Goal: Task Accomplishment & Management: Manage account settings

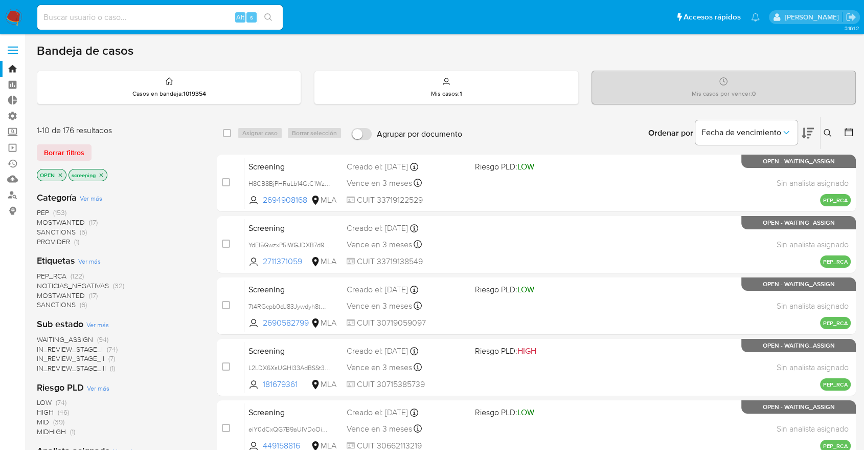
click at [95, 146] on div "Borrar filtros" at bounding box center [119, 152] width 164 height 16
click at [18, 11] on img at bounding box center [13, 17] width 17 height 17
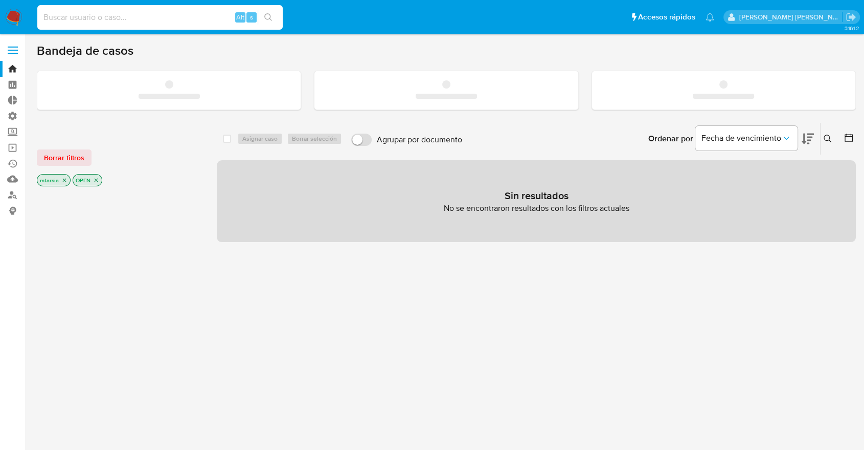
click at [196, 13] on input at bounding box center [160, 17] width 246 height 13
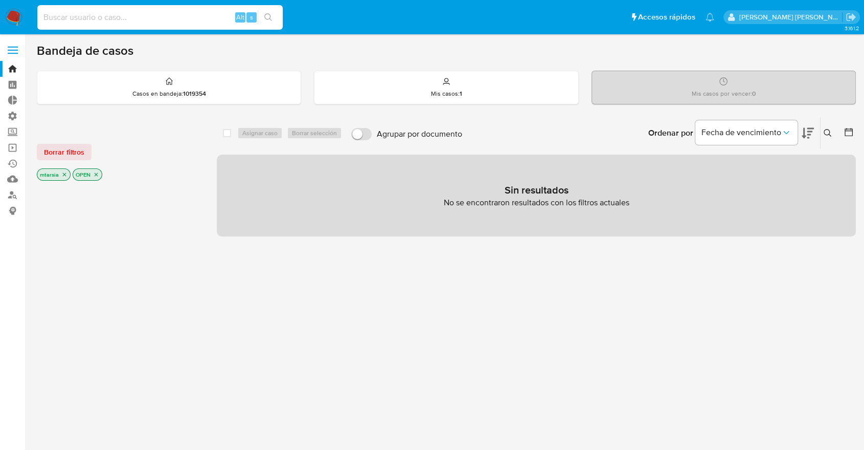
paste input "2689342938"
type input "2689342938"
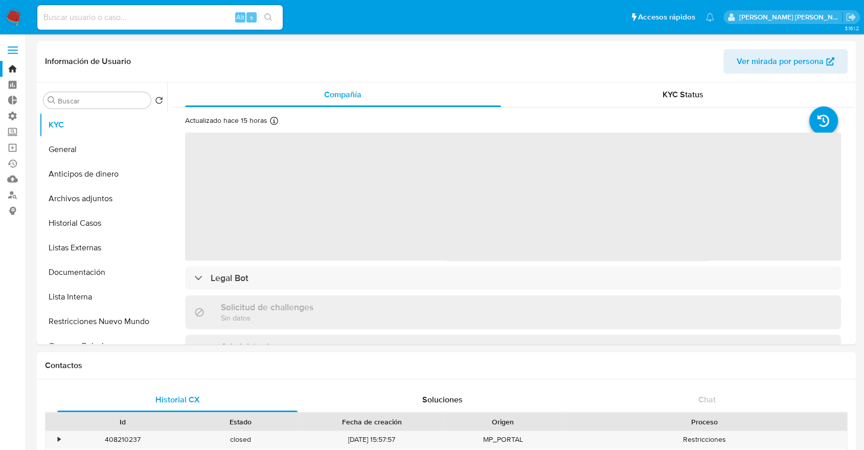
select select "10"
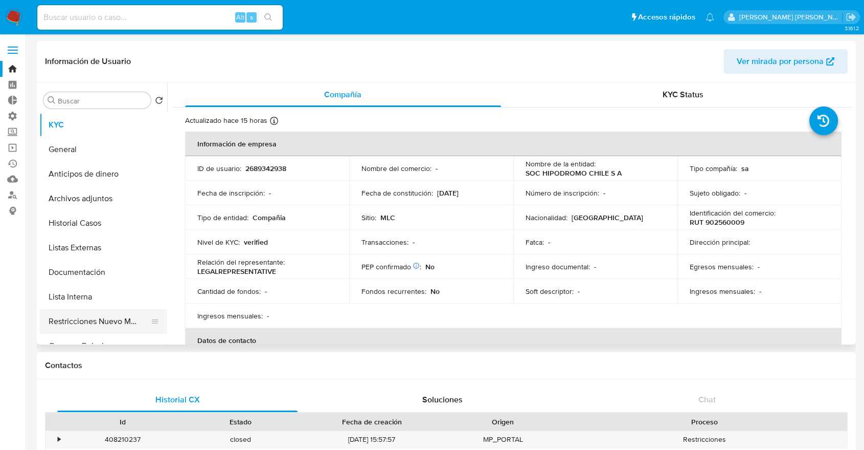
click at [141, 316] on button "Restricciones Nuevo Mundo" at bounding box center [99, 321] width 120 height 25
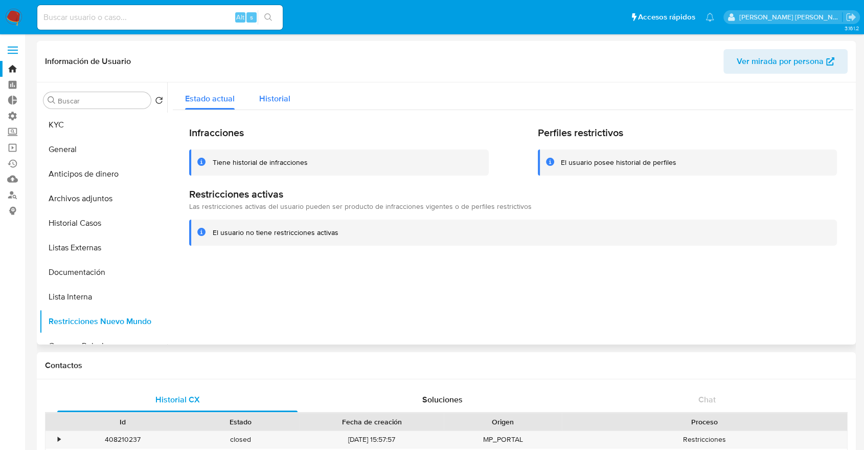
click at [296, 101] on button "Historial" at bounding box center [275, 95] width 56 height 27
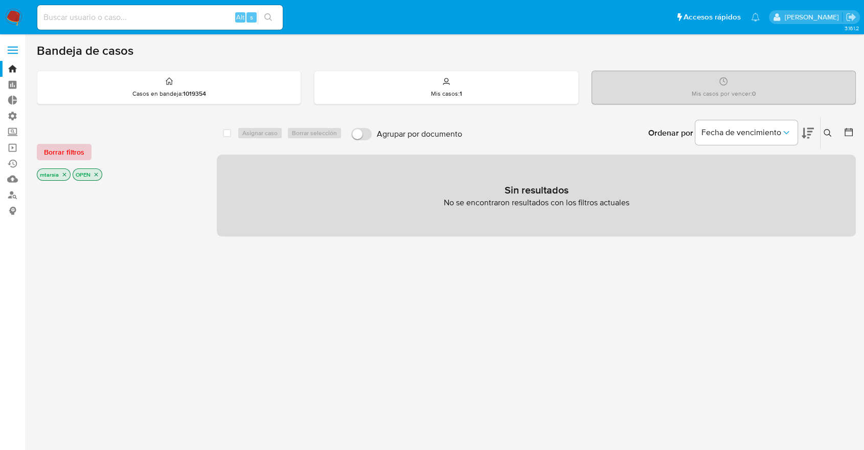
click at [81, 147] on span "Borrar filtros" at bounding box center [64, 152] width 40 height 14
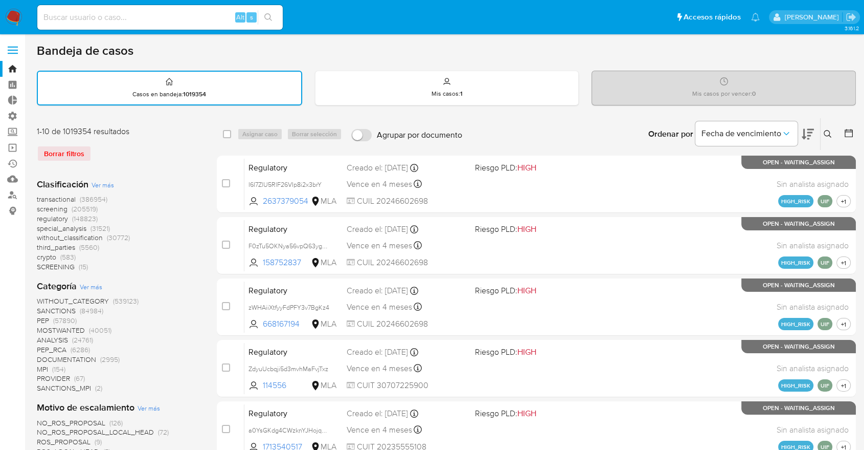
click at [810, 122] on button at bounding box center [808, 134] width 12 height 32
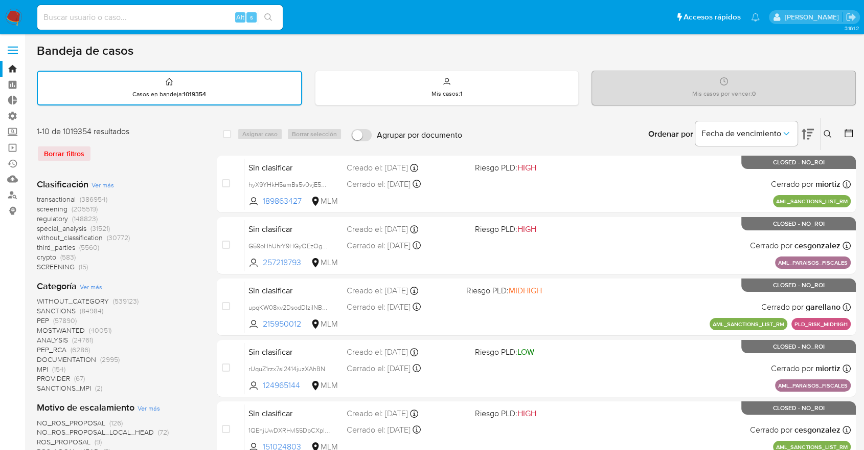
click at [37, 206] on span "screening" at bounding box center [52, 209] width 31 height 10
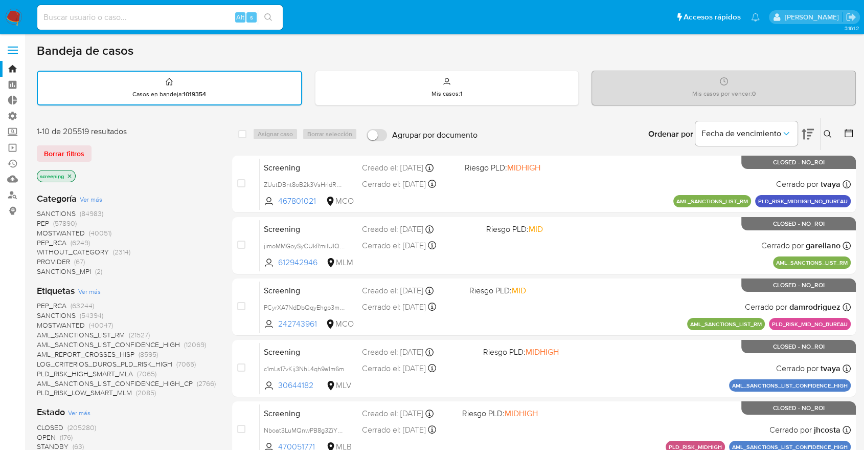
click at [43, 433] on span "OPEN" at bounding box center [46, 437] width 19 height 10
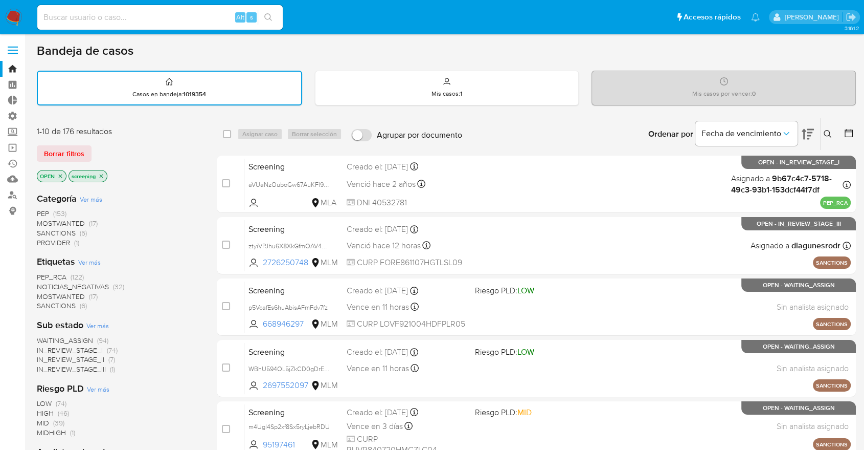
click at [45, 302] on span "SANCTIONS" at bounding box center [56, 305] width 39 height 10
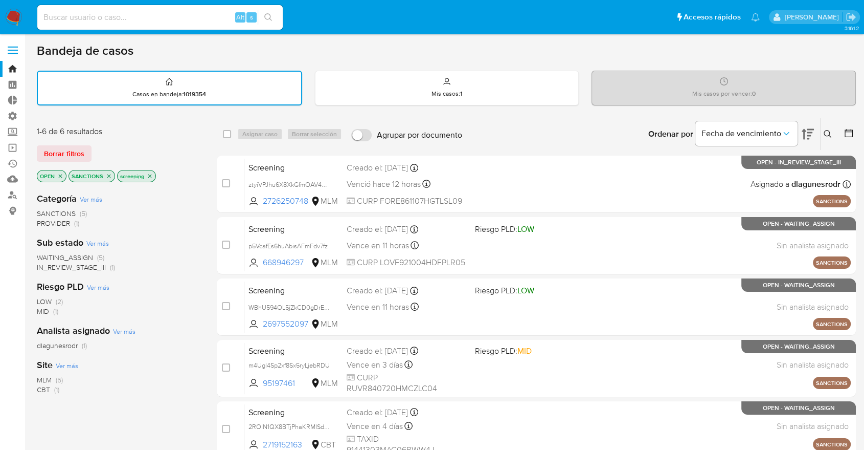
click at [41, 388] on span "CBT" at bounding box center [43, 389] width 13 height 10
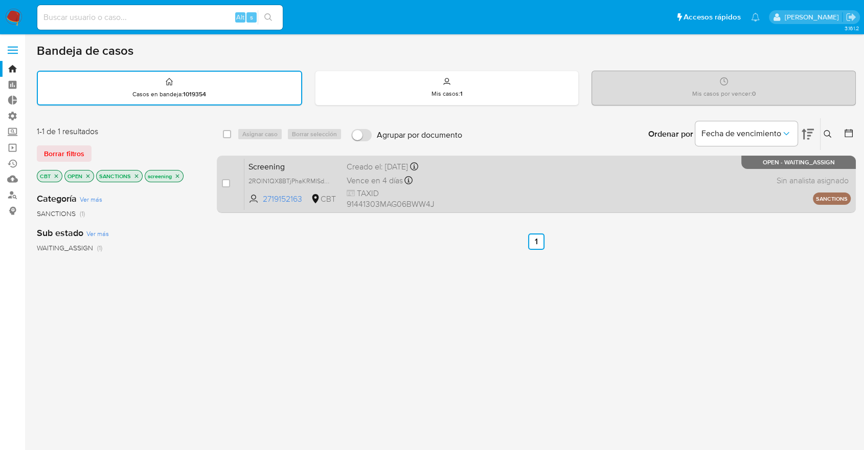
click at [226, 188] on div "case-item-checkbox" at bounding box center [226, 184] width 8 height 12
click at [226, 184] on input "checkbox" at bounding box center [226, 183] width 8 height 8
checkbox input "true"
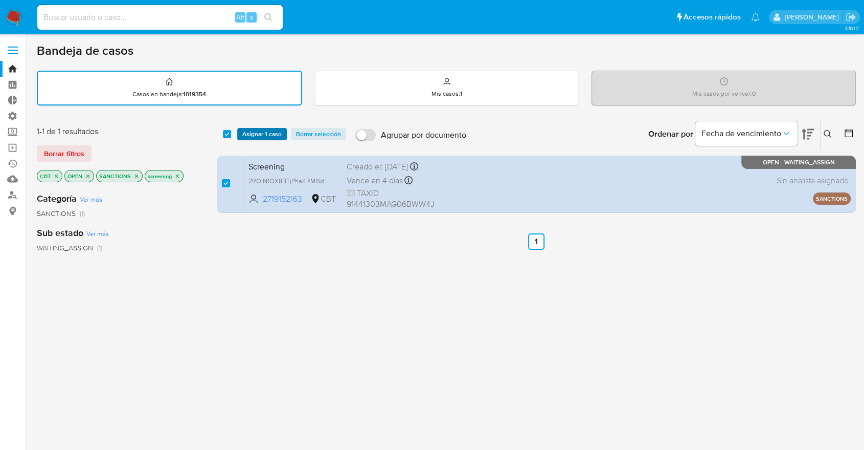
click at [282, 131] on button "Asignar 1 caso" at bounding box center [262, 134] width 50 height 12
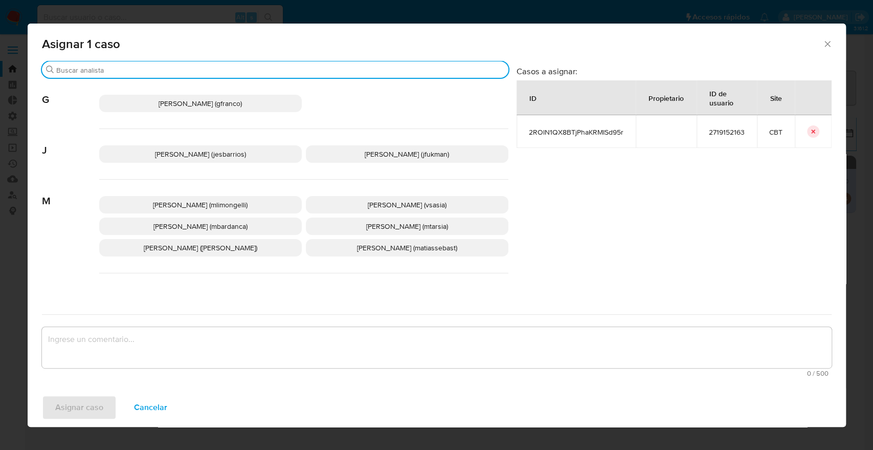
click at [266, 70] on input "Buscar" at bounding box center [280, 69] width 448 height 9
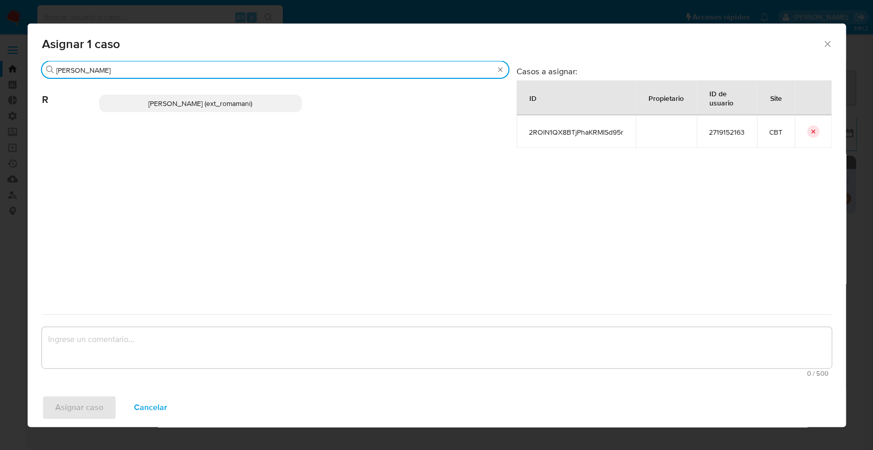
type input "rosa"
click at [268, 100] on p "Rosalia Mamani (ext_romamani)" at bounding box center [200, 103] width 203 height 17
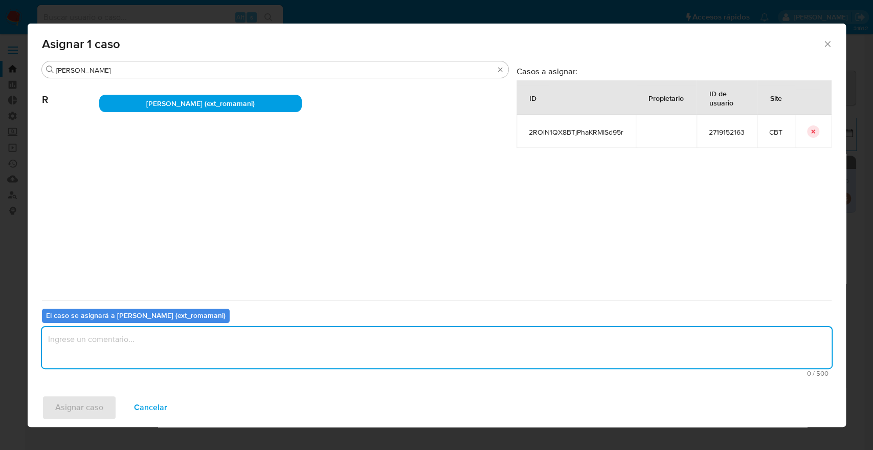
click at [173, 339] on textarea "assign-modal" at bounding box center [437, 347] width 790 height 41
drag, startPoint x: 173, startPoint y: 339, endPoint x: 3, endPoint y: 341, distance: 170.3
click at [3, 341] on div "Asignar 1 caso Buscar rosa R Rosalia Mamani (ext_romamani) Casos a asignar: ID …" at bounding box center [436, 225] width 873 height 450
type textarea "Asignación."
click at [109, 406] on button "Asignar caso" at bounding box center [79, 407] width 75 height 25
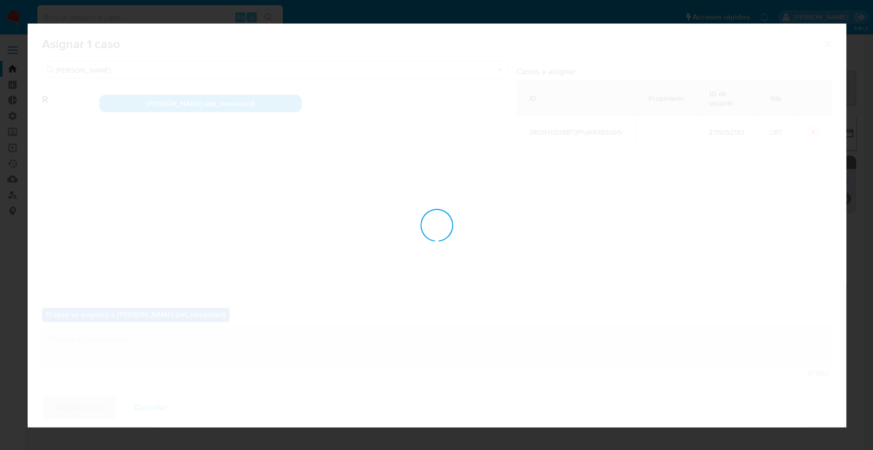
checkbox input "false"
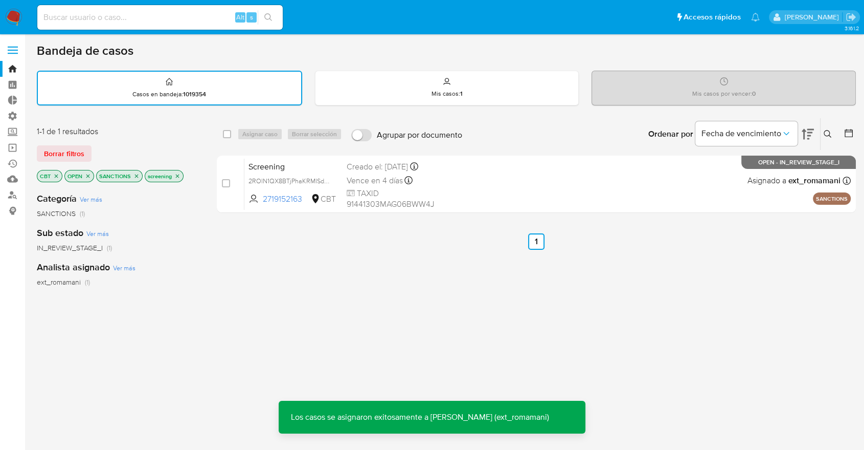
click at [59, 177] on p "CBT" at bounding box center [49, 175] width 25 height 11
click at [58, 176] on icon "close-filter" at bounding box center [56, 176] width 6 height 6
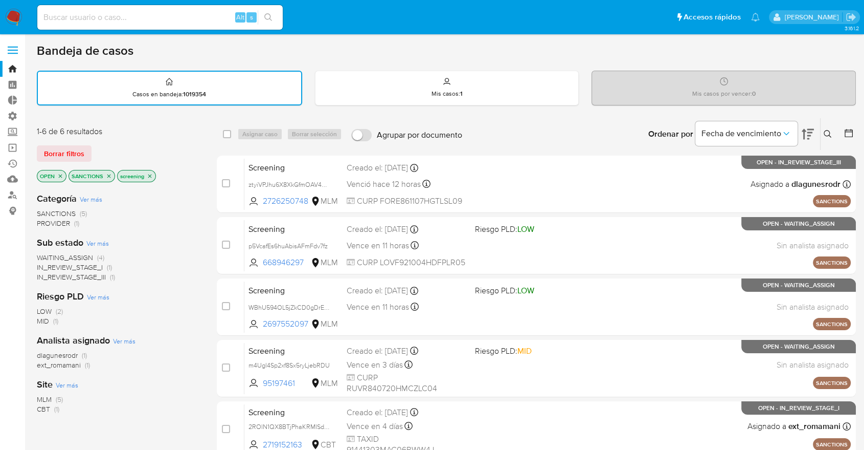
click at [41, 396] on span "MLM" at bounding box center [44, 399] width 15 height 10
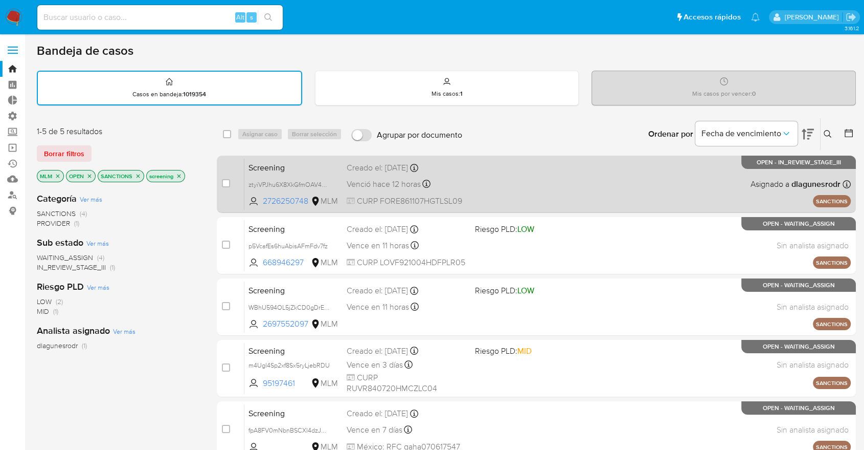
click at [303, 167] on span "Screening" at bounding box center [294, 166] width 90 height 13
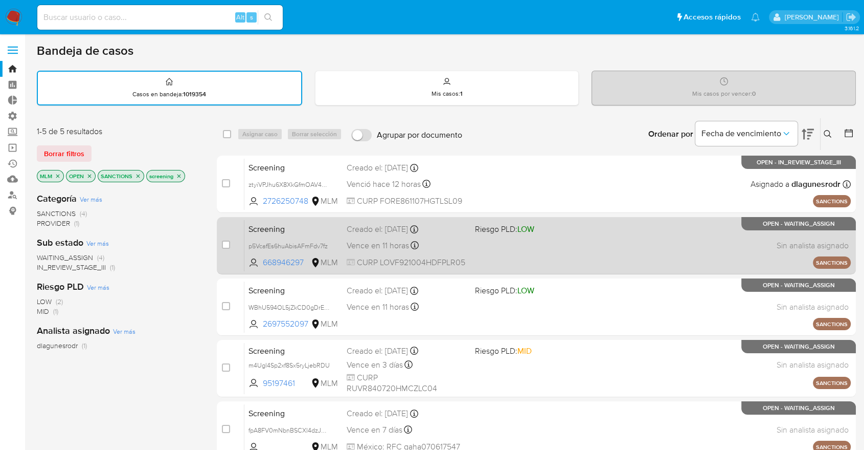
click at [323, 224] on span "Screening" at bounding box center [294, 227] width 90 height 13
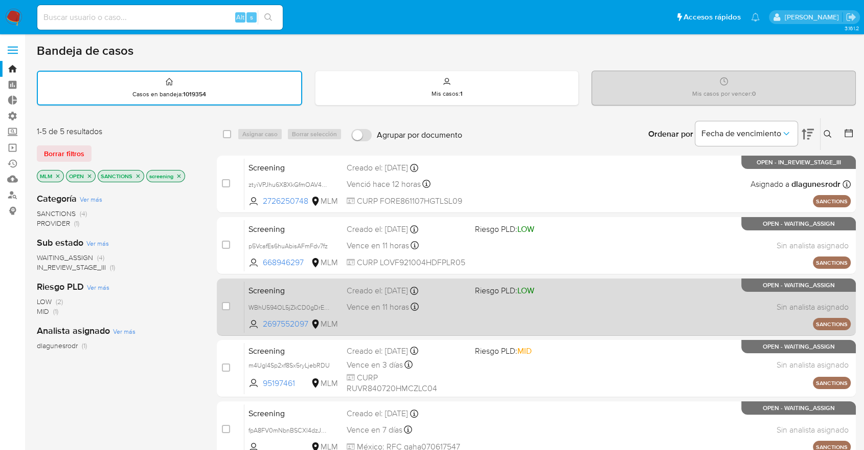
click at [324, 289] on span "Screening" at bounding box center [294, 289] width 90 height 13
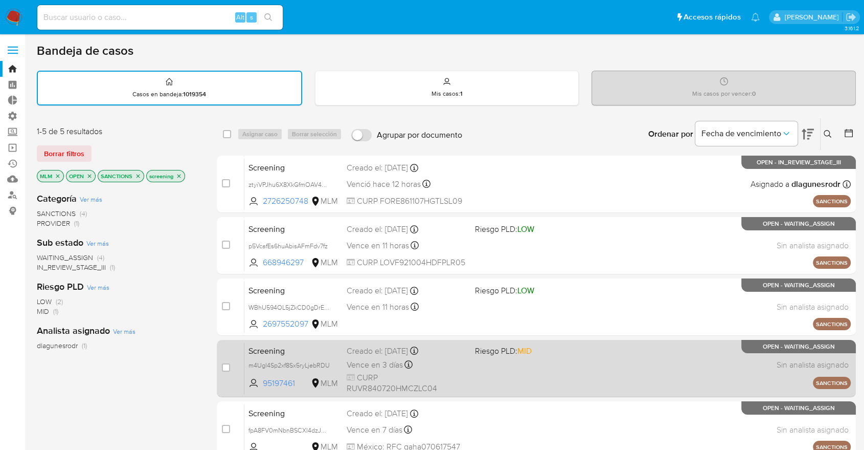
click at [340, 346] on div "Screening m4Ugl4Sp2xf8Sx5ryLjebRDU 95197461 MLM Riesgo PLD: MID Creado el: 03/1…" at bounding box center [548, 368] width 607 height 52
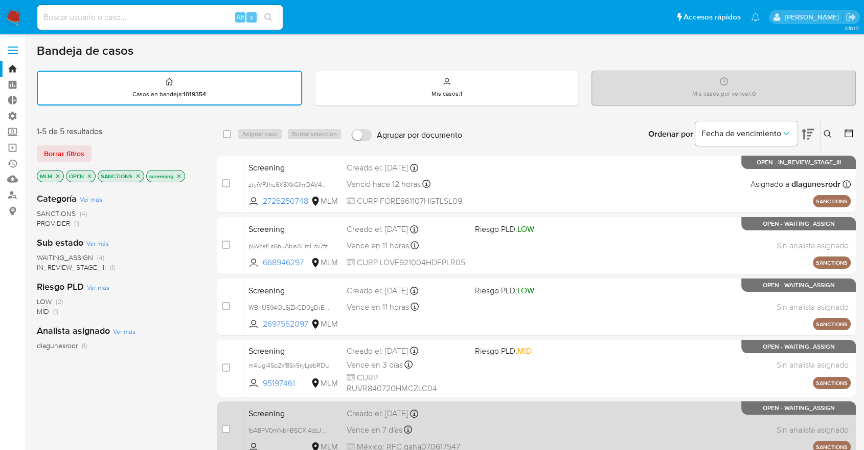
click at [310, 412] on span "Screening" at bounding box center [294, 412] width 90 height 13
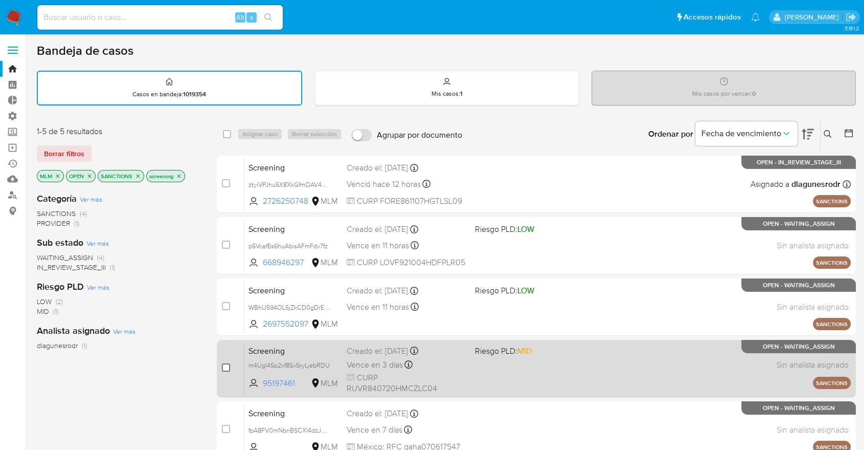
click at [227, 367] on input "checkbox" at bounding box center [226, 367] width 8 height 8
checkbox input "true"
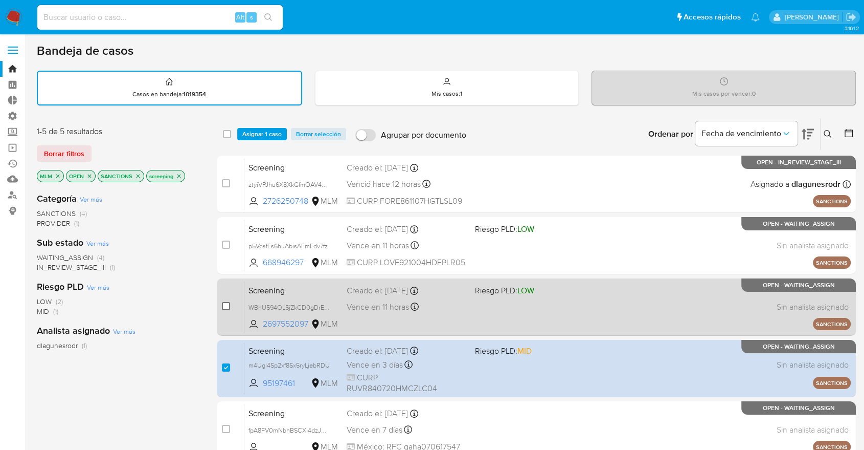
click at [225, 306] on input "checkbox" at bounding box center [226, 306] width 8 height 8
checkbox input "true"
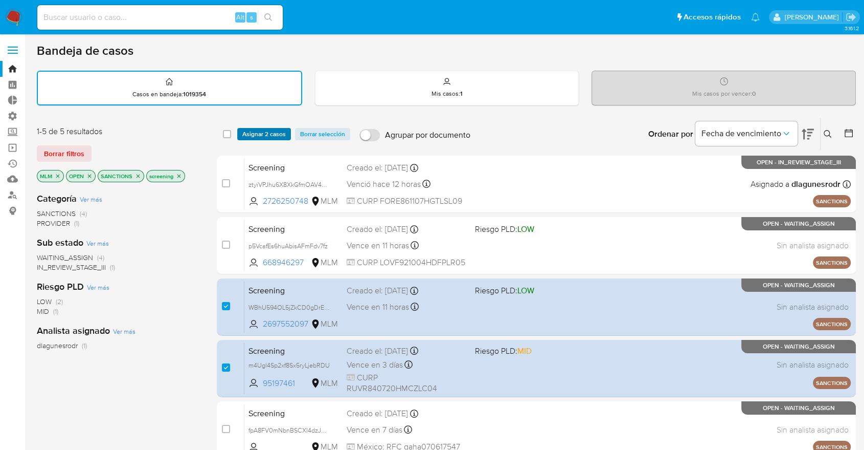
click at [287, 138] on button "Asignar 2 casos" at bounding box center [264, 134] width 54 height 12
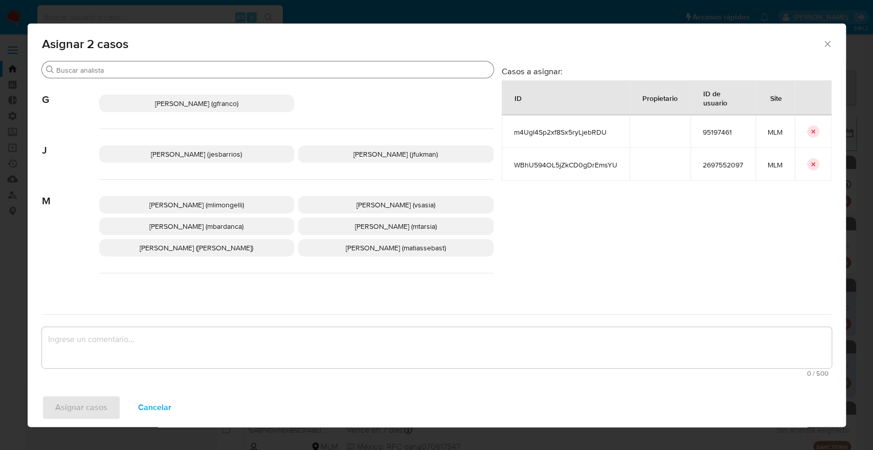
click at [279, 72] on input "Buscar" at bounding box center [272, 69] width 433 height 9
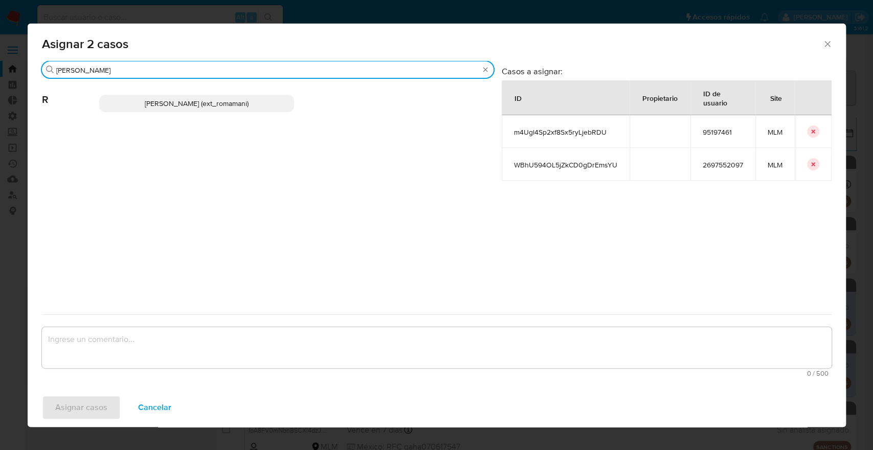
type input "rosa"
click at [257, 101] on p "Rosalia Mamani (ext_romamani)" at bounding box center [196, 103] width 195 height 17
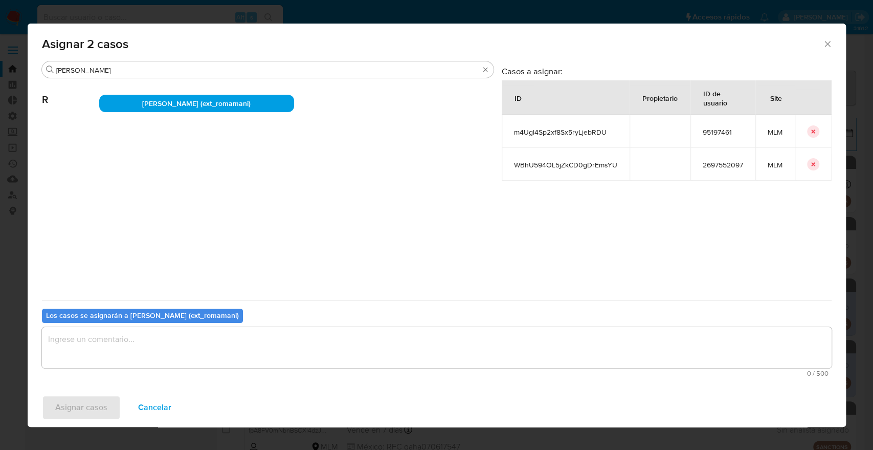
click at [225, 353] on textarea "assign-modal" at bounding box center [437, 347] width 790 height 41
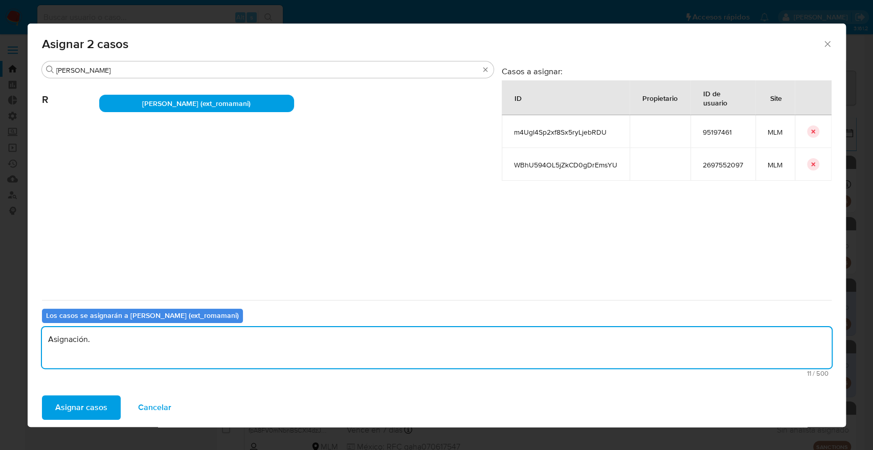
drag, startPoint x: 225, startPoint y: 347, endPoint x: 20, endPoint y: 347, distance: 204.6
click at [20, 347] on div "Asignar 2 casos Buscar rosa R Rosalia Mamani (ext_romamani) Casos a asignar: ID…" at bounding box center [436, 225] width 873 height 450
type textarea "Asignación."
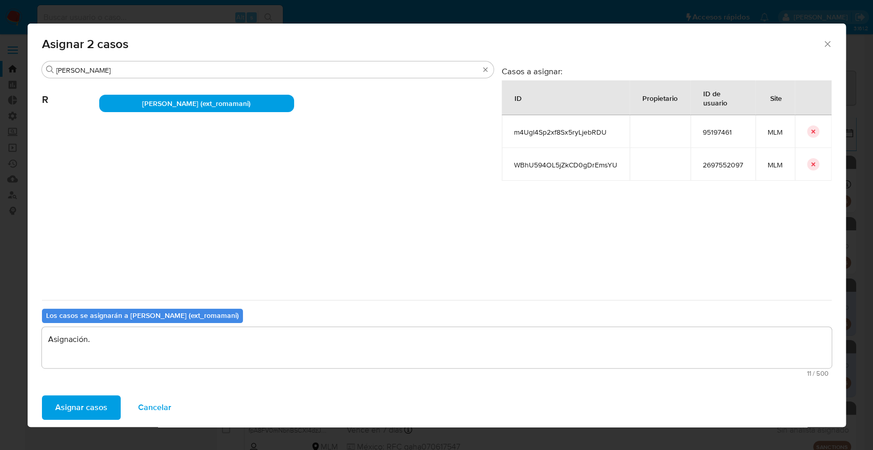
click at [118, 403] on button "Asignar casos" at bounding box center [81, 407] width 79 height 25
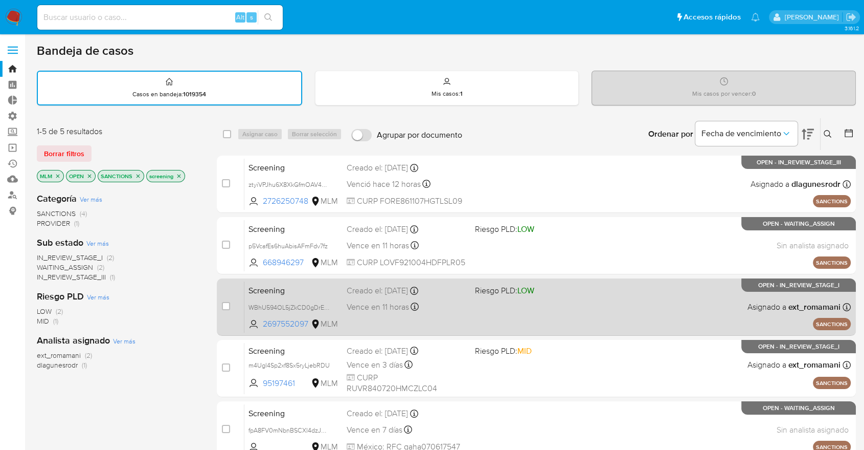
click at [318, 288] on span "Screening" at bounding box center [294, 289] width 90 height 13
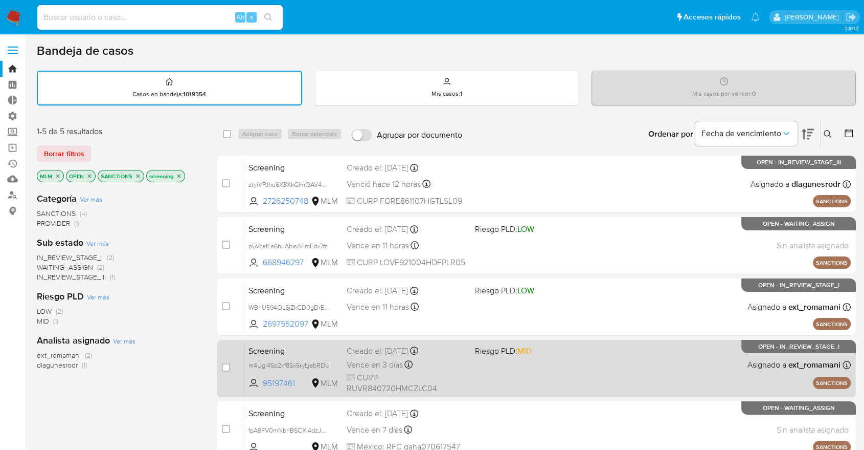
click at [300, 345] on span "Screening" at bounding box center [294, 349] width 90 height 13
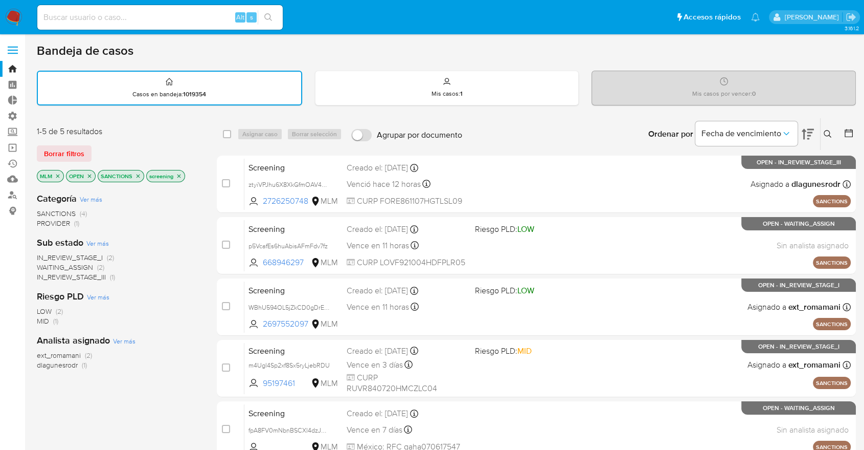
click at [55, 175] on icon "close-filter" at bounding box center [58, 176] width 6 height 6
click at [108, 179] on p "SANCTIONS" at bounding box center [92, 175] width 46 height 11
click at [108, 175] on icon "close-filter" at bounding box center [109, 176] width 4 height 4
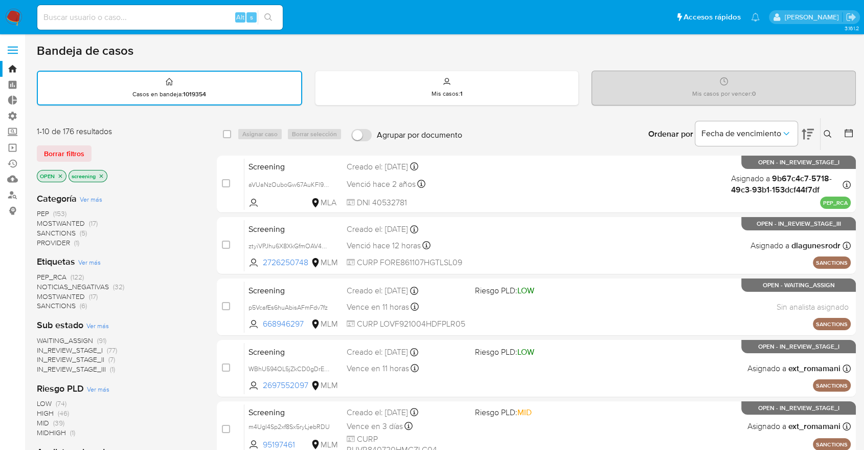
click at [43, 295] on span "MOSTWANTED" at bounding box center [61, 296] width 48 height 10
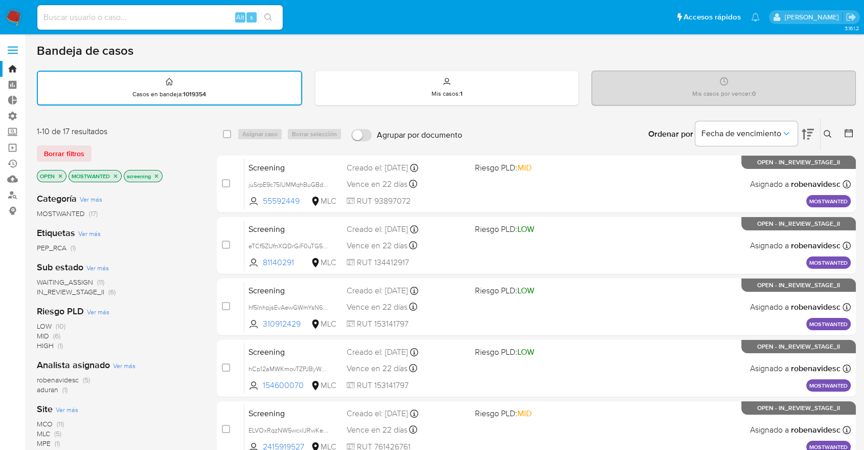
click at [61, 407] on span "Ver más" at bounding box center [67, 409] width 23 height 9
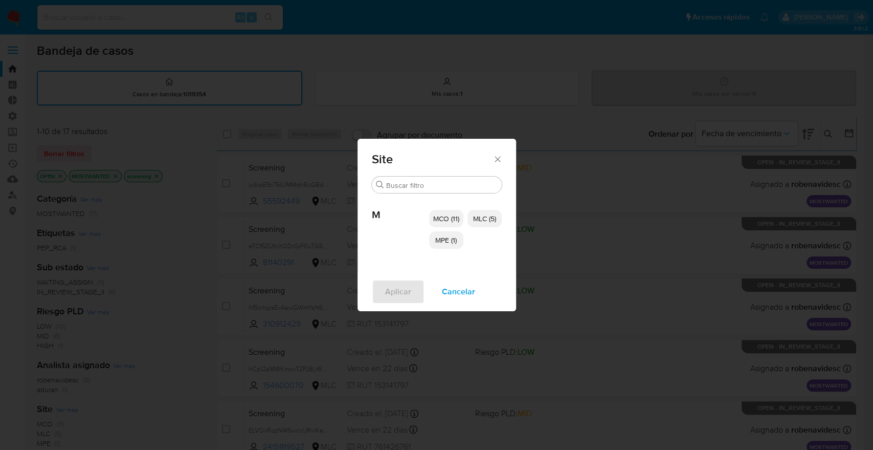
click at [436, 219] on span "MCO (11)" at bounding box center [446, 218] width 26 height 10
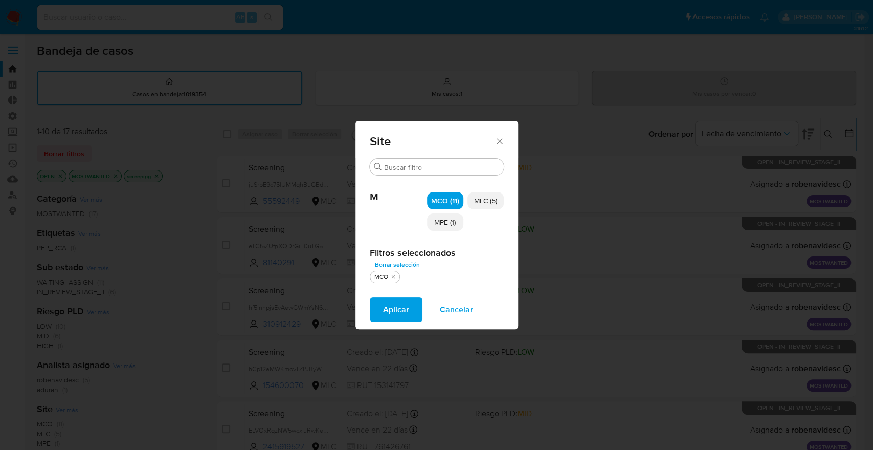
click at [435, 226] on span "MPE (1)" at bounding box center [444, 222] width 21 height 10
click at [480, 202] on span "MLC (5)" at bounding box center [485, 200] width 23 height 10
click at [417, 308] on button "Aplicar" at bounding box center [396, 309] width 53 height 25
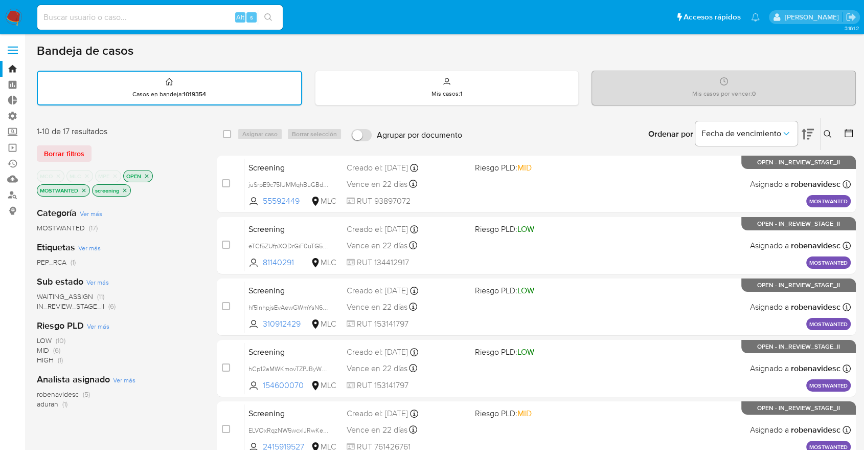
click at [47, 295] on span "WAITING_ASSIGN" at bounding box center [65, 296] width 56 height 10
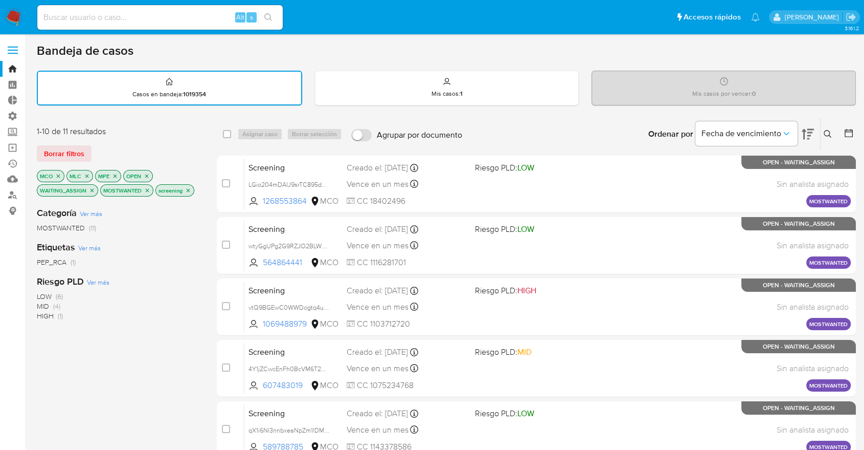
click at [120, 148] on div "Borrar filtros" at bounding box center [119, 153] width 164 height 16
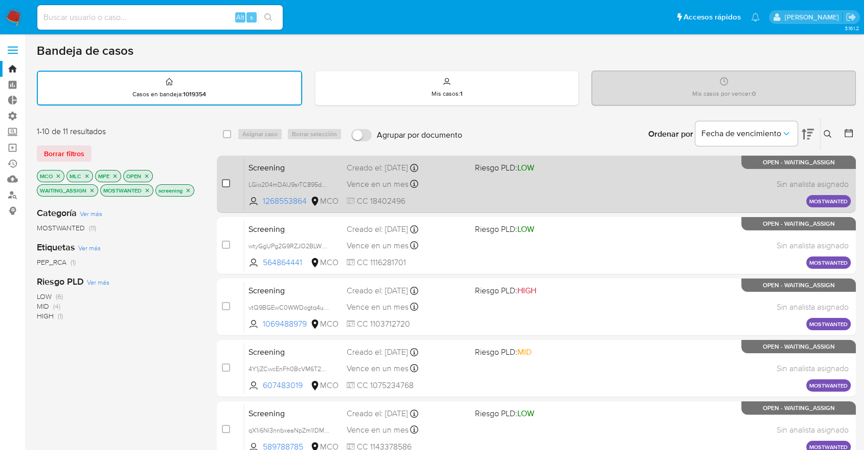
click at [225, 180] on input "checkbox" at bounding box center [226, 183] width 8 height 8
checkbox input "true"
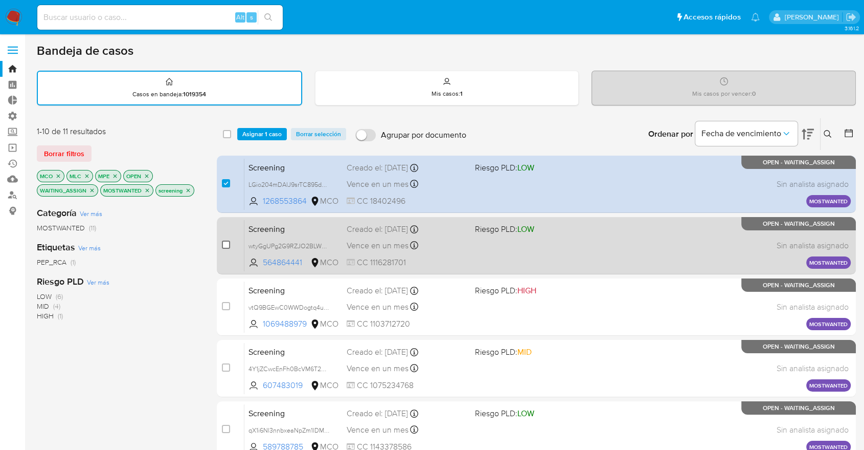
click at [226, 240] on input "checkbox" at bounding box center [226, 244] width 8 height 8
checkbox input "true"
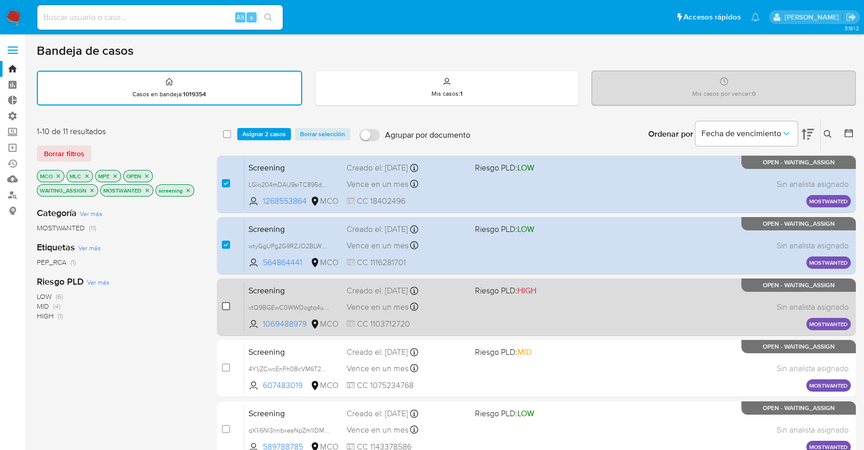
click at [223, 302] on input "checkbox" at bounding box center [226, 306] width 8 height 8
checkbox input "true"
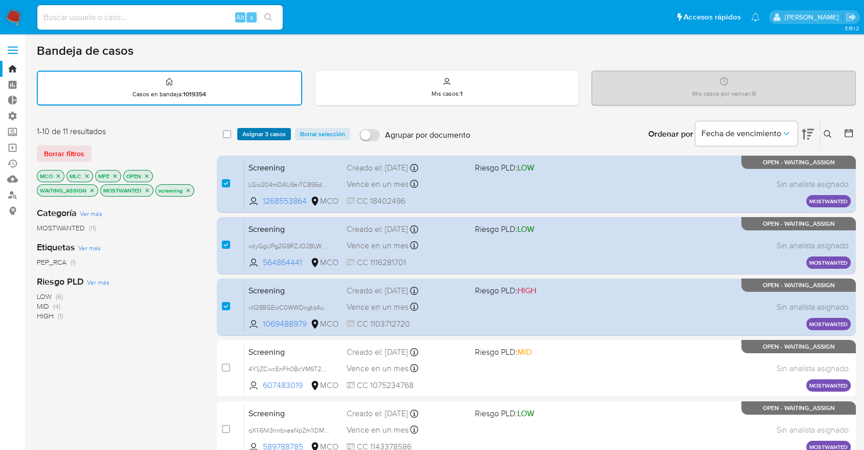
click at [278, 138] on span "Asignar 3 casos" at bounding box center [263, 134] width 43 height 10
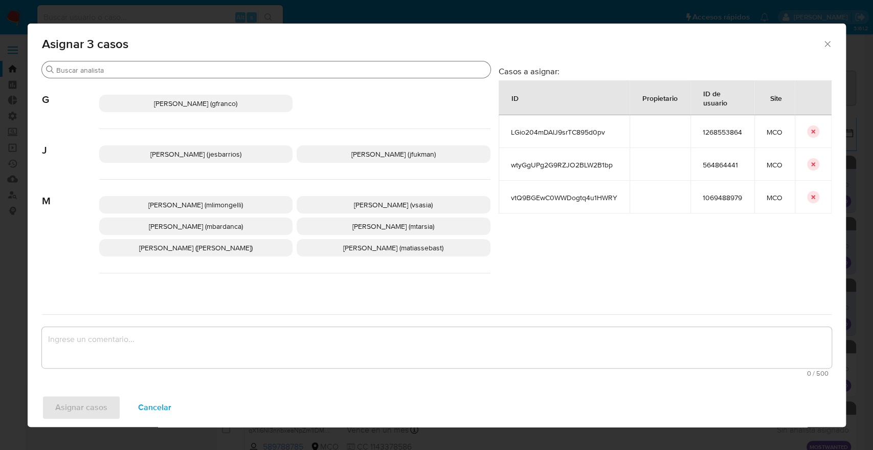
click at [270, 66] on input "Buscar" at bounding box center [271, 69] width 430 height 9
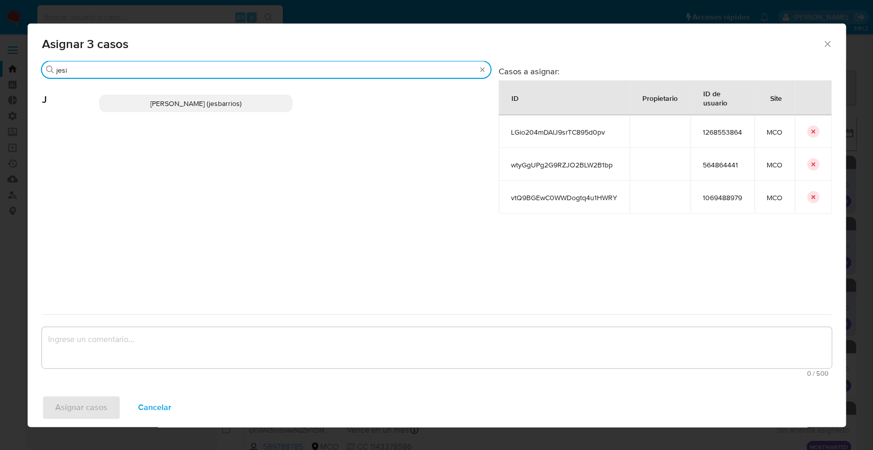
type input "jesi"
click at [258, 105] on p "Jesica Iris Barrios Leita (jesbarrios)" at bounding box center [196, 103] width 194 height 17
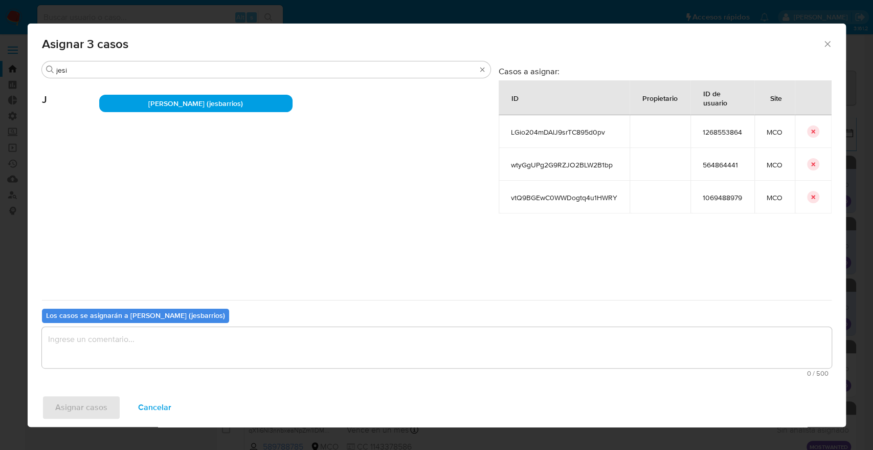
click at [240, 331] on textarea "assign-modal" at bounding box center [437, 347] width 790 height 41
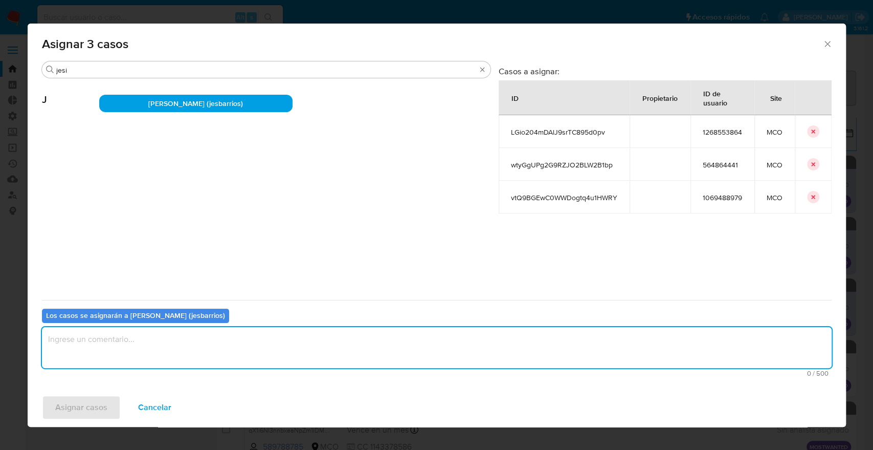
paste textarea "Asignación."
type textarea "Asignación."
click at [115, 405] on button "Asignar casos" at bounding box center [81, 407] width 79 height 25
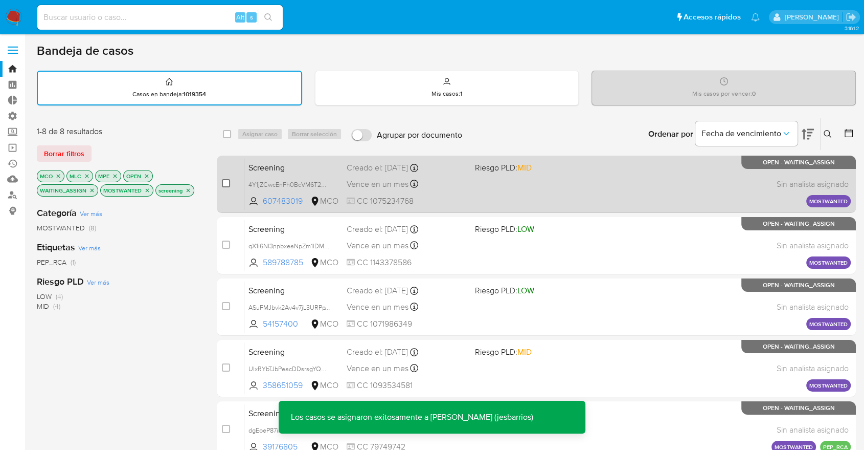
click at [229, 185] on input "checkbox" at bounding box center [226, 183] width 8 height 8
checkbox input "true"
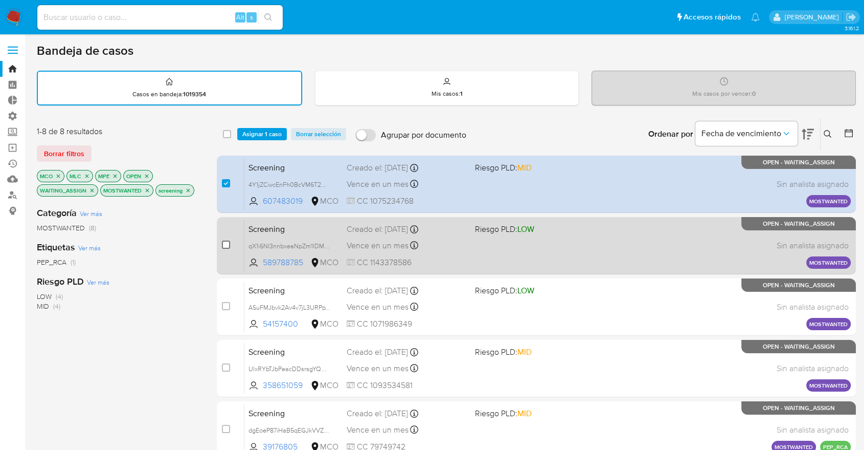
click at [224, 244] on input "checkbox" at bounding box center [226, 244] width 8 height 8
checkbox input "true"
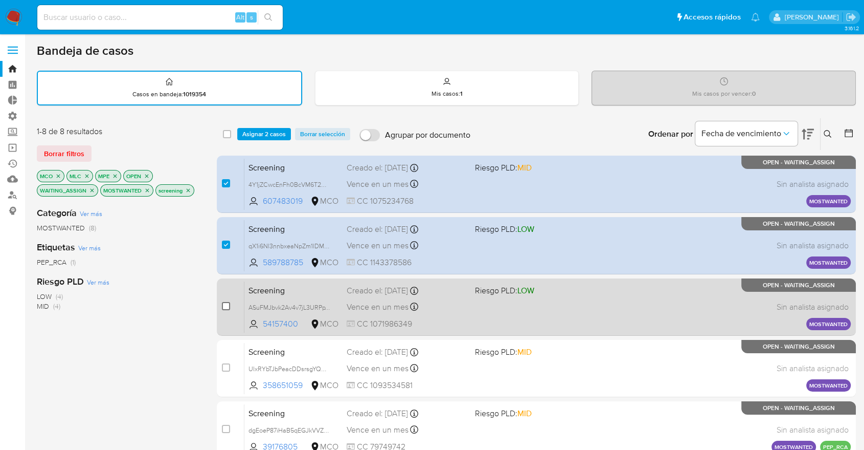
click at [226, 305] on input "checkbox" at bounding box center [226, 306] width 8 height 8
checkbox input "true"
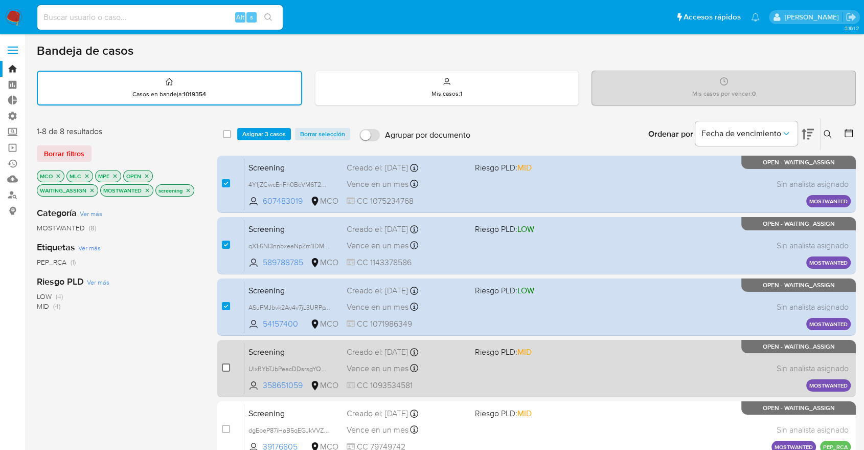
click at [225, 370] on input "checkbox" at bounding box center [226, 367] width 8 height 8
checkbox input "true"
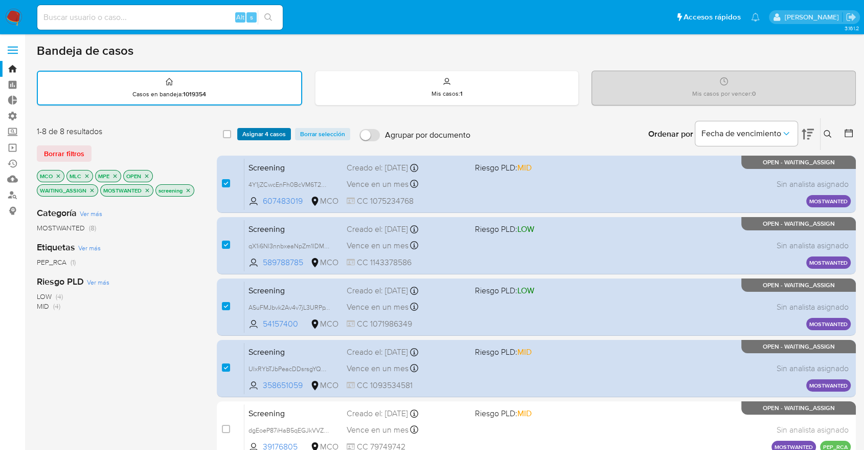
click at [290, 137] on button "Asignar 4 casos" at bounding box center [264, 134] width 54 height 12
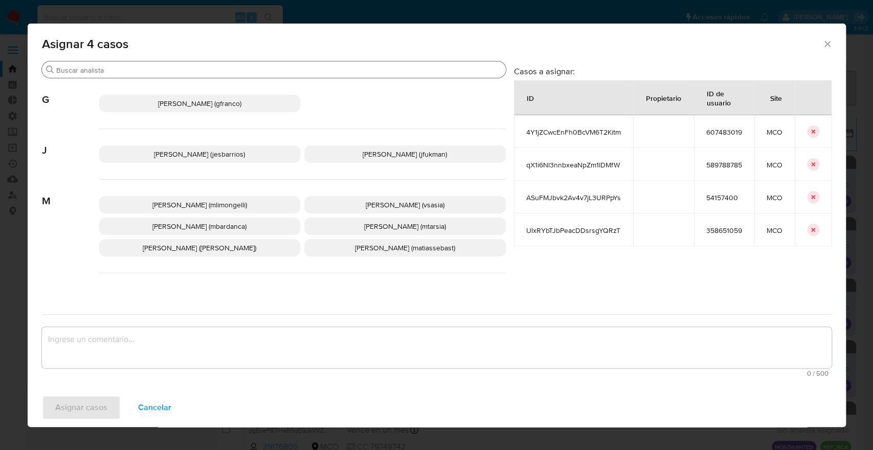
click at [238, 74] on input "Buscar" at bounding box center [279, 69] width 446 height 9
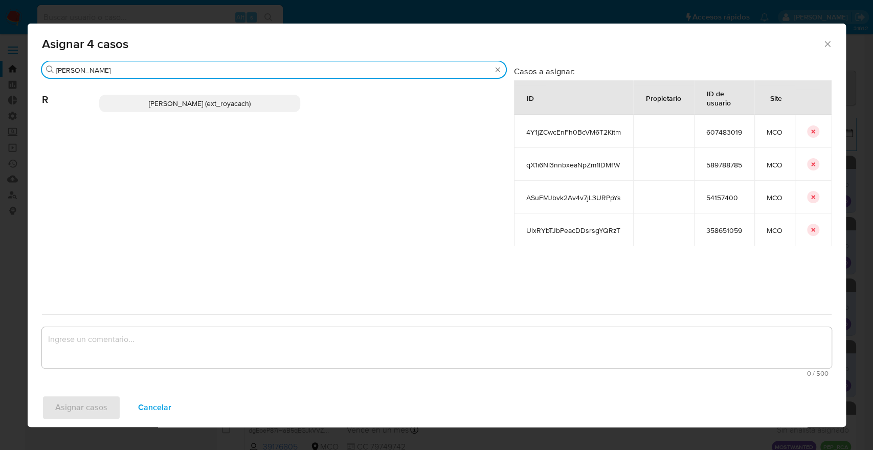
type input "romi"
click at [273, 99] on p "Romina Isabel Yacachury (ext_royacach)" at bounding box center [200, 103] width 202 height 17
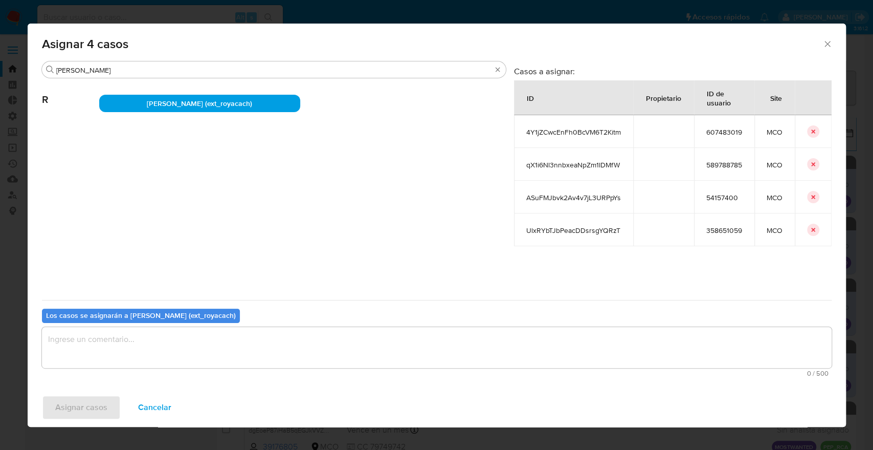
click at [225, 334] on textarea "assign-modal" at bounding box center [437, 347] width 790 height 41
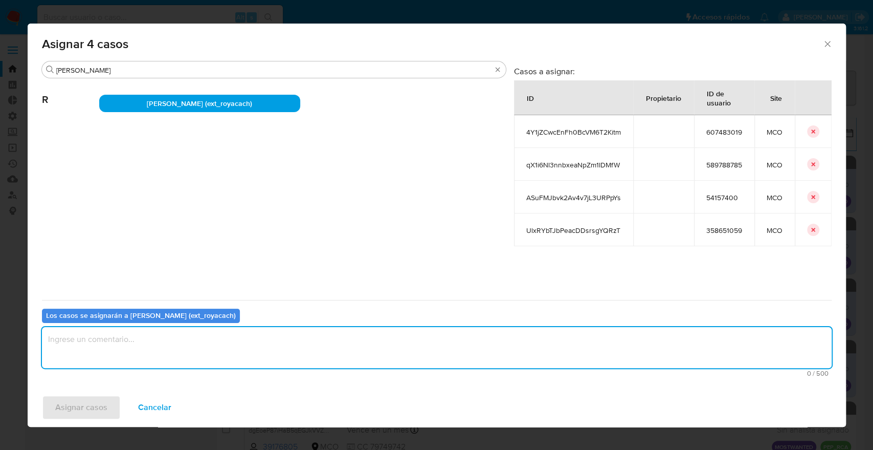
paste textarea "Asignación."
type textarea "Asignación."
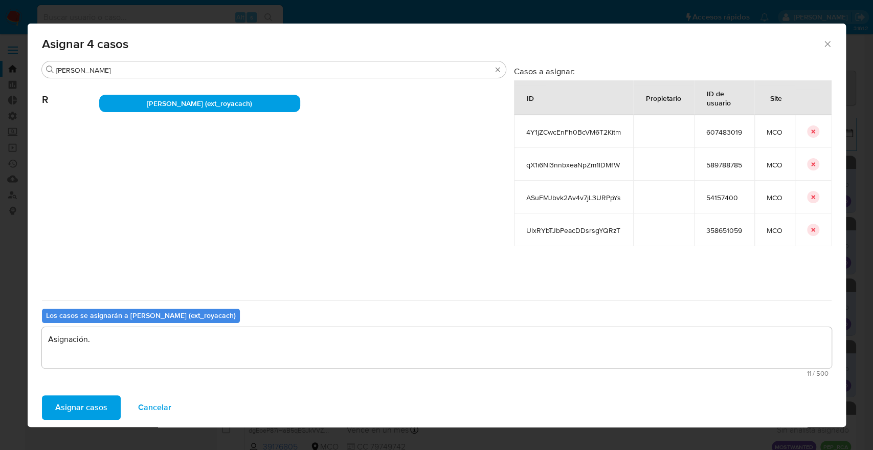
click at [108, 402] on button "Asignar casos" at bounding box center [81, 407] width 79 height 25
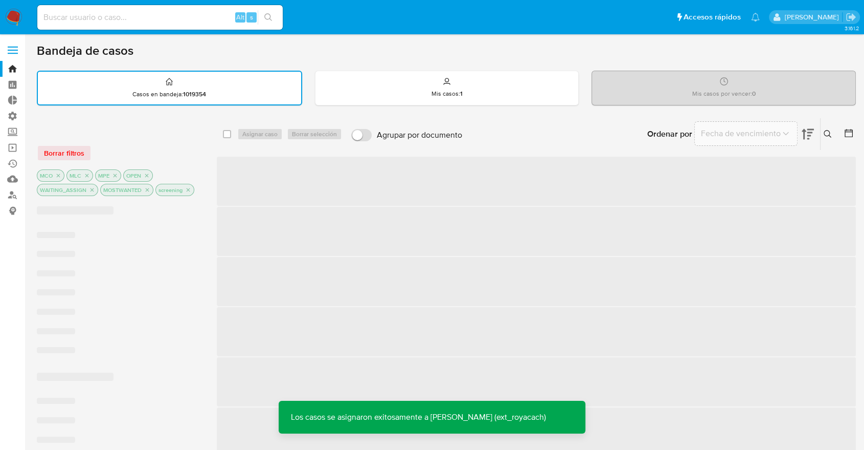
click at [604, 129] on div "Ordenar por Fecha de vencimiento No es posible ordenar los resultados mientras …" at bounding box center [662, 134] width 389 height 32
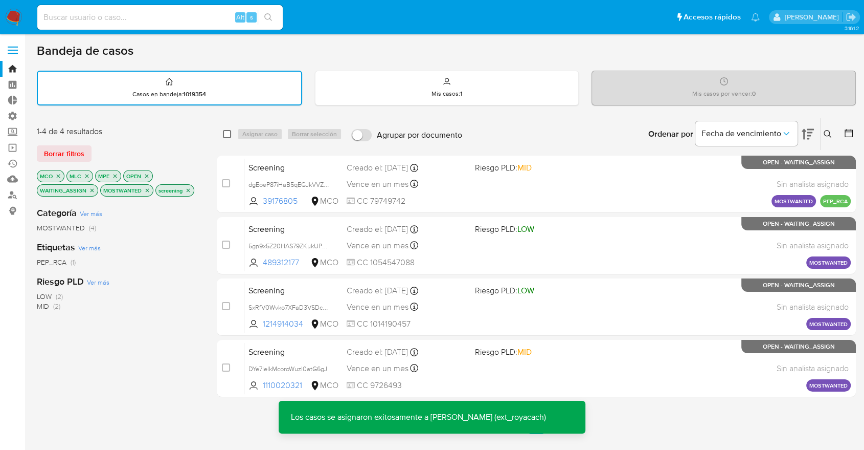
click at [228, 136] on input "checkbox" at bounding box center [227, 134] width 8 height 8
checkbox input "true"
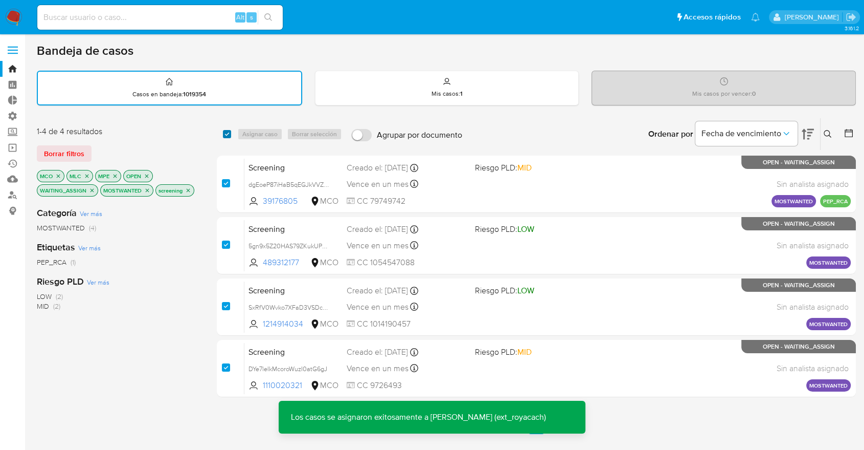
checkbox input "true"
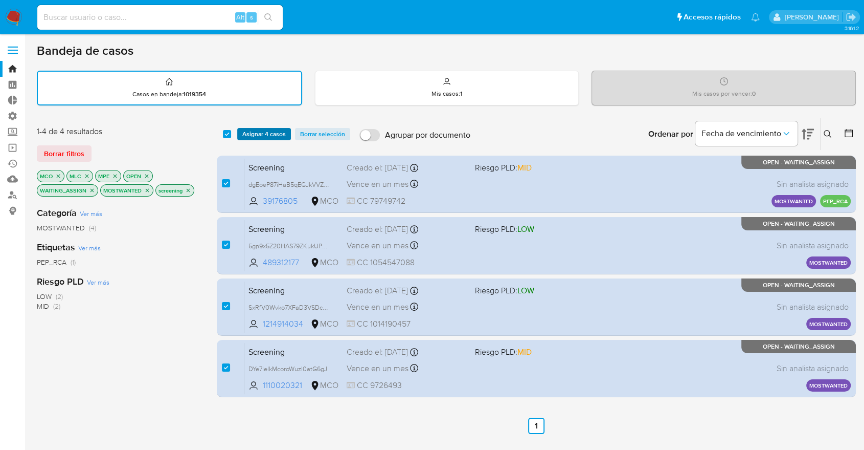
click at [285, 134] on span "Asignar 4 casos" at bounding box center [263, 134] width 43 height 10
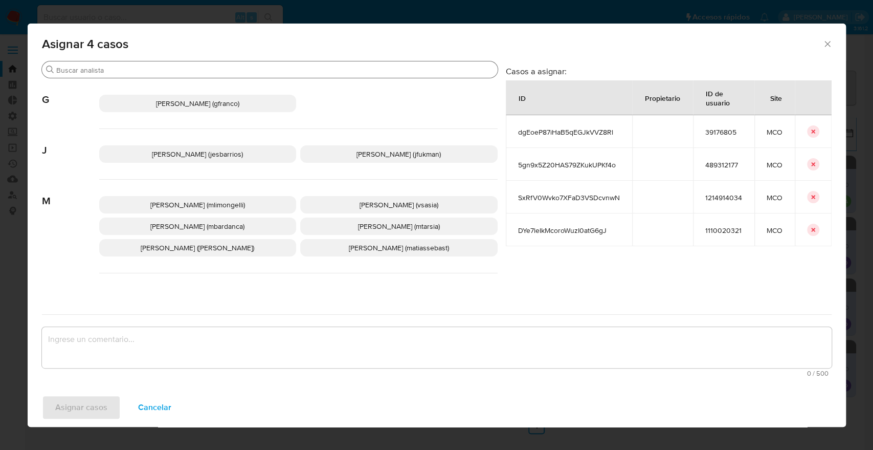
click at [298, 71] on input "Buscar" at bounding box center [274, 69] width 437 height 9
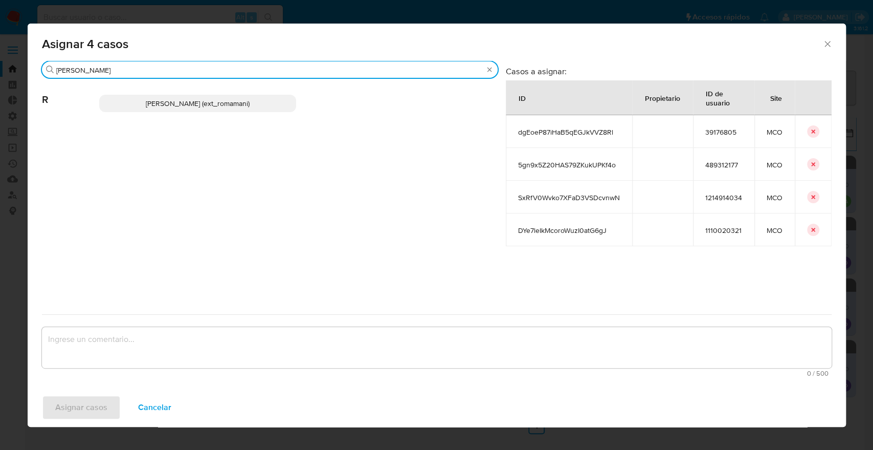
type input "rosa"
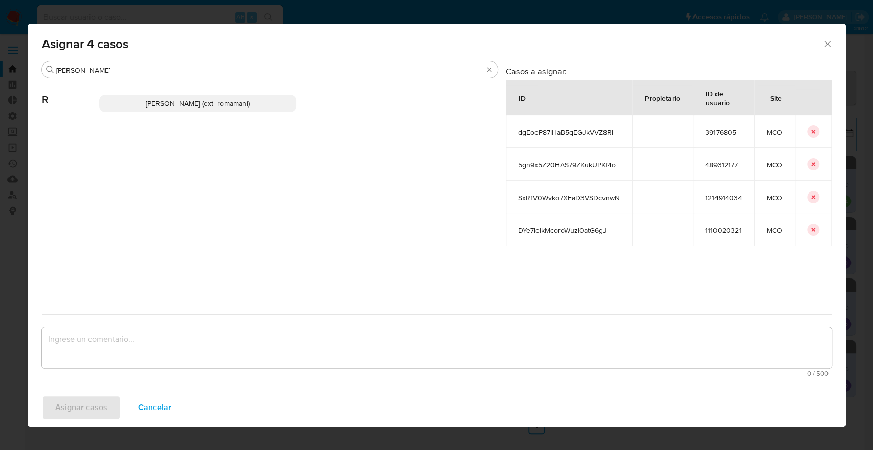
click at [277, 101] on p "Rosalia Mamani (ext_romamani)" at bounding box center [197, 103] width 197 height 17
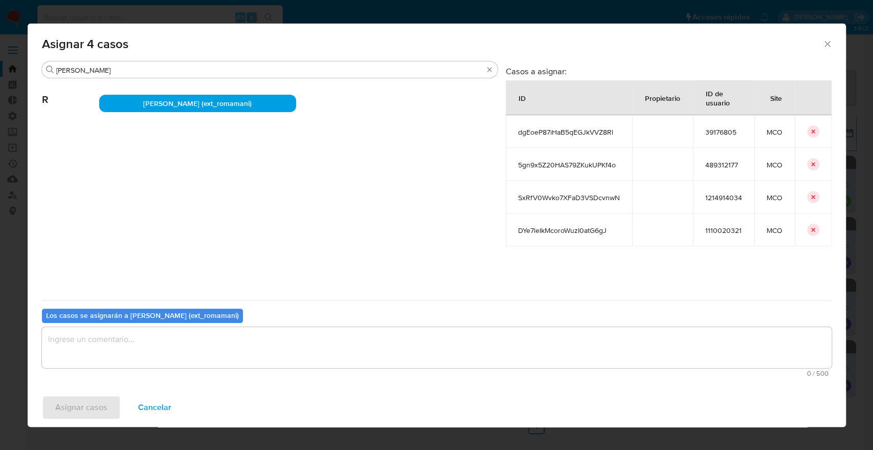
click at [225, 344] on textarea "assign-modal" at bounding box center [437, 347] width 790 height 41
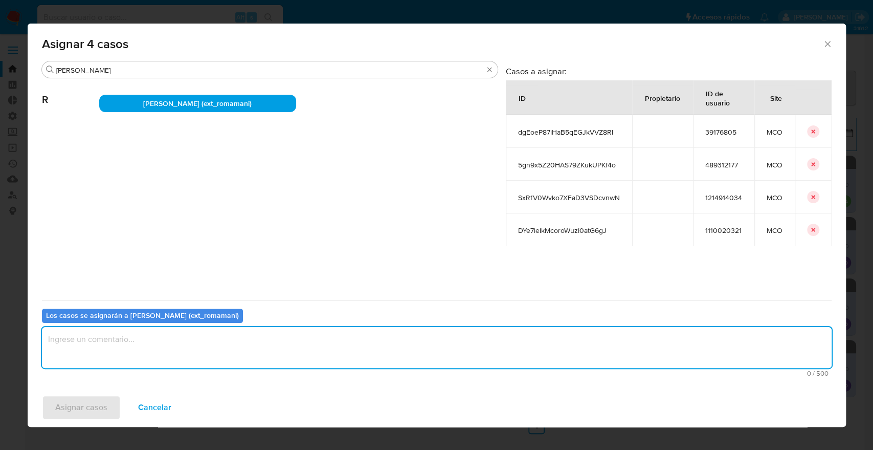
paste textarea "Asignación."
type textarea "Asignación."
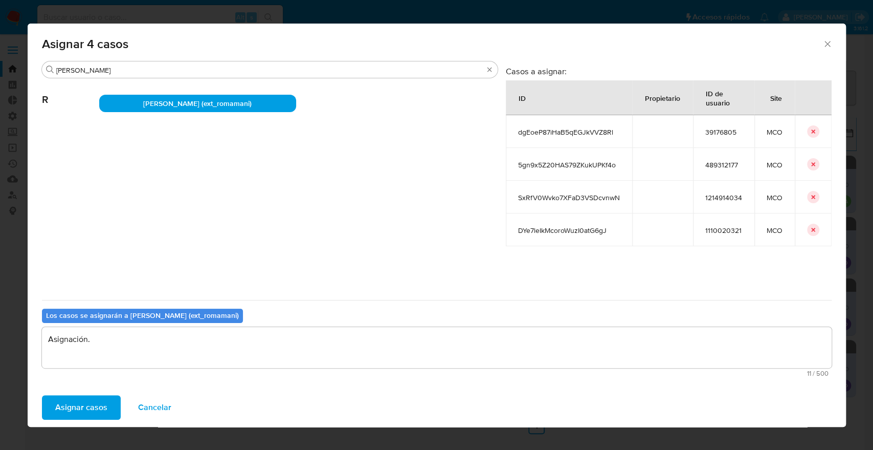
click at [116, 404] on button "Asignar casos" at bounding box center [81, 407] width 79 height 25
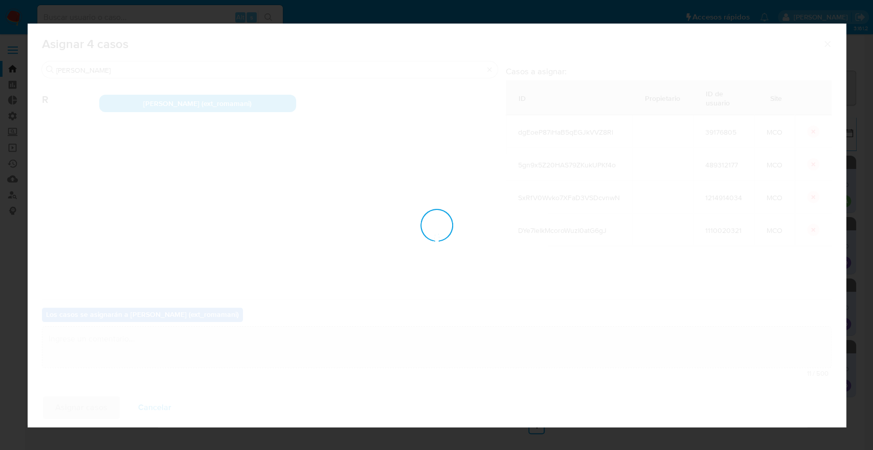
checkbox input "false"
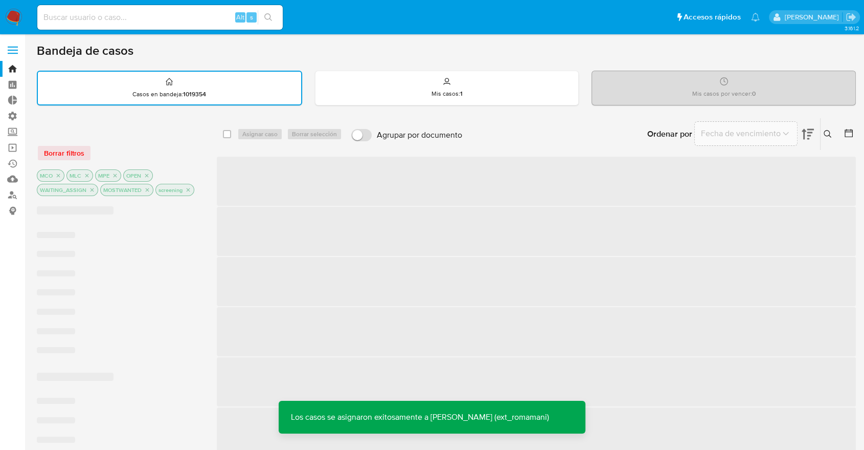
click at [585, 143] on div "Ordenar por Fecha de vencimiento No es posible ordenar los resultados mientras …" at bounding box center [662, 134] width 389 height 32
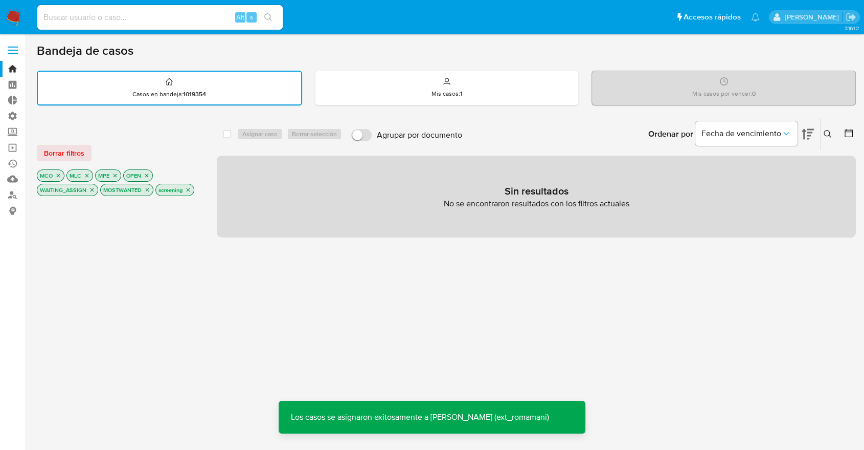
click at [594, 120] on div "Ordenar por Fecha de vencimiento No es posible ordenar los resultados mientras …" at bounding box center [662, 134] width 389 height 32
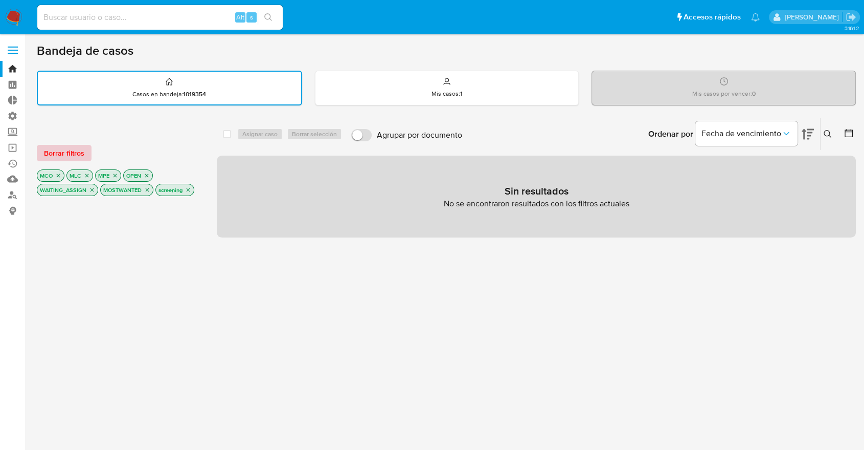
click at [86, 149] on button "Borrar filtros" at bounding box center [64, 153] width 55 height 16
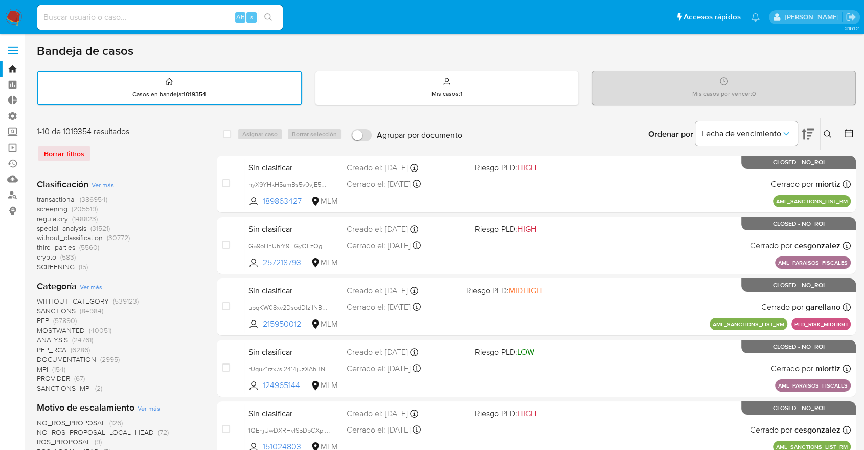
click at [37, 216] on span "regulatory" at bounding box center [52, 218] width 31 height 10
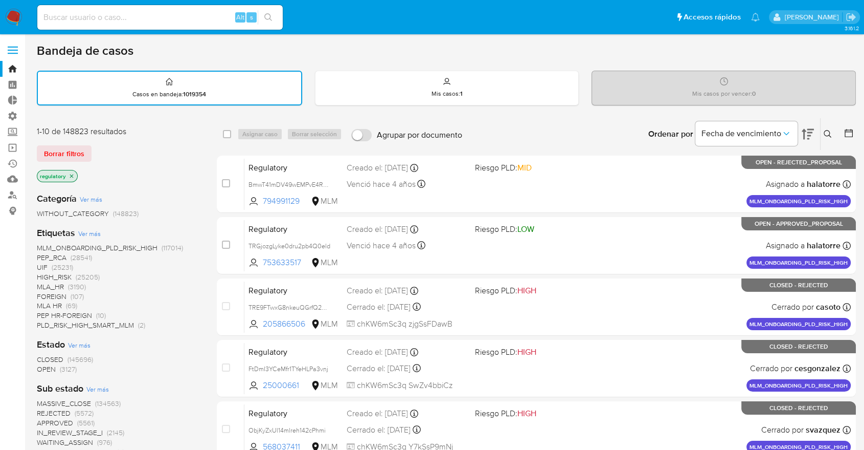
click at [43, 367] on span "OPEN" at bounding box center [46, 369] width 19 height 10
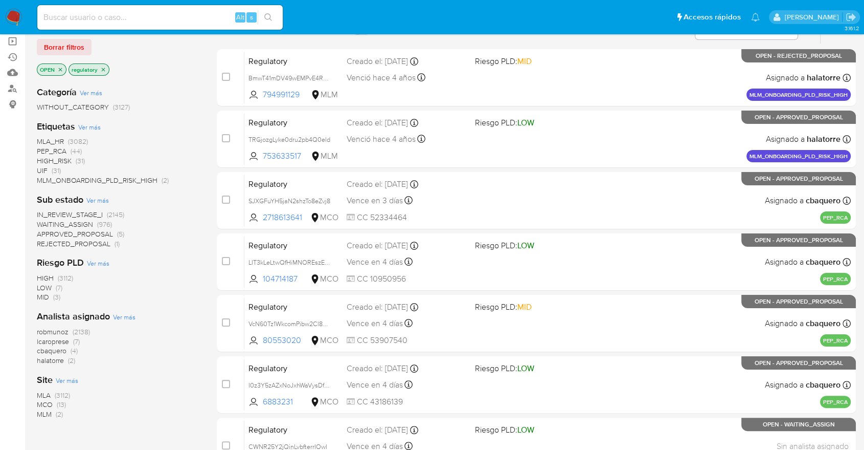
scroll to position [114, 0]
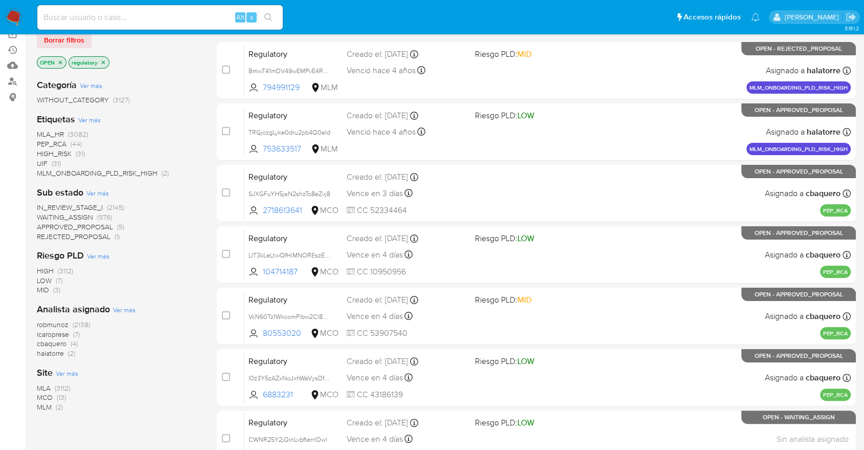
click at [46, 393] on span "MCO" at bounding box center [45, 397] width 16 height 10
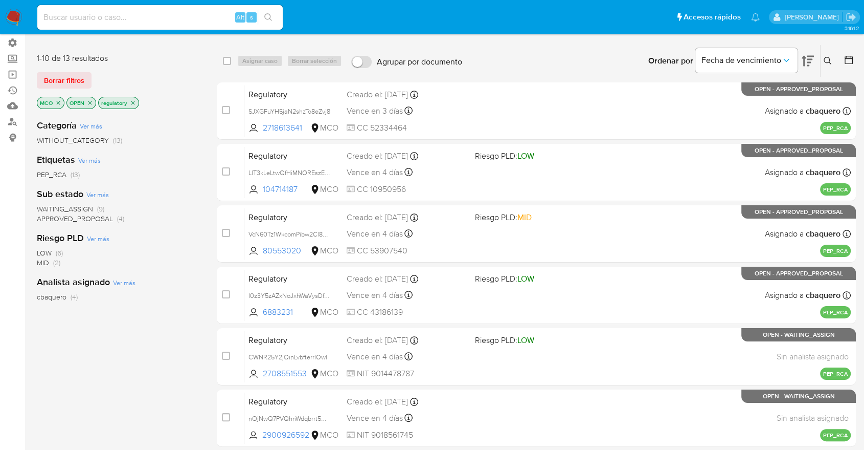
scroll to position [57, 0]
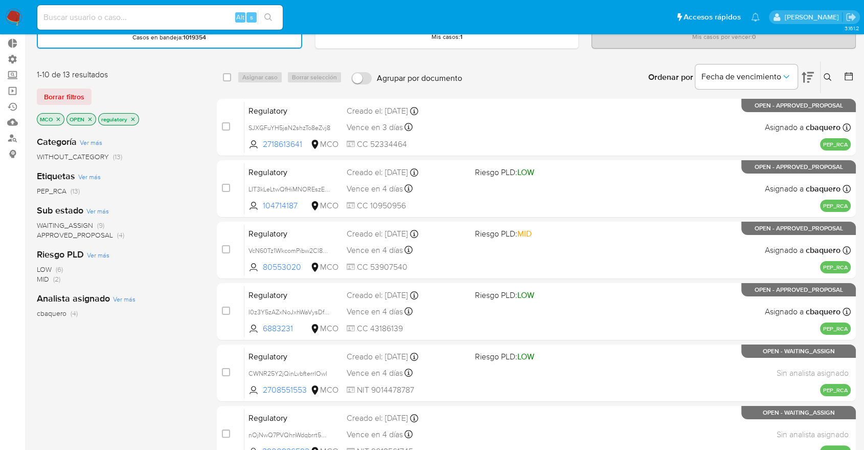
click at [41, 224] on span "WAITING_ASSIGN" at bounding box center [65, 225] width 56 height 10
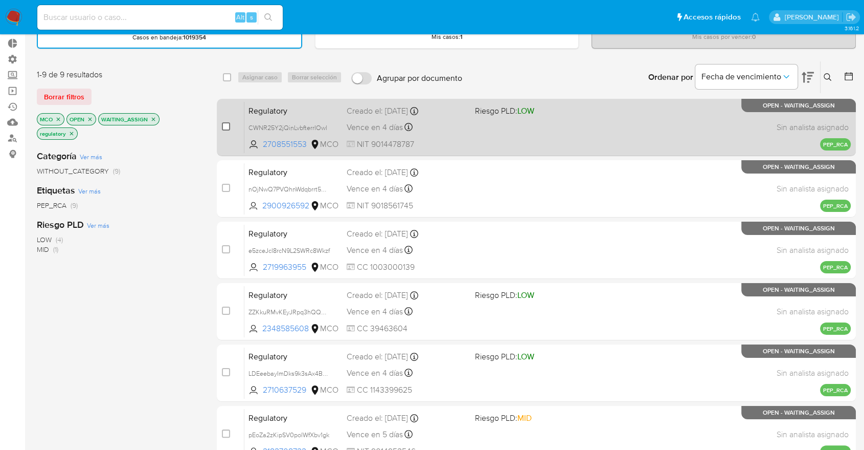
click at [223, 129] on input "checkbox" at bounding box center [226, 126] width 8 height 8
checkbox input "true"
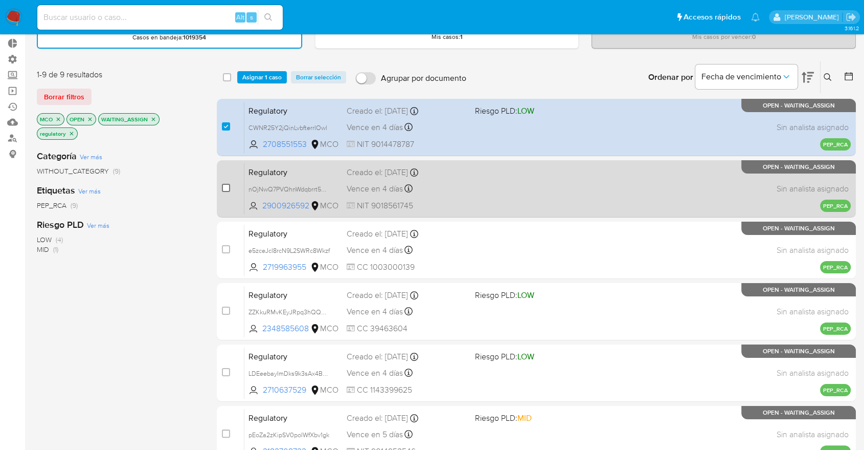
click at [226, 186] on input "checkbox" at bounding box center [226, 188] width 8 height 8
checkbox input "true"
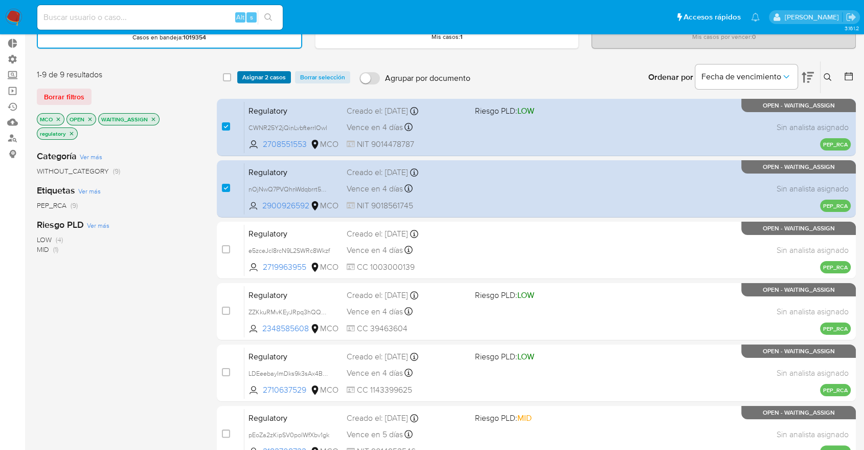
click at [283, 79] on span "Asignar 2 casos" at bounding box center [263, 77] width 43 height 10
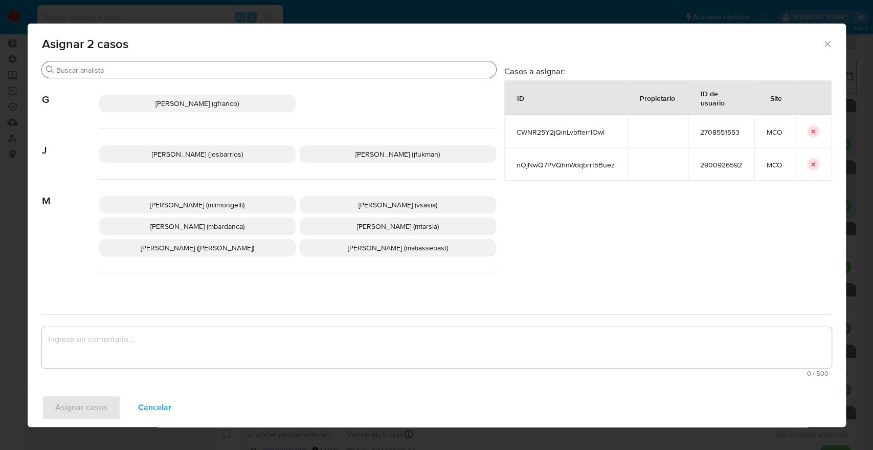
click at [282, 73] on input "Buscar" at bounding box center [274, 69] width 436 height 9
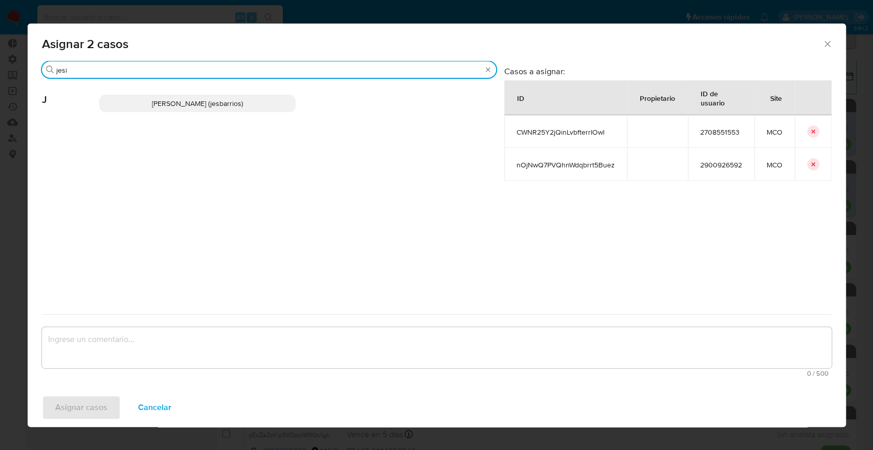
type input "jesi"
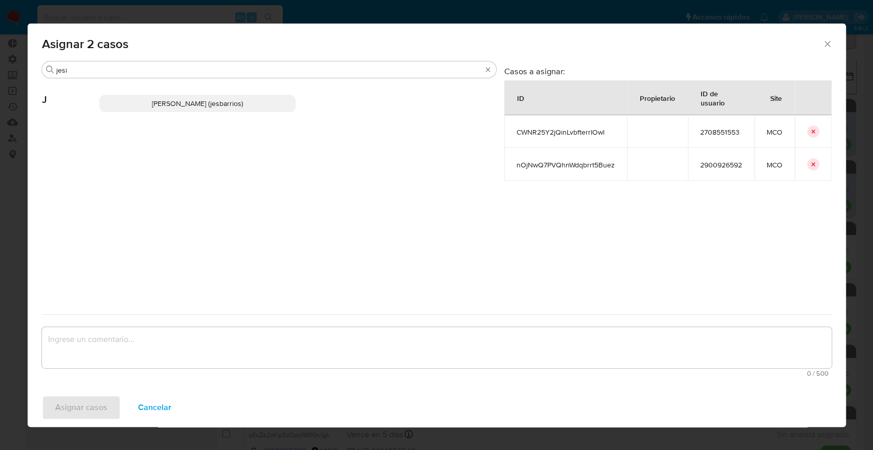
click at [265, 109] on p "Jesica Iris Barrios Leita (jesbarrios)" at bounding box center [197, 103] width 196 height 17
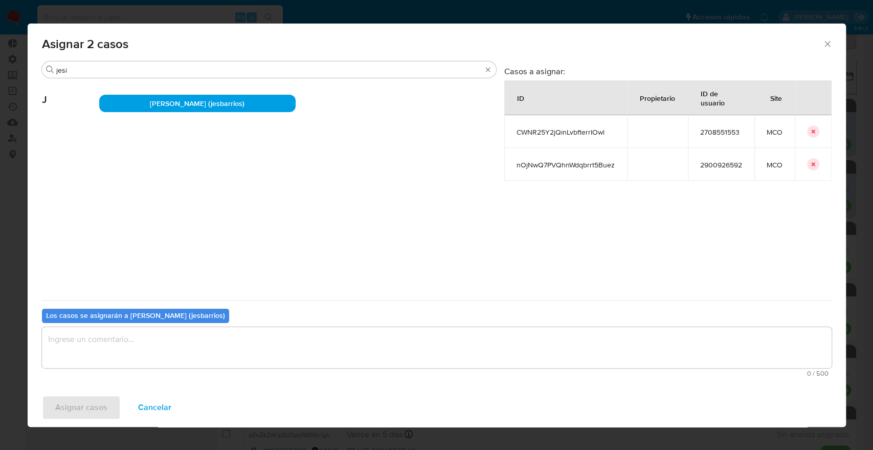
click at [234, 353] on textarea "assign-modal" at bounding box center [437, 347] width 790 height 41
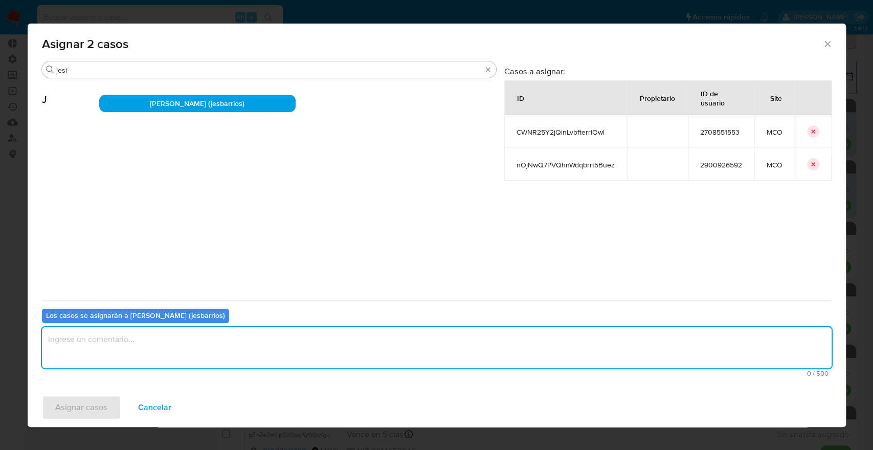
paste textarea "Asignación."
type textarea "Asignación."
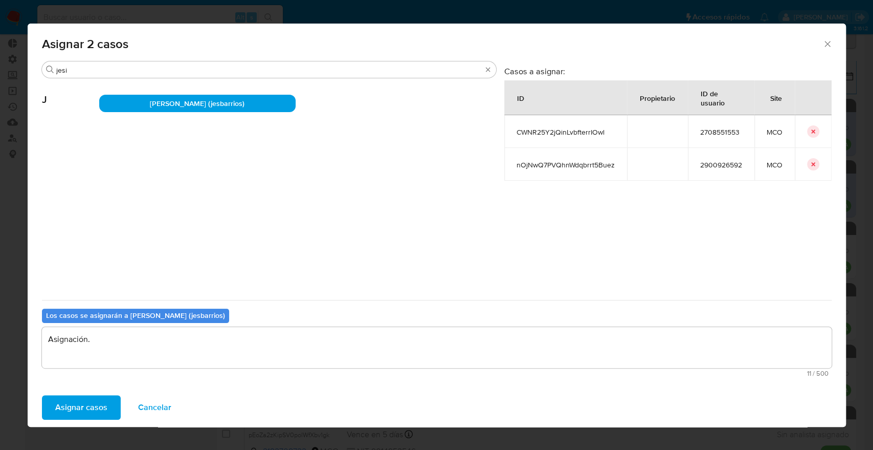
click at [115, 409] on button "Asignar casos" at bounding box center [81, 407] width 79 height 25
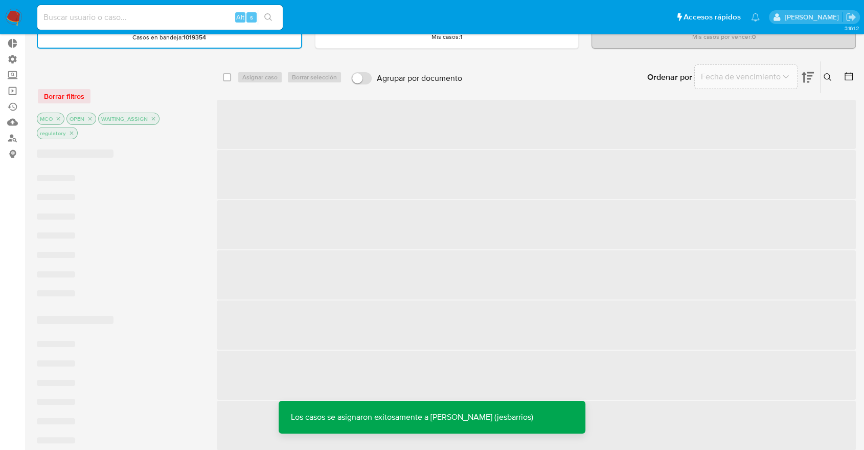
click at [535, 93] on div "select-all-cases-checkbox Asignar caso Borrar selección Agrupar por documento O…" at bounding box center [536, 77] width 639 height 33
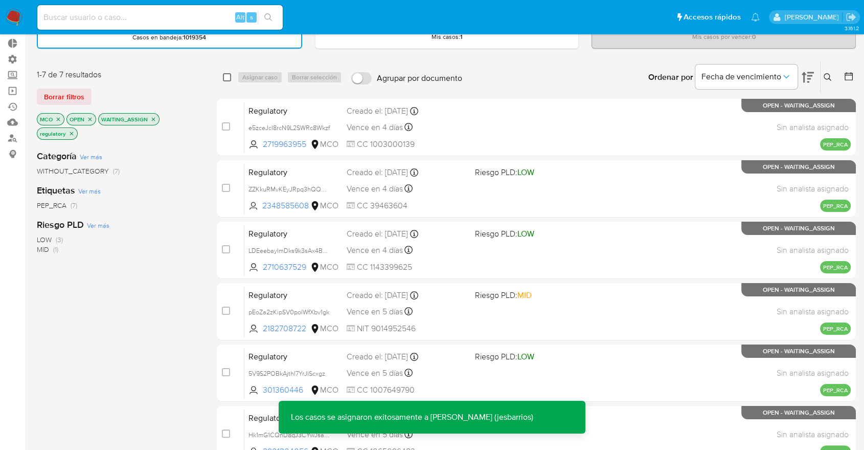
click at [226, 80] on input "checkbox" at bounding box center [227, 77] width 8 height 8
checkbox input "true"
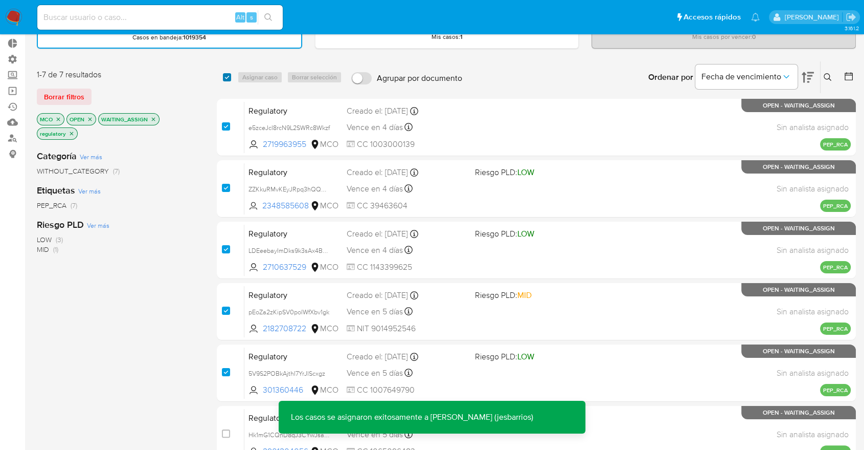
checkbox input "true"
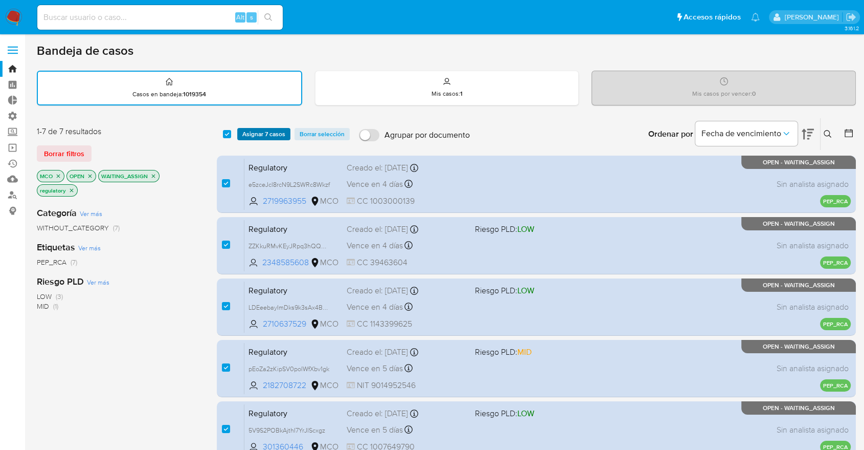
click at [248, 131] on span "Asignar 7 casos" at bounding box center [263, 134] width 43 height 10
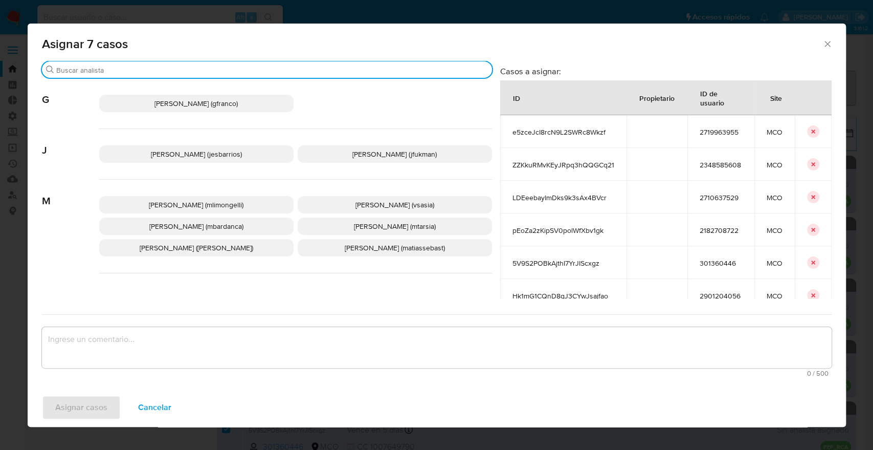
click at [274, 69] on input "Buscar" at bounding box center [272, 69] width 432 height 9
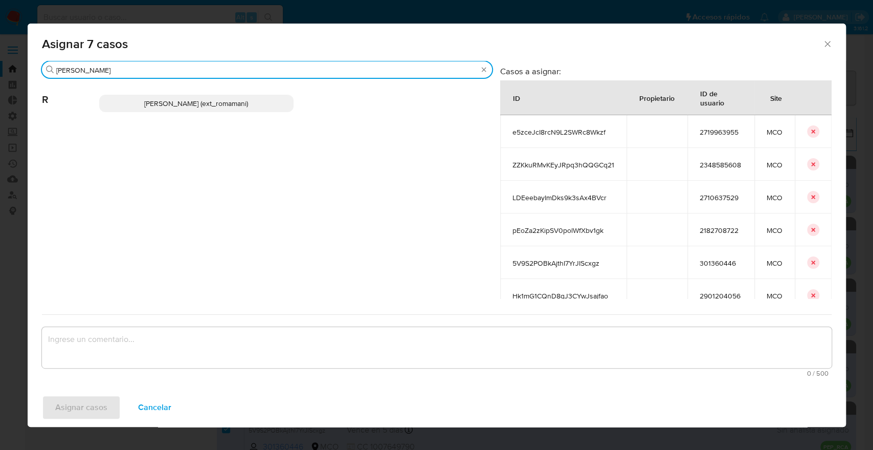
type input "rosa"
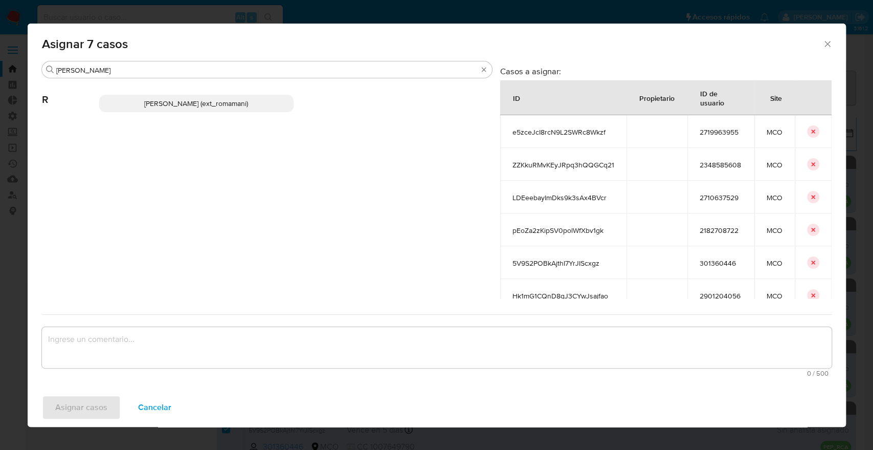
click at [267, 97] on p "Rosalia Mamani (ext_romamani)" at bounding box center [196, 103] width 194 height 17
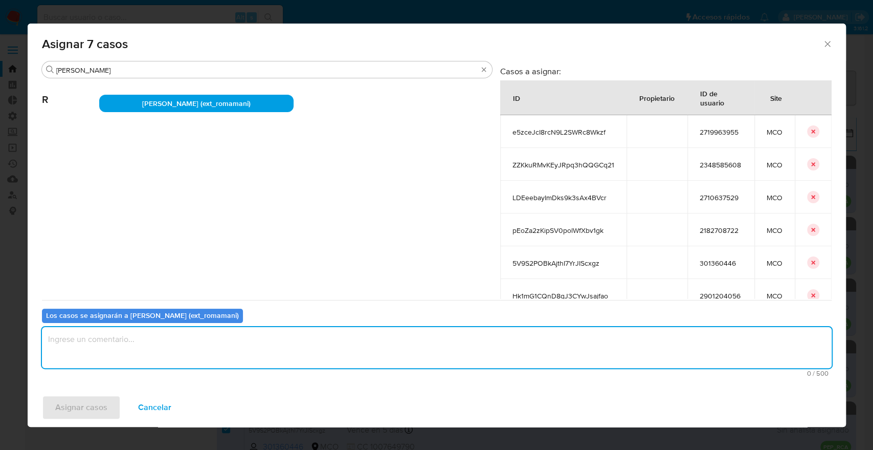
click at [249, 350] on textarea "assign-modal" at bounding box center [437, 347] width 790 height 41
paste textarea "Asignación."
type textarea "Asignación."
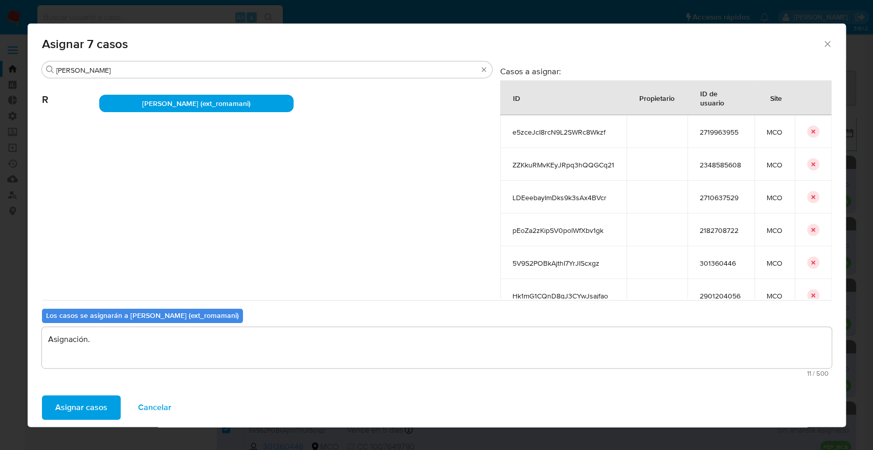
click at [98, 411] on span "Asignar casos" at bounding box center [81, 407] width 52 height 23
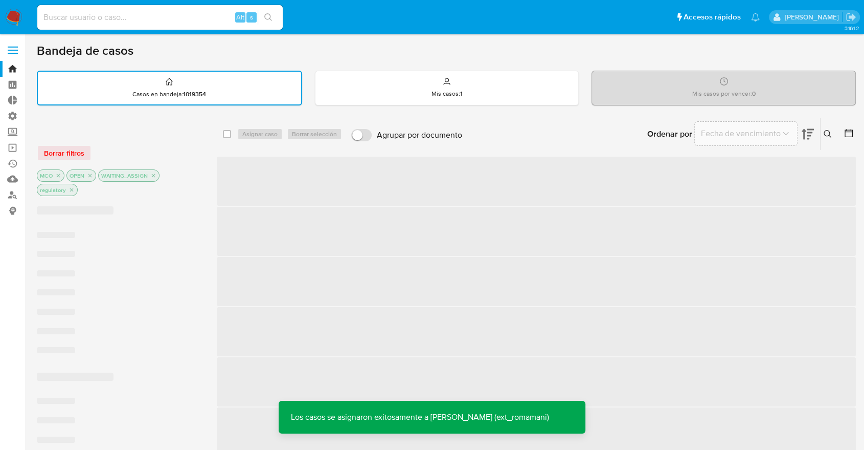
click at [569, 139] on div "Ordenar por Fecha de vencimiento No es posible ordenar los resultados mientras …" at bounding box center [662, 134] width 389 height 32
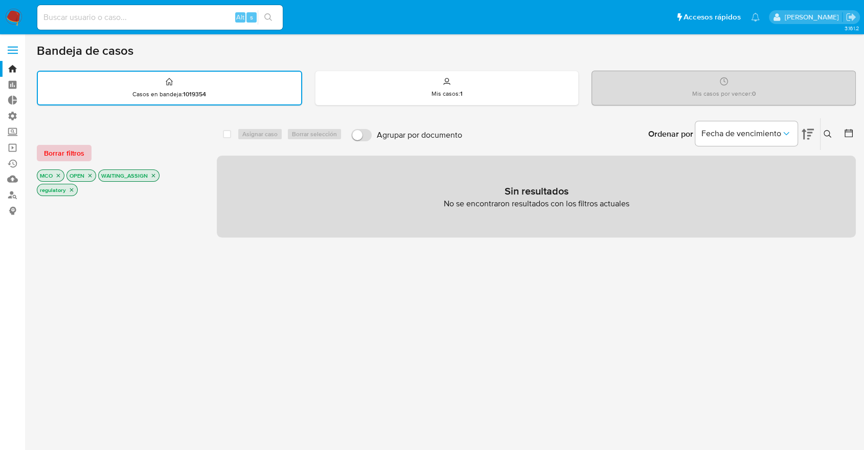
click at [82, 157] on span "Borrar filtros" at bounding box center [64, 153] width 40 height 14
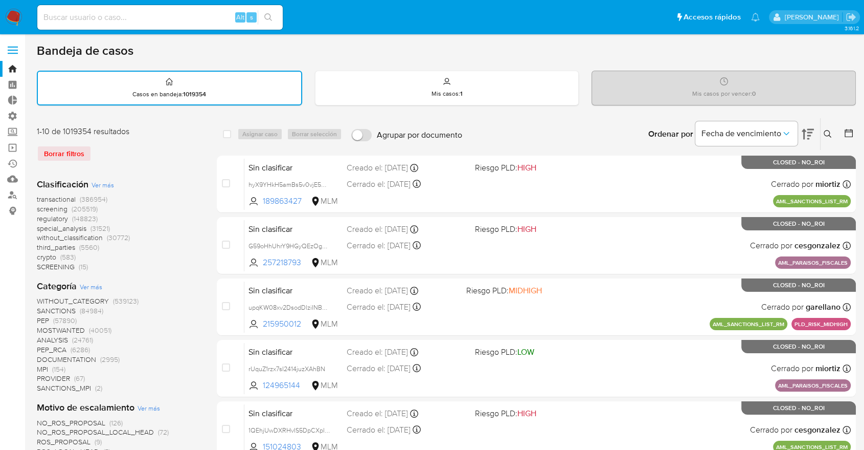
click at [39, 209] on span "screening" at bounding box center [52, 209] width 31 height 10
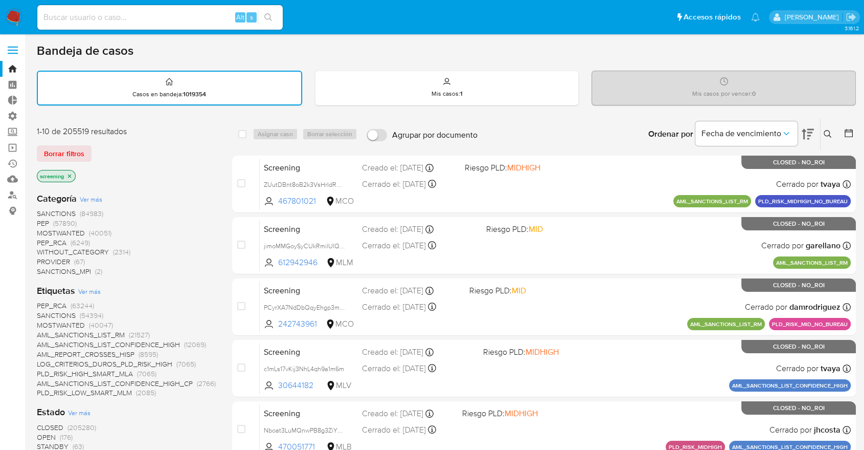
click at [43, 433] on span "OPEN" at bounding box center [46, 437] width 19 height 10
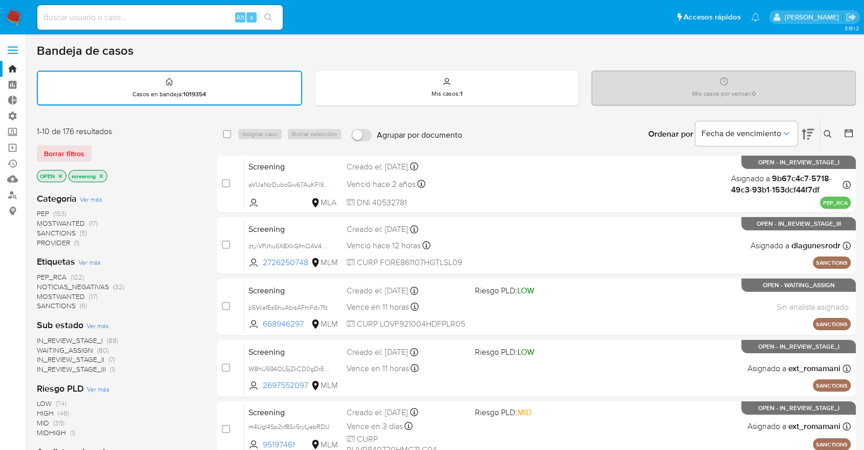
click at [38, 272] on span "PEP_RCA" at bounding box center [52, 277] width 30 height 10
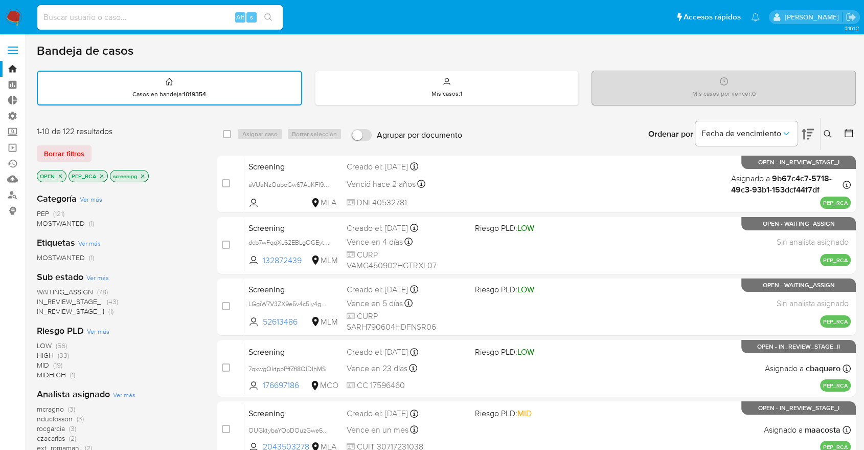
click at [589, 146] on div "Ordenar por Fecha de vencimiento No es posible ordenar los resultados mientras …" at bounding box center [662, 134] width 389 height 32
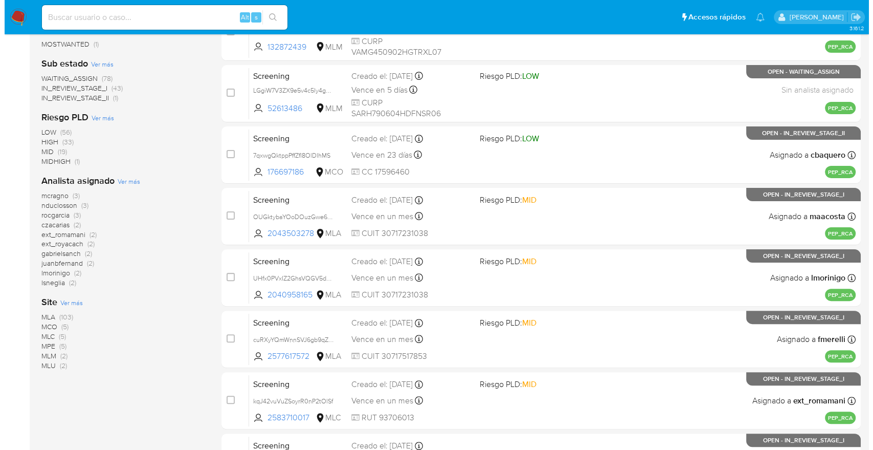
scroll to position [227, 0]
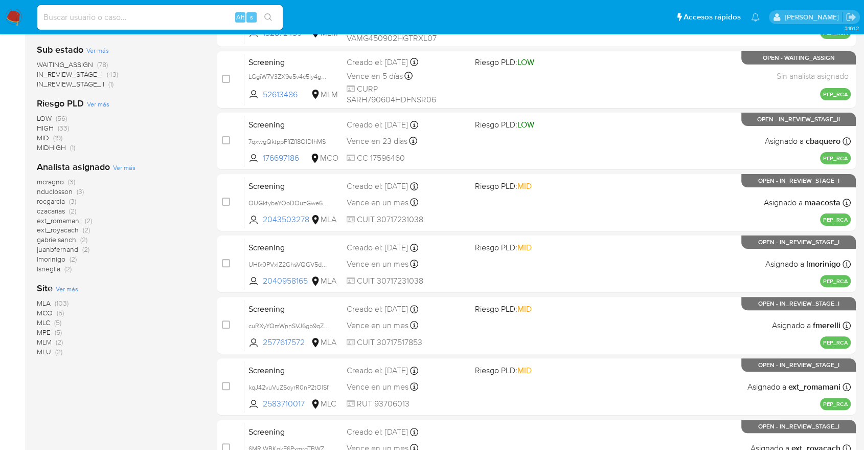
click at [61, 286] on span "Ver más" at bounding box center [67, 288] width 23 height 9
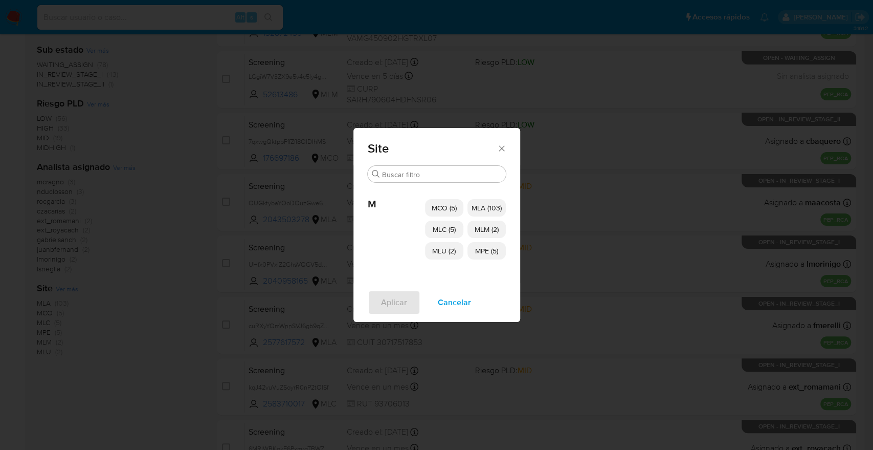
click at [450, 204] on span "MCO (5)" at bounding box center [444, 208] width 25 height 10
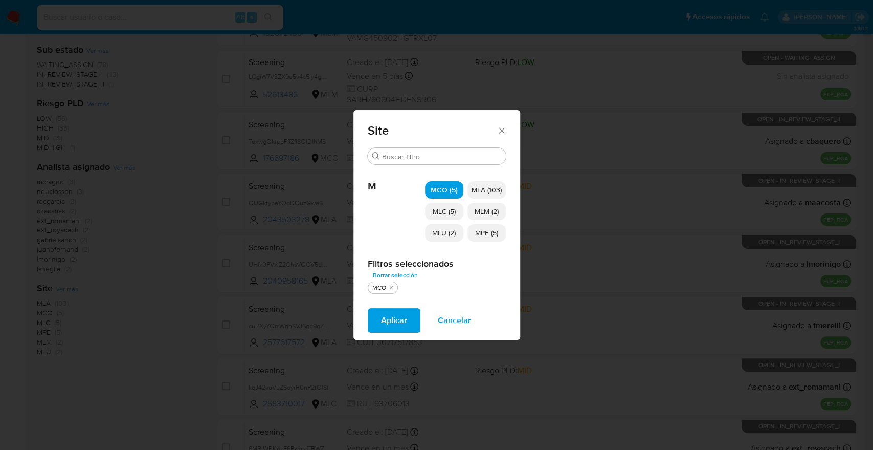
click at [452, 212] on span "MLC (5)" at bounding box center [444, 211] width 23 height 10
click at [453, 225] on p "MLU (2)" at bounding box center [444, 232] width 38 height 17
click at [497, 206] on span "MLM (2)" at bounding box center [487, 211] width 24 height 10
click at [496, 231] on span "MPE (5)" at bounding box center [486, 233] width 23 height 10
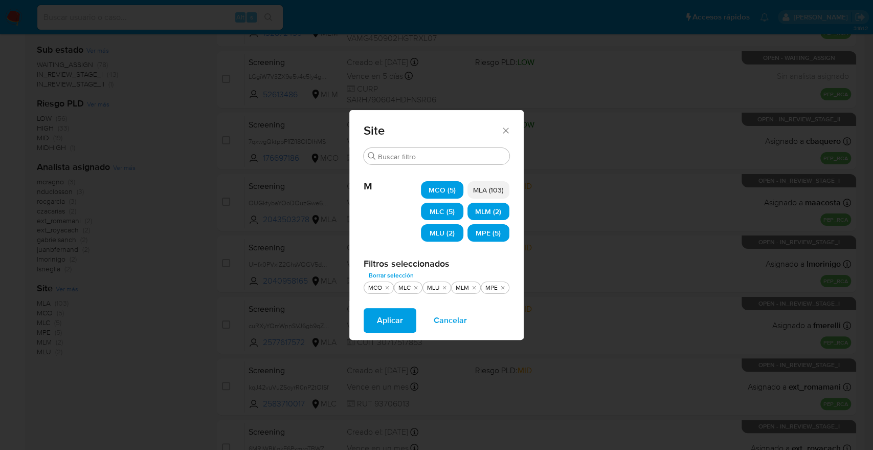
click at [380, 326] on span "Aplicar" at bounding box center [390, 320] width 26 height 23
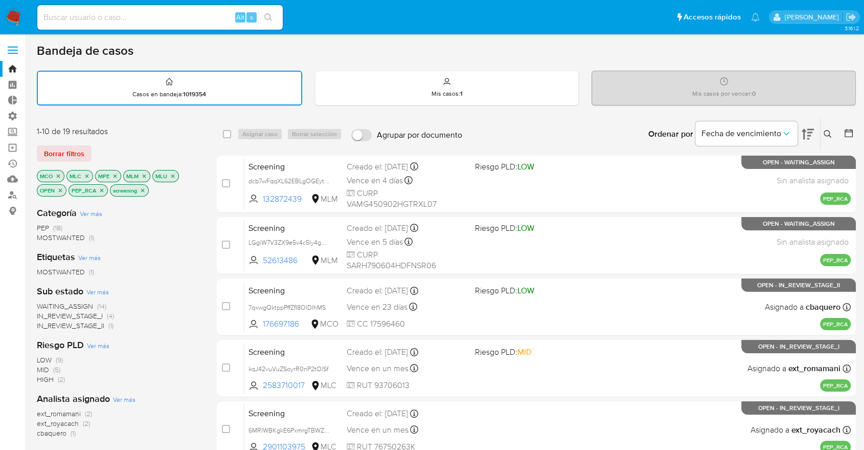
click at [193, 154] on div "Borrar filtros" at bounding box center [119, 153] width 164 height 16
click at [48, 301] on span "WAITING_ASSIGN" at bounding box center [65, 306] width 56 height 10
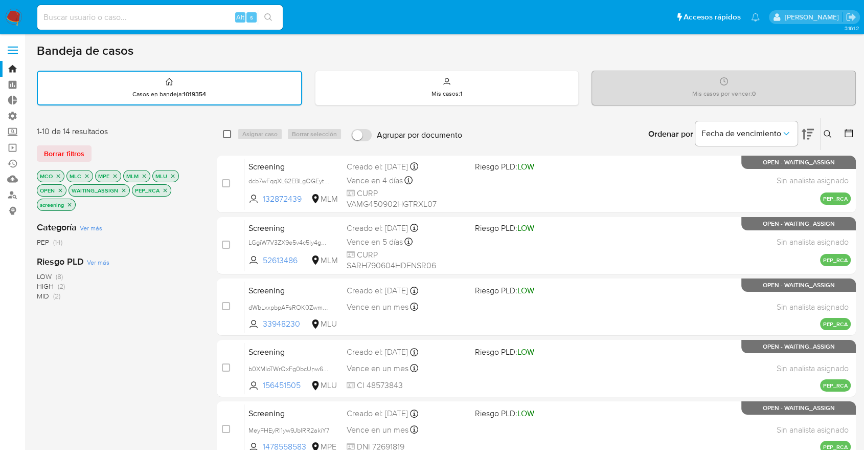
click at [226, 134] on input "checkbox" at bounding box center [227, 134] width 8 height 8
checkbox input "true"
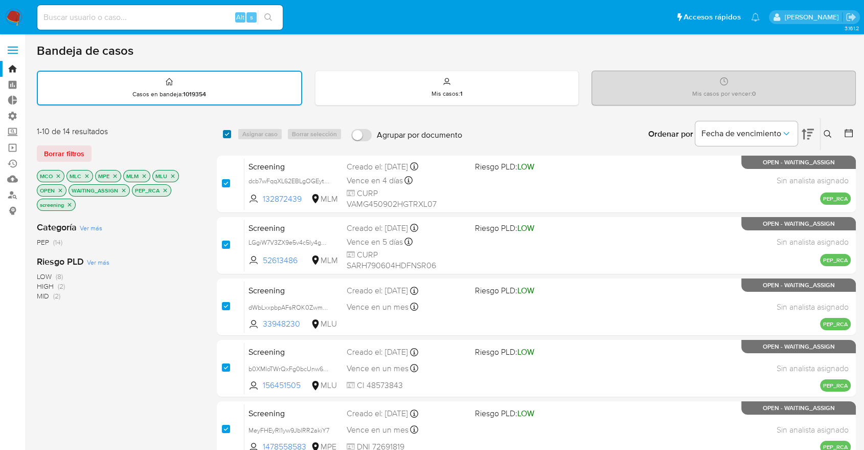
checkbox input "true"
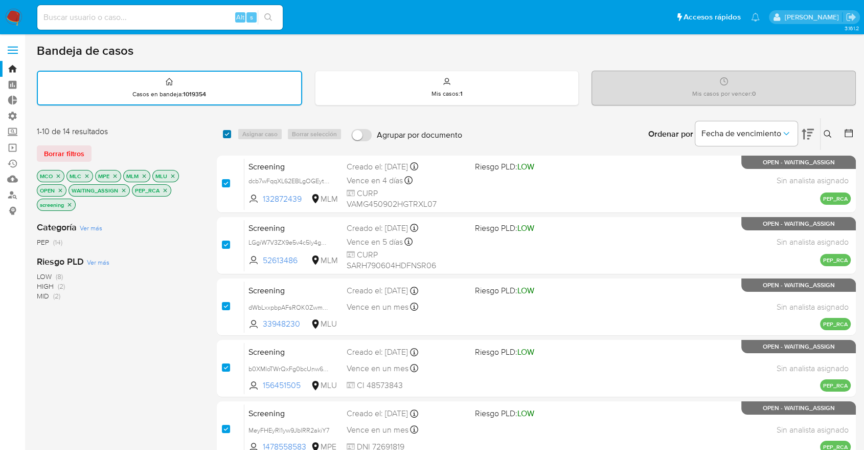
checkbox input "true"
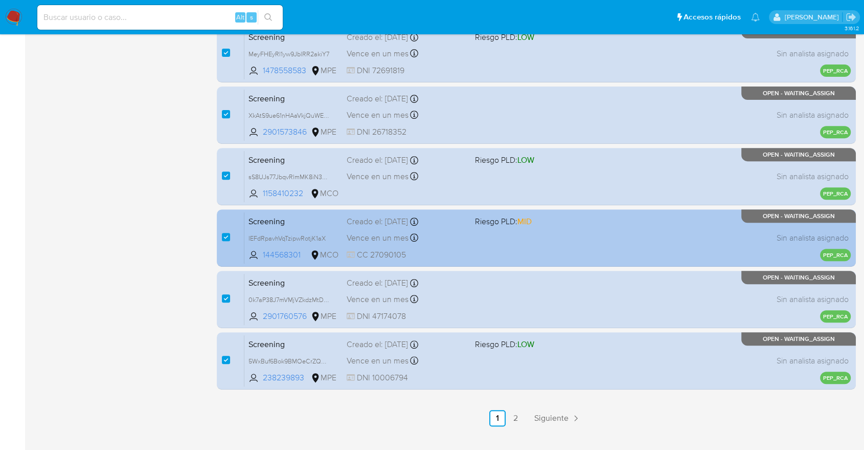
scroll to position [395, 0]
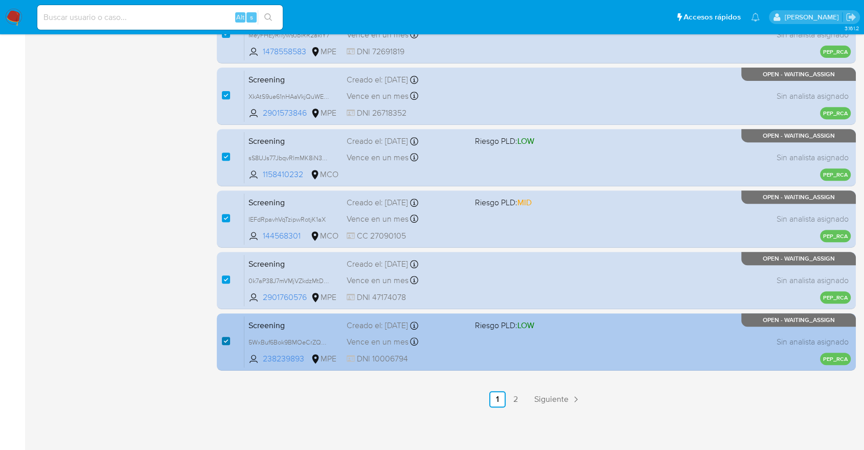
click at [226, 342] on input "checkbox" at bounding box center [226, 341] width 8 height 8
checkbox input "false"
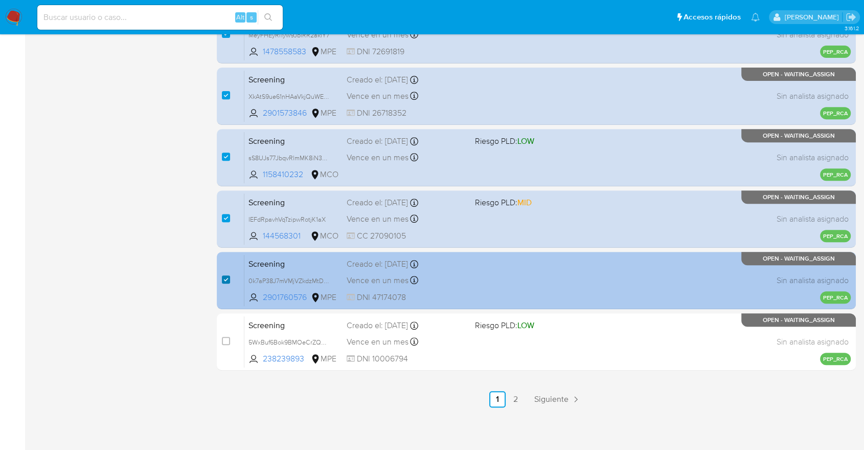
click at [225, 278] on input "checkbox" at bounding box center [226, 279] width 8 height 8
checkbox input "false"
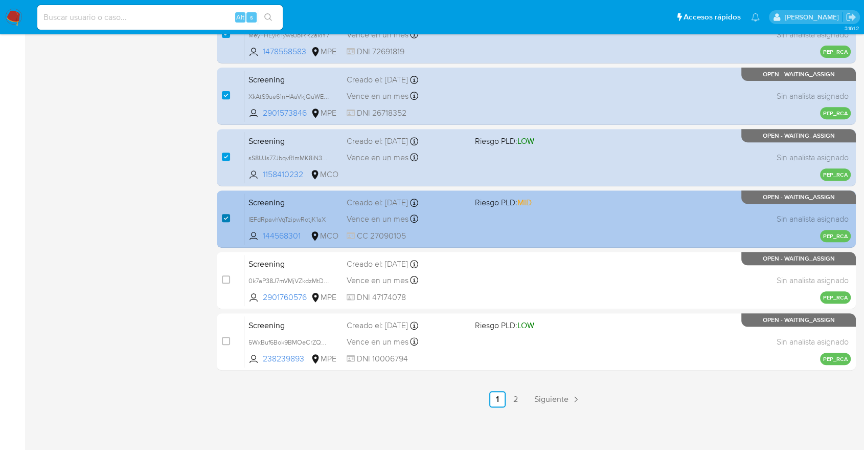
click at [227, 215] on input "checkbox" at bounding box center [226, 218] width 8 height 8
checkbox input "false"
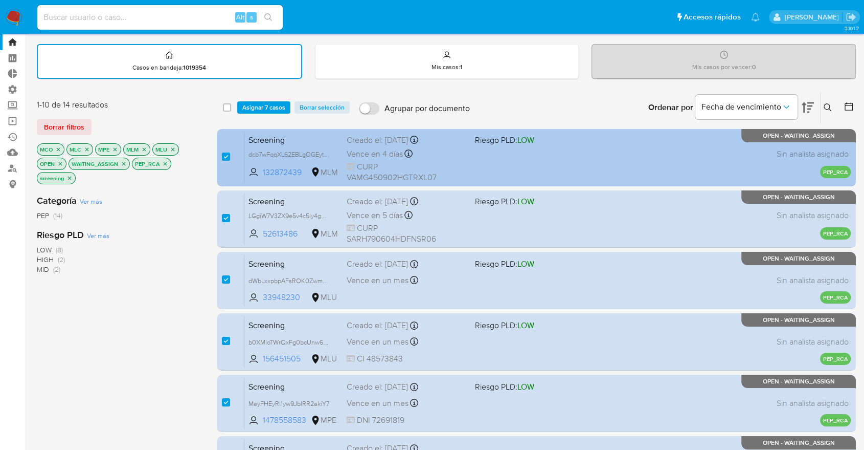
scroll to position [0, 0]
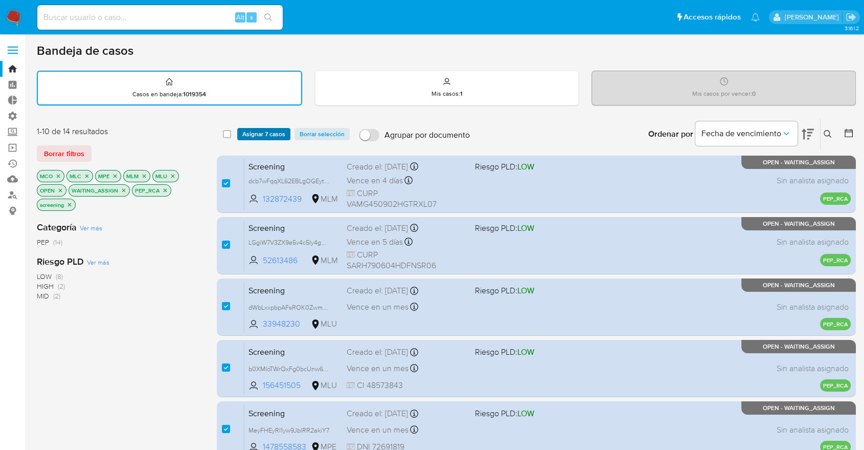
click at [284, 137] on span "Asignar 7 casos" at bounding box center [263, 134] width 43 height 10
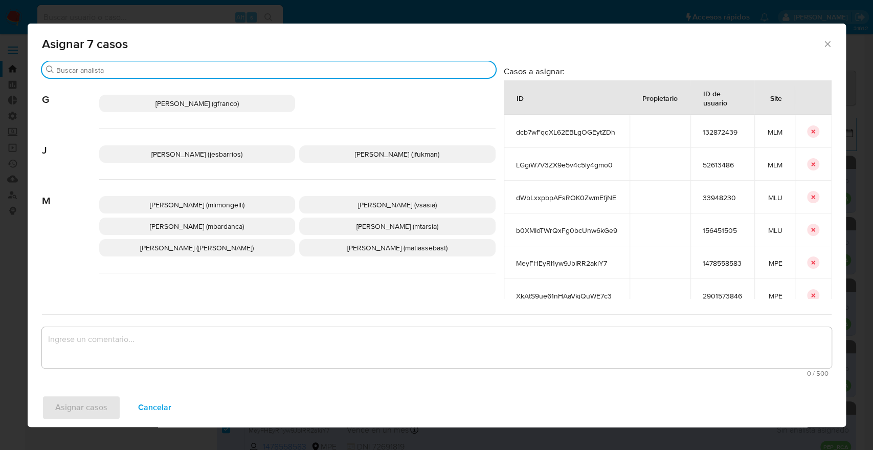
click at [182, 67] on input "Buscar" at bounding box center [273, 69] width 435 height 9
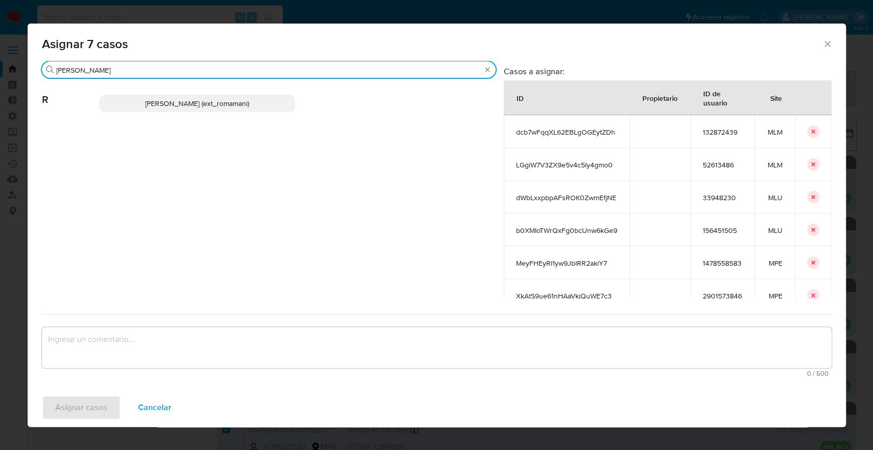
type input "rosa"
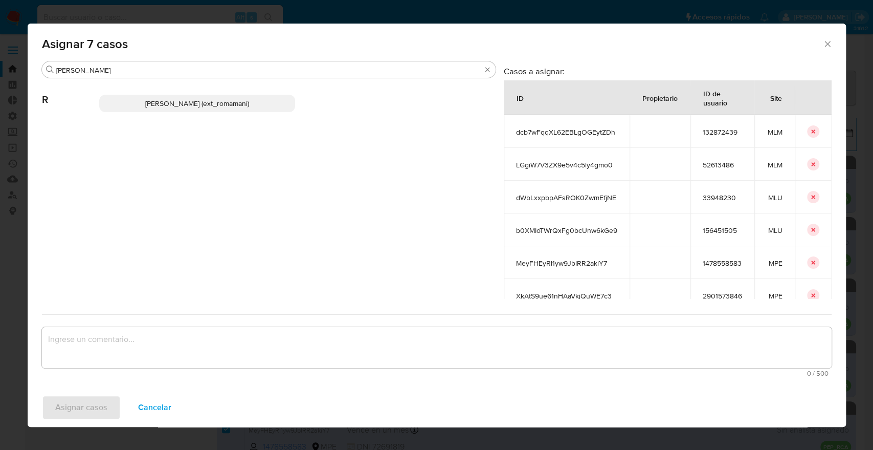
click at [239, 109] on p "Rosalia Mamani (ext_romamani)" at bounding box center [197, 103] width 196 height 17
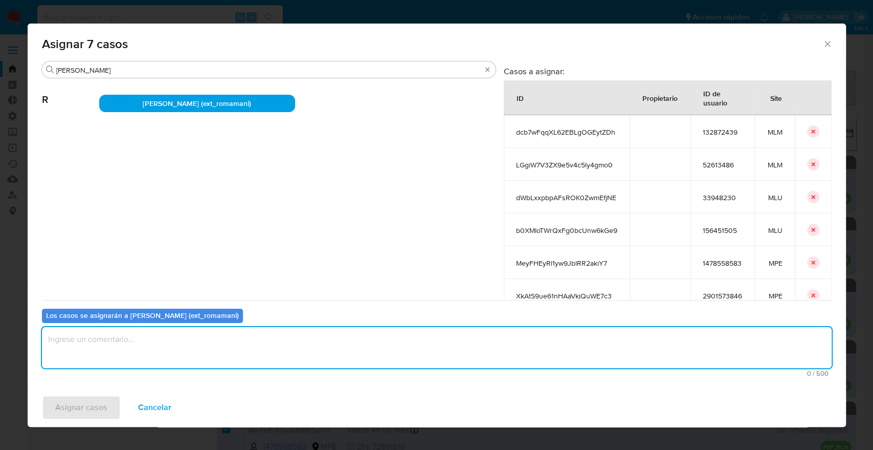
click at [231, 353] on textarea "assign-modal" at bounding box center [437, 347] width 790 height 41
paste textarea "Asignación."
type textarea "Asignación."
click at [113, 410] on button "Asignar casos" at bounding box center [81, 407] width 79 height 25
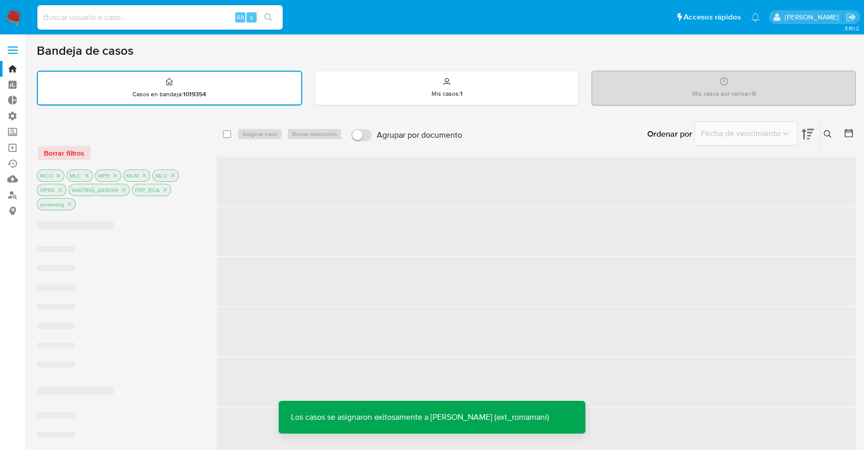
click at [619, 136] on div "Ordenar por Fecha de vencimiento No es posible ordenar los resultados mientras …" at bounding box center [662, 134] width 389 height 32
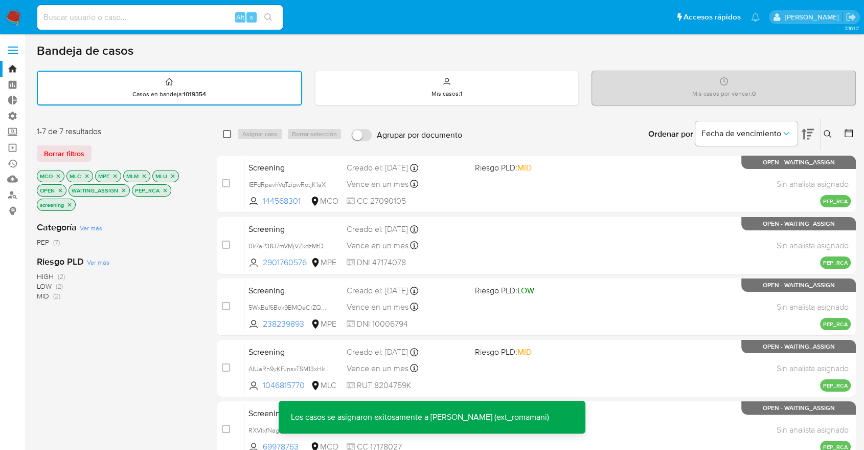
click at [231, 136] on input "checkbox" at bounding box center [227, 134] width 8 height 8
checkbox input "true"
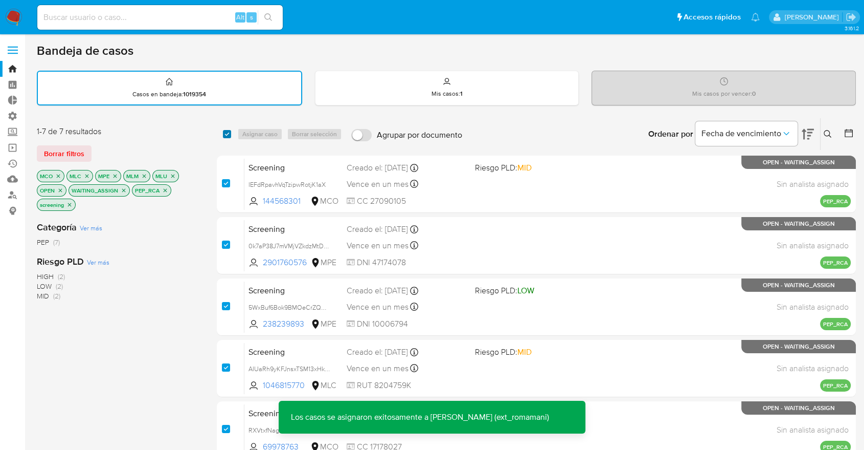
checkbox input "true"
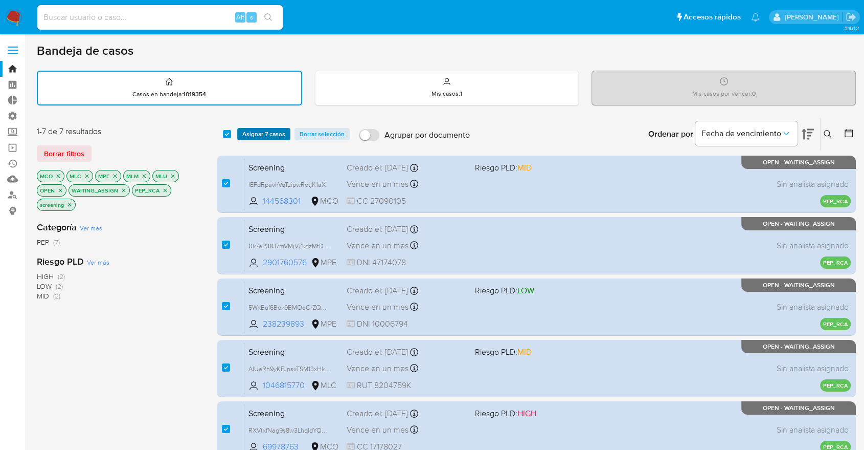
click at [248, 134] on span "Asignar 7 casos" at bounding box center [263, 134] width 43 height 10
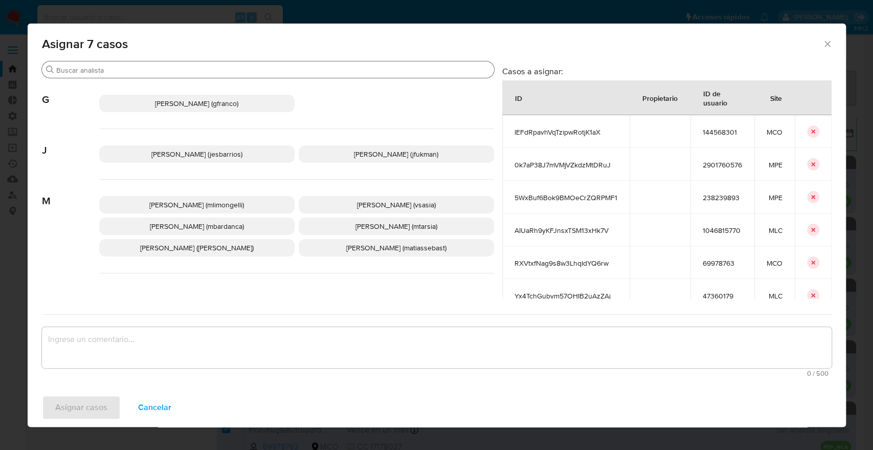
click at [274, 71] on input "Buscar" at bounding box center [273, 69] width 434 height 9
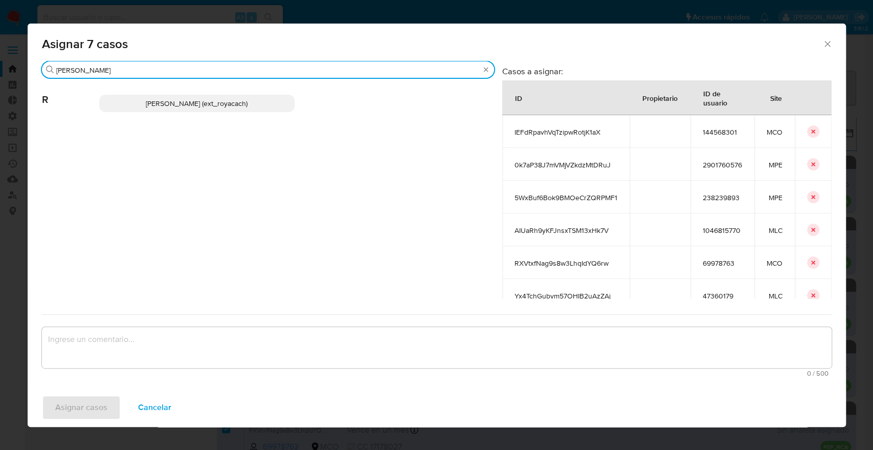
type input "romi"
click at [269, 100] on p "Romina Isabel Yacachury (ext_royacach)" at bounding box center [196, 103] width 195 height 17
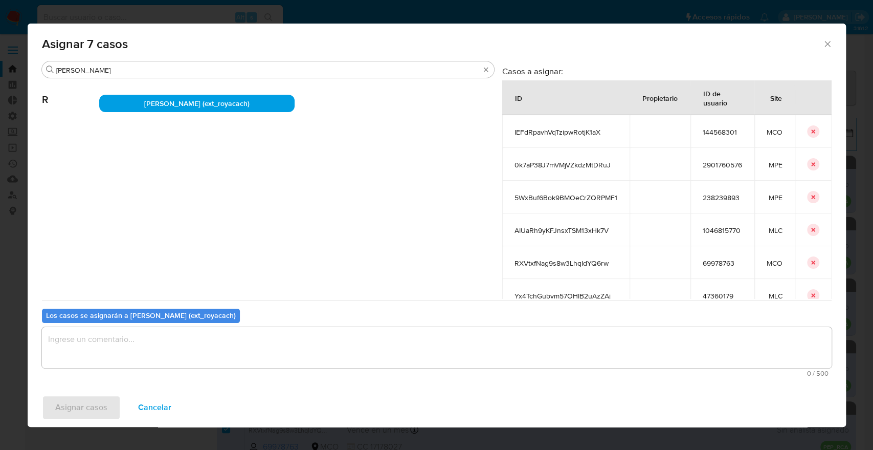
click at [201, 349] on textarea "assign-modal" at bounding box center [437, 347] width 790 height 41
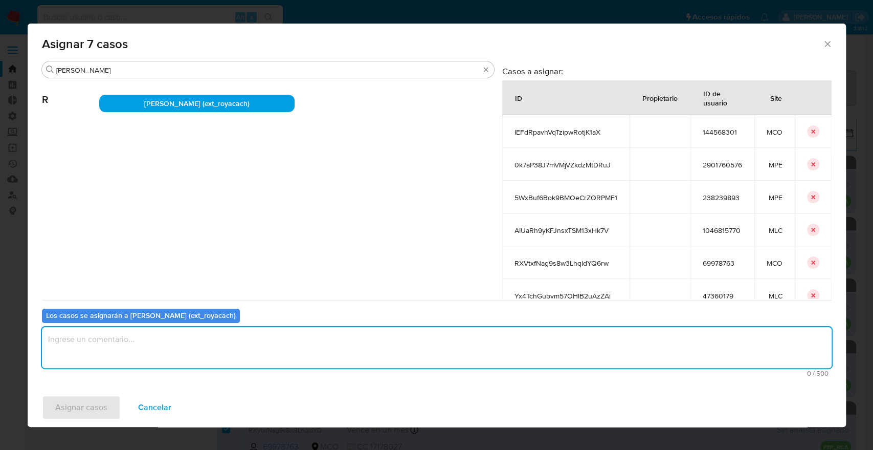
paste textarea "Asignación."
type textarea "Asignación."
click at [109, 410] on button "Asignar casos" at bounding box center [81, 407] width 79 height 25
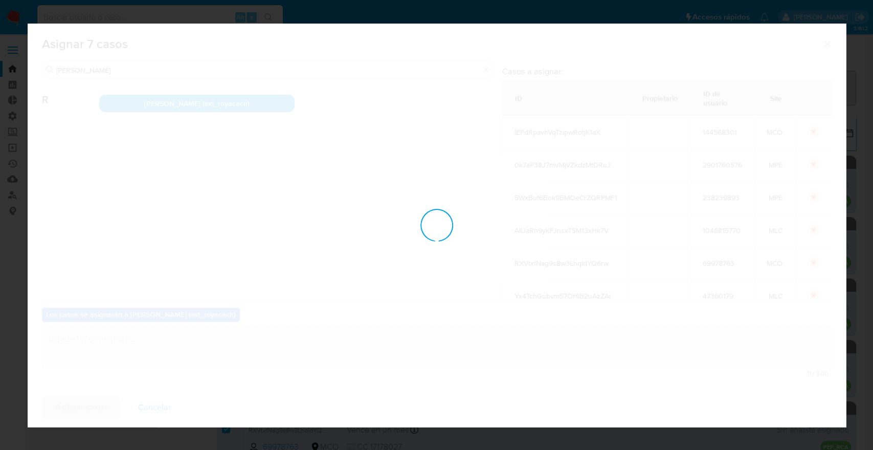
checkbox input "false"
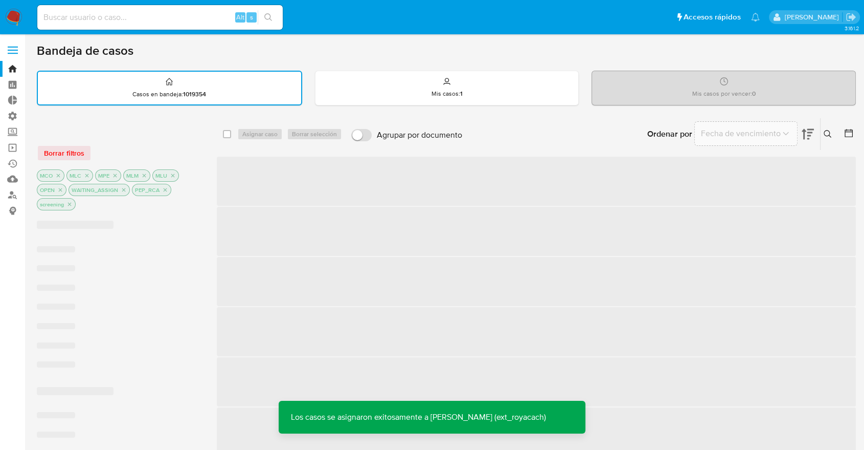
drag, startPoint x: 587, startPoint y: 136, endPoint x: 526, endPoint y: 147, distance: 62.5
click at [587, 136] on div "Ordenar por Fecha de vencimiento No es posible ordenar los resultados mientras …" at bounding box center [662, 134] width 389 height 32
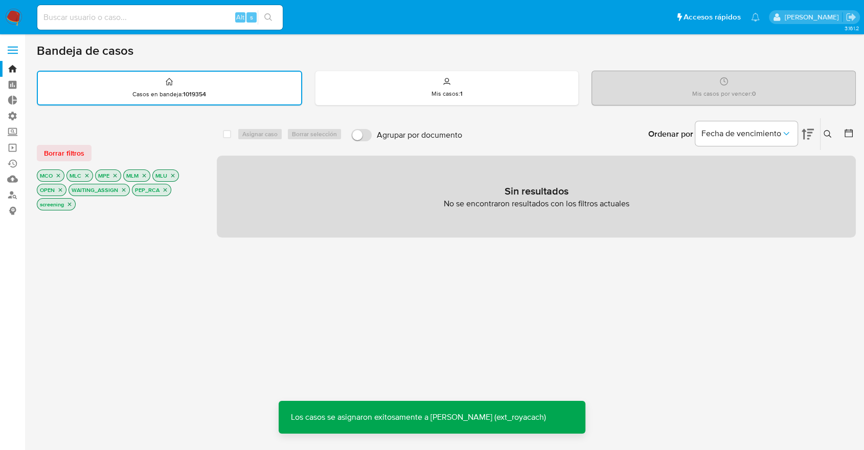
click at [86, 157] on button "Borrar filtros" at bounding box center [64, 153] width 55 height 16
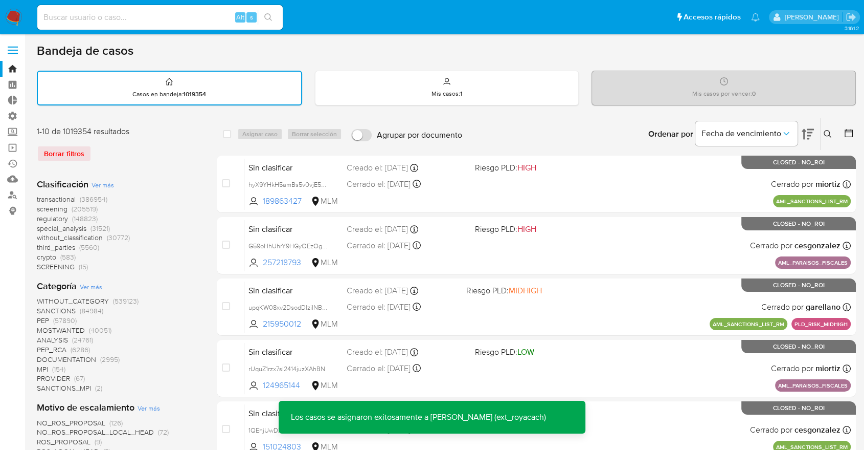
click at [41, 208] on span "screening" at bounding box center [52, 209] width 31 height 10
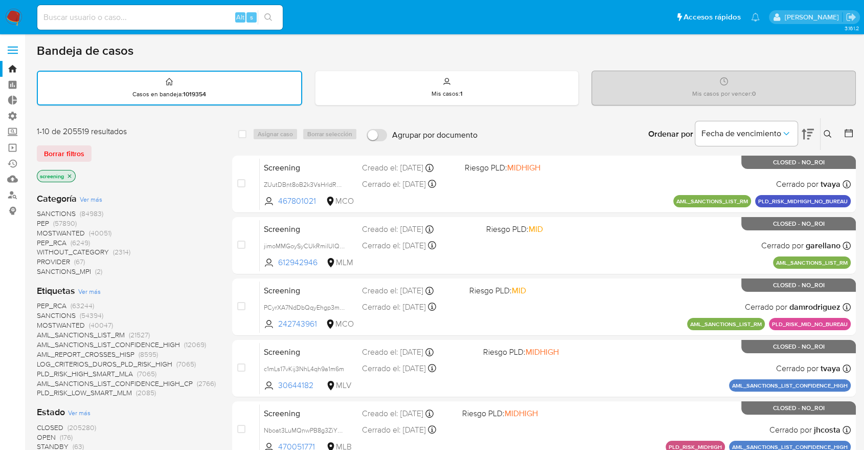
click at [42, 436] on span "OPEN" at bounding box center [46, 437] width 19 height 10
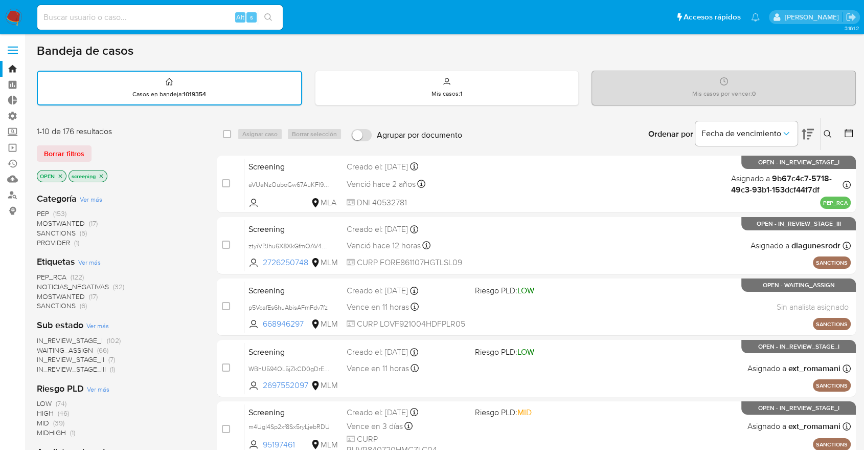
click at [102, 146] on div "Borrar filtros" at bounding box center [119, 153] width 164 height 16
click at [100, 148] on div "Borrar filtros" at bounding box center [119, 153] width 164 height 16
click at [92, 147] on div "Borrar filtros" at bounding box center [119, 153] width 164 height 16
drag, startPoint x: 25, startPoint y: 322, endPoint x: 45, endPoint y: 328, distance: 20.9
click at [25, 322] on aside "Bandeja Tablero Tablero Externo Administración Reglas Roles Usuarios Equipos Co…" at bounding box center [12, 423] width 25 height 846
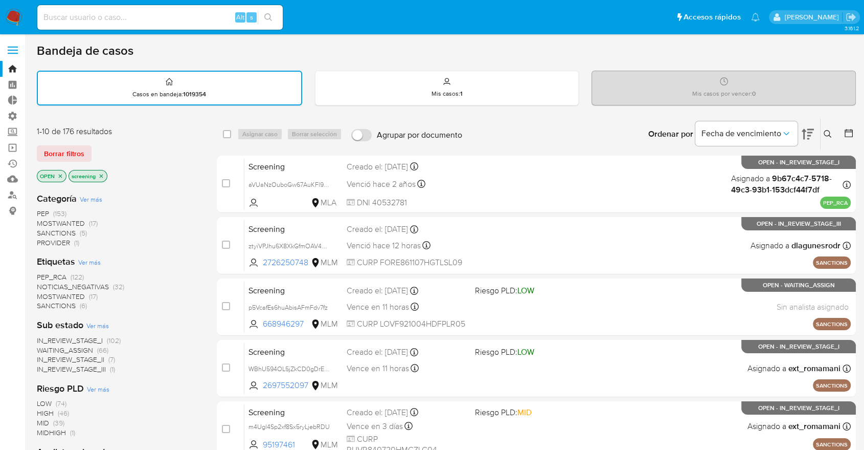
click at [119, 146] on div "Borrar filtros" at bounding box center [119, 153] width 164 height 16
click at [98, 147] on div "Borrar filtros" at bounding box center [119, 153] width 164 height 16
click at [97, 146] on div "Borrar filtros" at bounding box center [119, 153] width 164 height 16
click at [106, 147] on div "Borrar filtros" at bounding box center [119, 153] width 164 height 16
click at [163, 146] on div "Borrar filtros" at bounding box center [119, 153] width 164 height 16
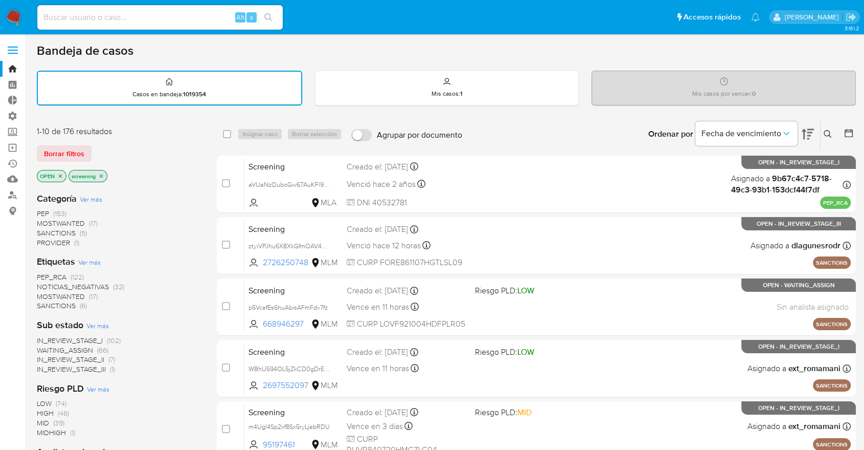
click at [17, 320] on aside "Bandeja Tablero Tablero Externo Administración Reglas Roles Usuarios Equipos Co…" at bounding box center [12, 423] width 25 height 846
click at [108, 146] on div "Borrar filtros" at bounding box center [119, 153] width 164 height 16
click at [118, 143] on div "1-10 de 176 resultados Borrar filtros OPEN screening" at bounding box center [119, 155] width 164 height 58
click at [97, 148] on div "Borrar filtros" at bounding box center [119, 153] width 164 height 16
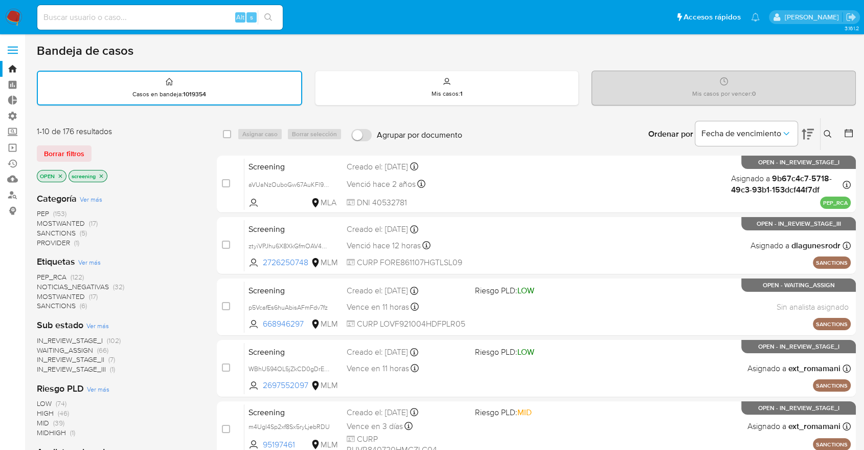
click at [149, 163] on div "1-10 de 176 resultados Borrar filtros OPEN screening" at bounding box center [119, 155] width 164 height 58
click at [115, 143] on div "1-10 de 176 resultados Borrar filtros OPEN screening" at bounding box center [119, 155] width 164 height 58
click at [597, 19] on ul "Pausado Ver notificaciones Alt s Accesos rápidos Presiona las siguientes teclas…" at bounding box center [398, 17] width 733 height 26
click at [46, 304] on span "SANCTIONS" at bounding box center [56, 305] width 39 height 10
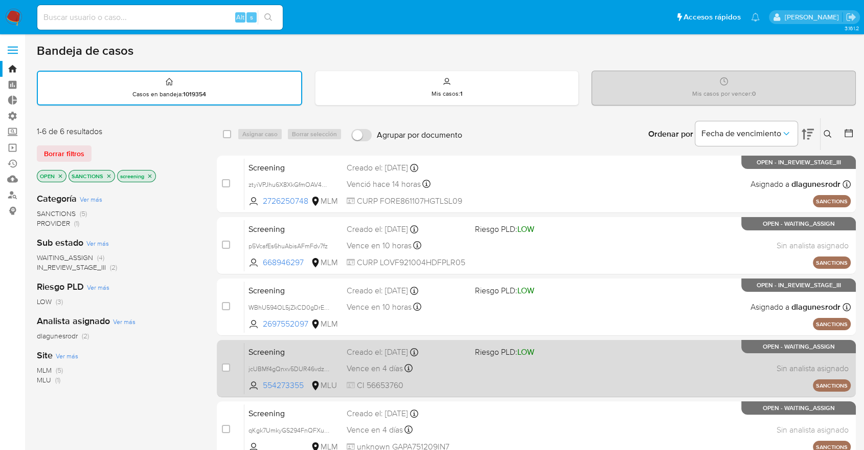
click at [299, 348] on span "Screening" at bounding box center [294, 350] width 90 height 13
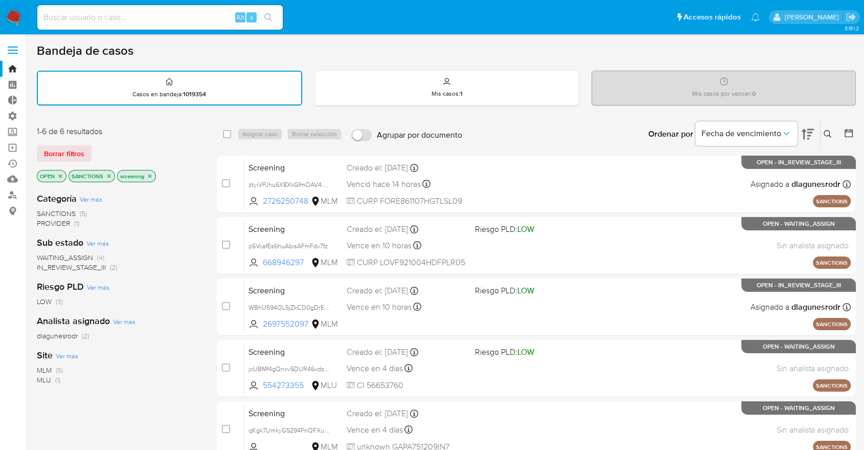
click at [43, 379] on span "MLU" at bounding box center [44, 379] width 14 height 10
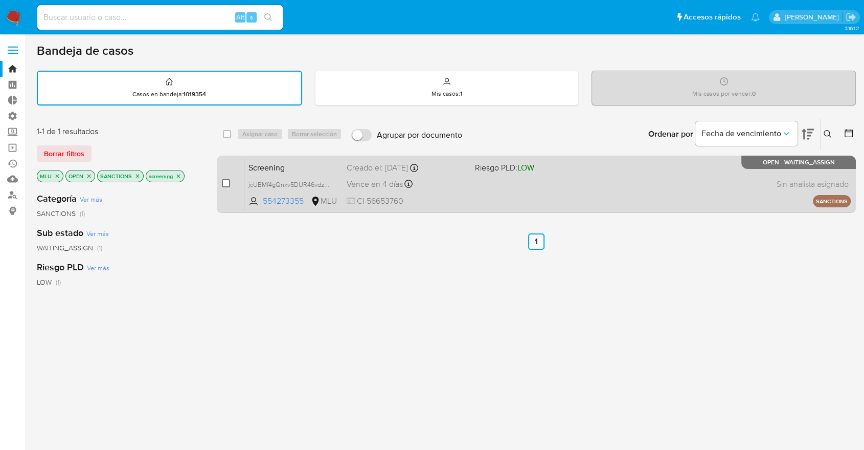
click at [224, 184] on input "checkbox" at bounding box center [226, 183] width 8 height 8
checkbox input "true"
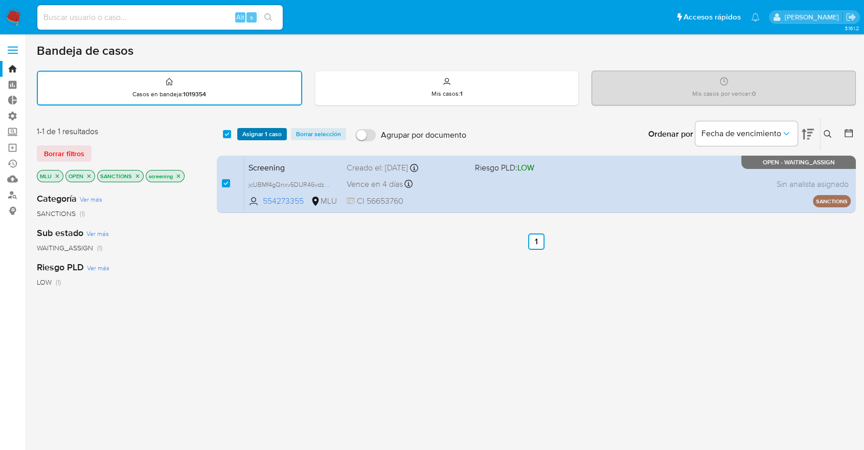
click at [276, 129] on span "Asignar 1 caso" at bounding box center [261, 134] width 39 height 10
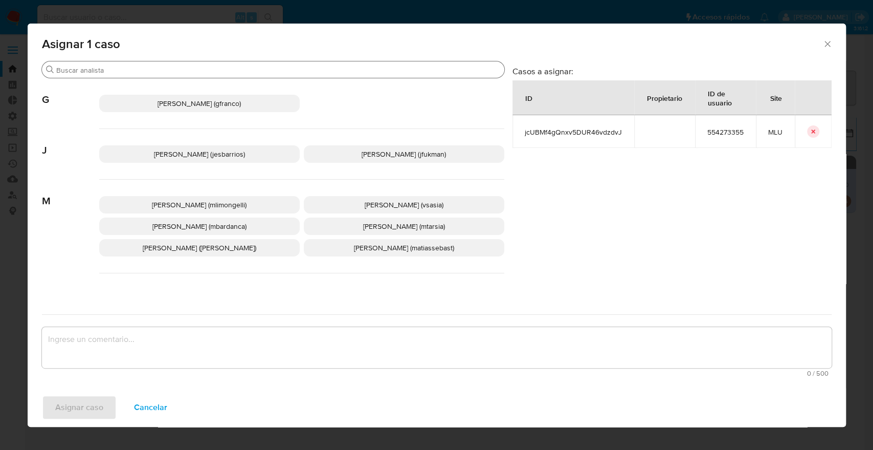
click at [234, 69] on input "Buscar" at bounding box center [278, 69] width 444 height 9
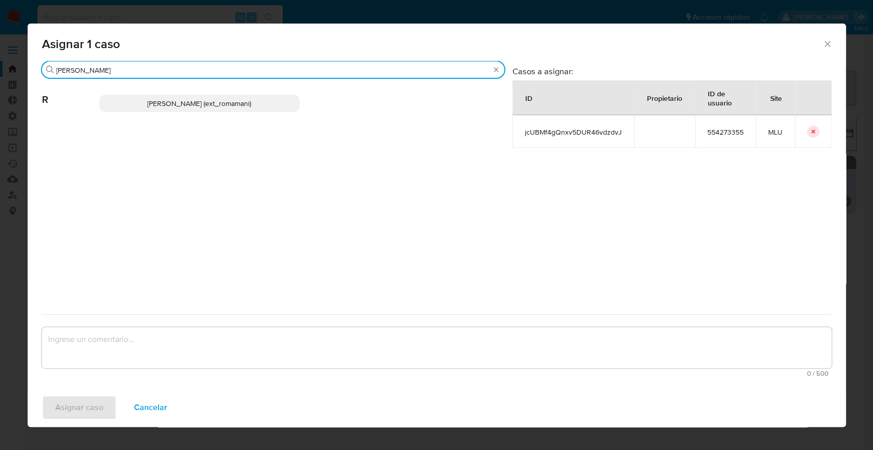
type input "rosa"
click at [262, 105] on p "Rosalia Mamani (ext_romamani)" at bounding box center [199, 103] width 201 height 17
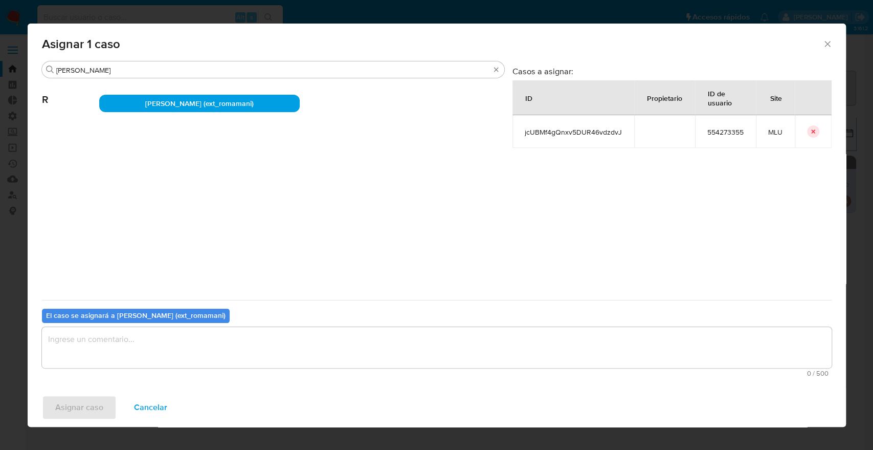
click at [236, 329] on textarea "assign-modal" at bounding box center [437, 347] width 790 height 41
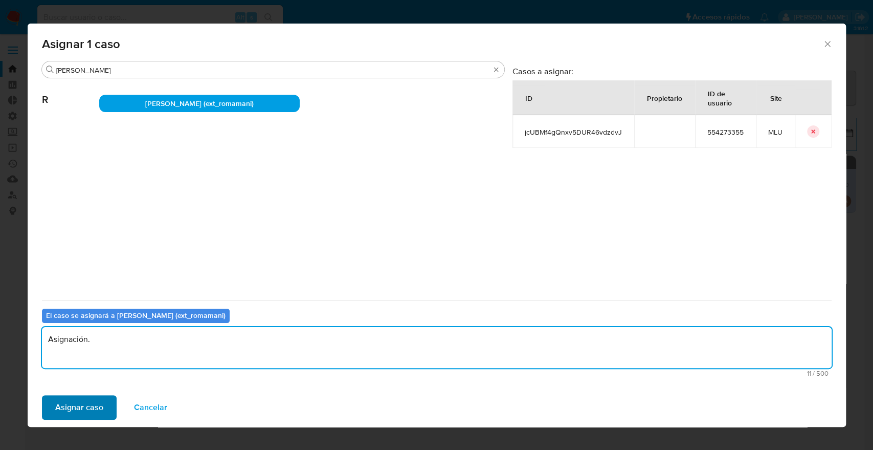
type textarea "Asignación."
click at [103, 402] on button "Asignar caso" at bounding box center [79, 407] width 75 height 25
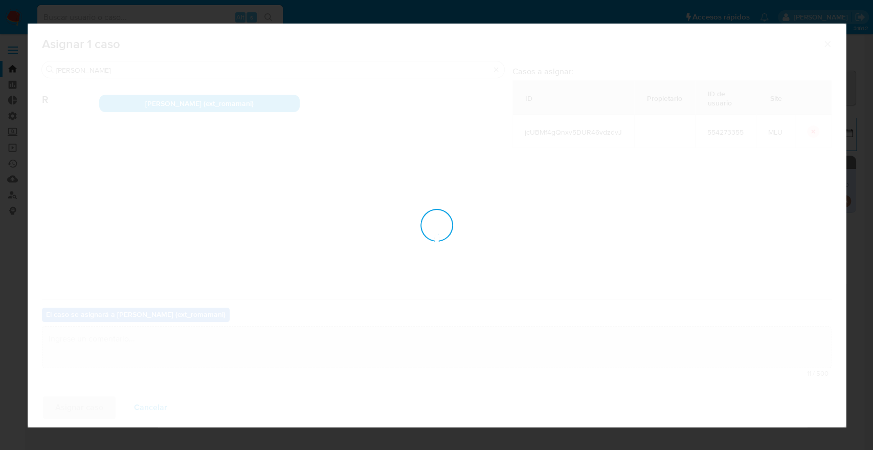
checkbox input "false"
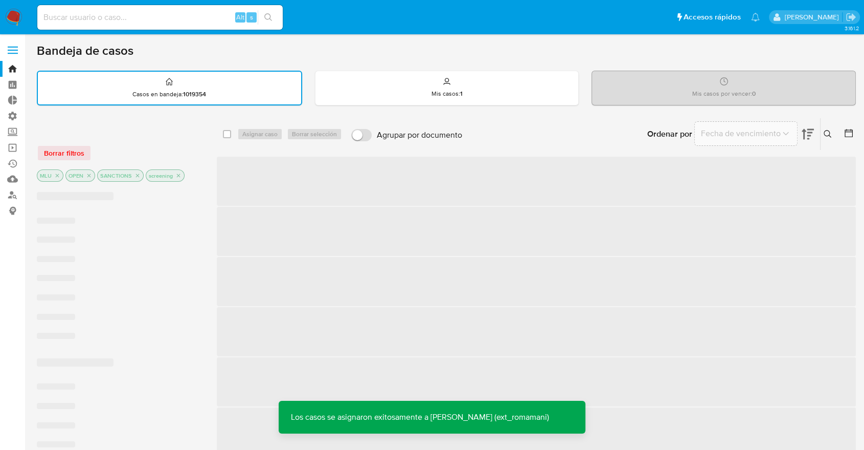
click at [80, 149] on div "Borrar filtros" at bounding box center [119, 153] width 164 height 16
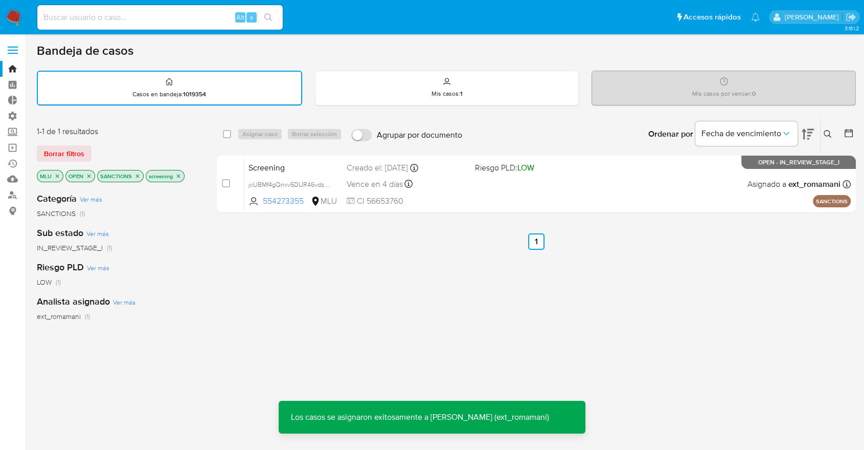
click at [80, 149] on span "Borrar filtros" at bounding box center [64, 153] width 40 height 14
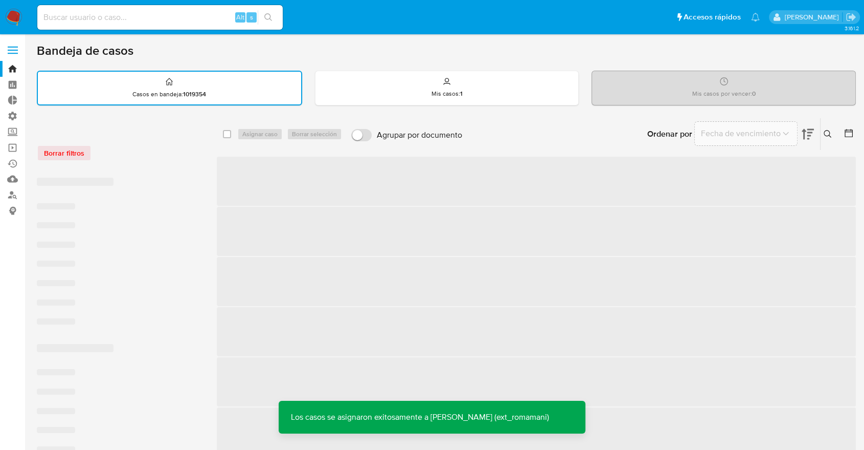
click at [129, 143] on div "Borrar filtros" at bounding box center [119, 147] width 164 height 43
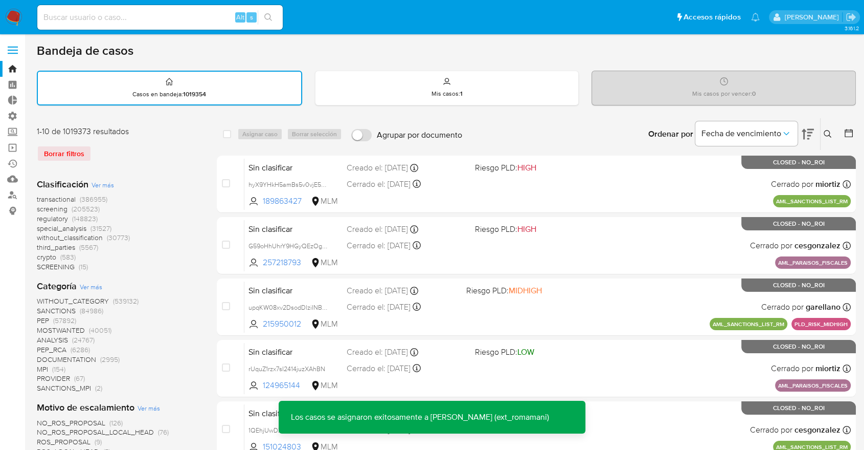
click at [41, 207] on span "screening" at bounding box center [52, 209] width 31 height 10
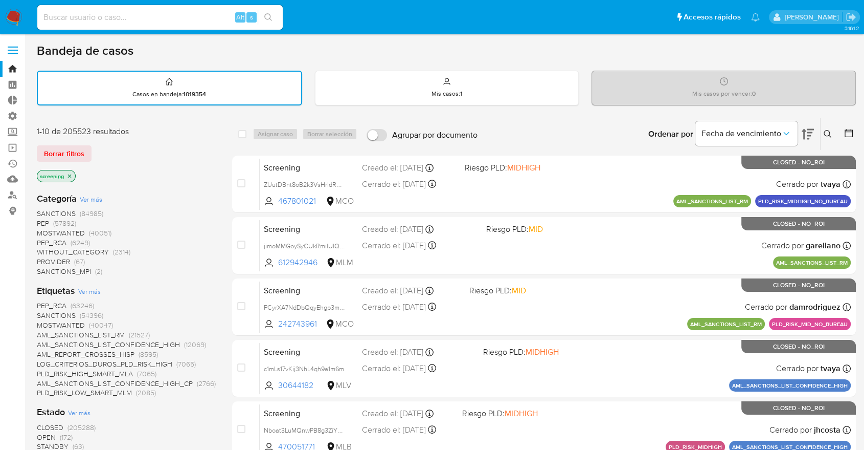
click at [103, 160] on div "Borrar filtros" at bounding box center [119, 153] width 164 height 16
click at [95, 148] on div "Borrar filtros" at bounding box center [119, 153] width 164 height 16
click at [43, 435] on span "OPEN" at bounding box center [46, 437] width 19 height 10
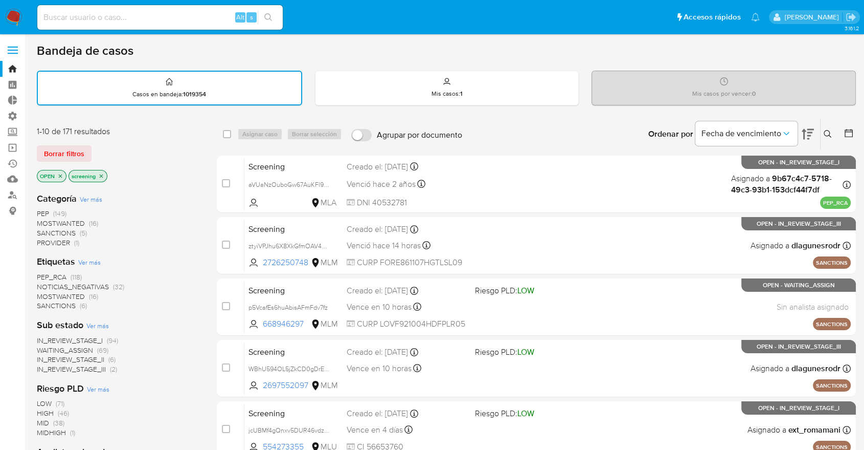
click at [96, 148] on div "Borrar filtros" at bounding box center [119, 153] width 164 height 16
click at [557, 35] on main "3.161.2" at bounding box center [432, 423] width 864 height 846
click at [98, 148] on div "Borrar filtros" at bounding box center [119, 153] width 164 height 16
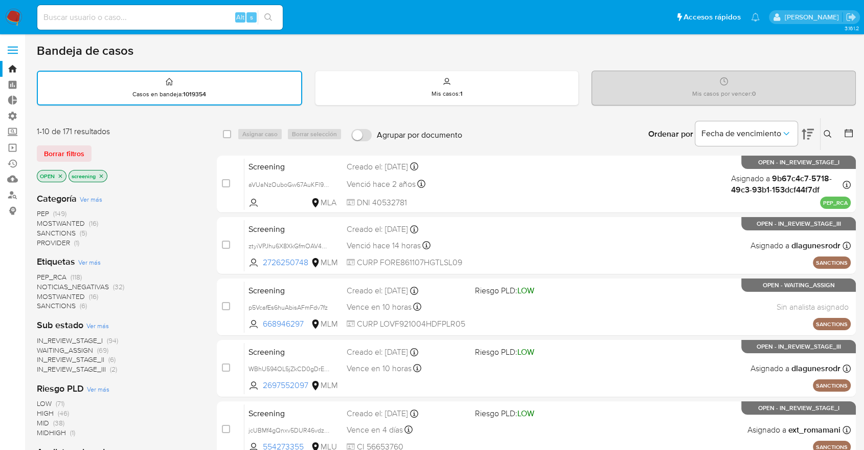
click at [98, 148] on div "Borrar filtros" at bounding box center [119, 153] width 164 height 16
click at [116, 142] on div "1-10 de 171 resultados Borrar filtros OPEN screening" at bounding box center [119, 155] width 164 height 58
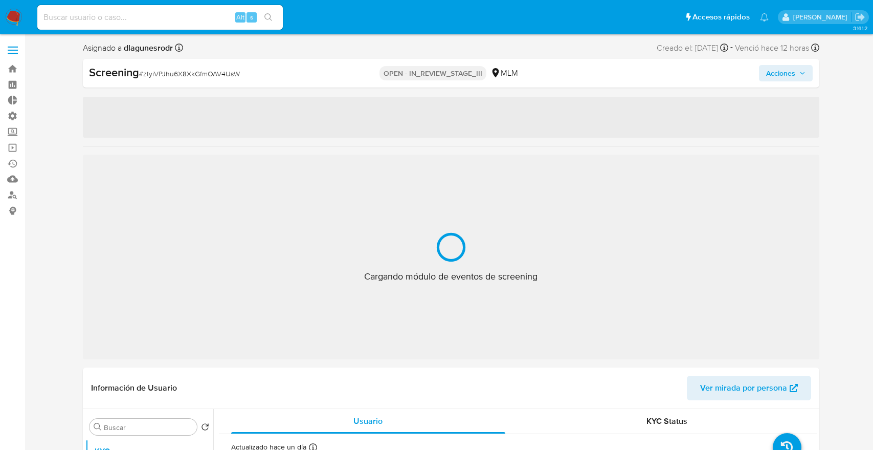
select select "10"
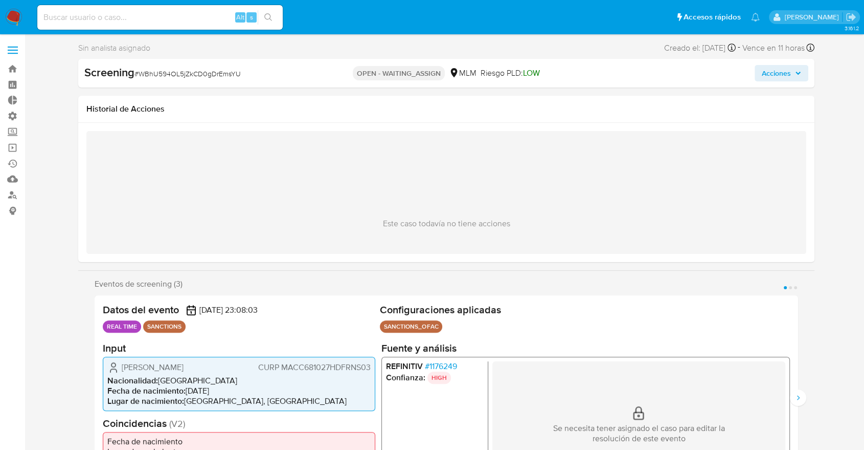
click at [803, 408] on div "Eventos de screening (3) Página 1 Página 2 Página 3 Datos del evento 02/10/2025…" at bounding box center [446, 389] width 737 height 221
click at [798, 402] on icon "Siguiente" at bounding box center [798, 397] width 8 height 8
click at [95, 402] on icon "Anterior" at bounding box center [95, 397] width 8 height 8
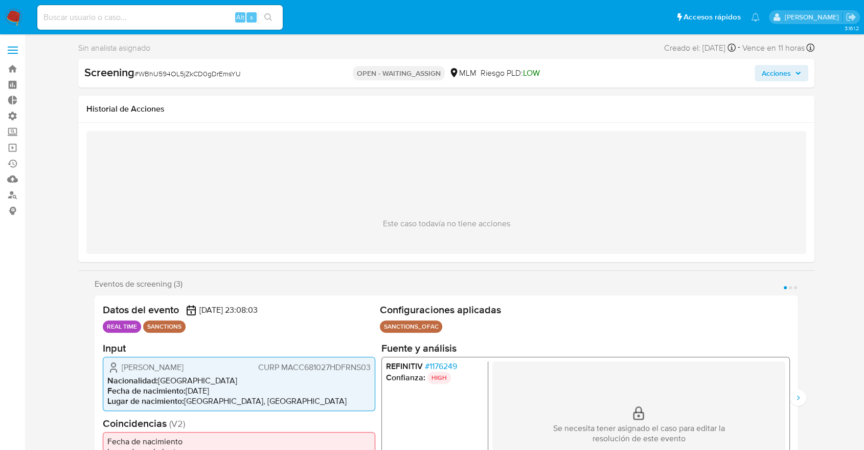
click at [149, 73] on span "# WBhU594OL5jZkCD0gDrEmsYU" at bounding box center [188, 74] width 106 height 10
copy span "WBhU594OL5jZkCD0gDrEmsYU"
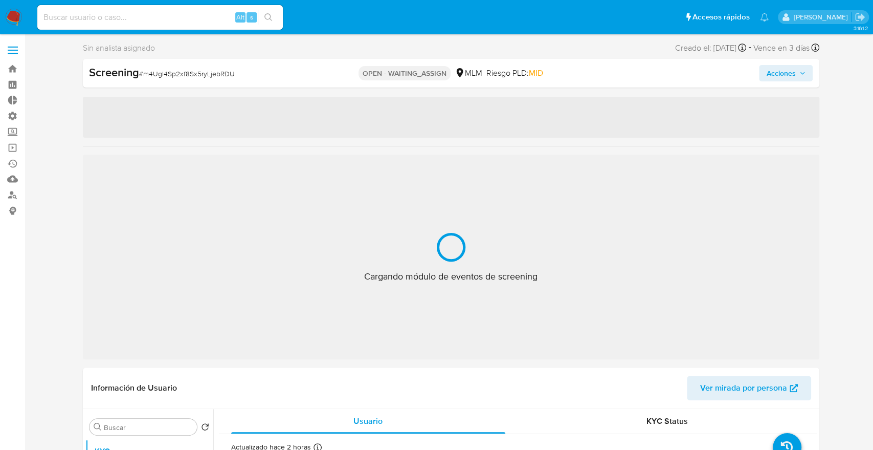
select select "10"
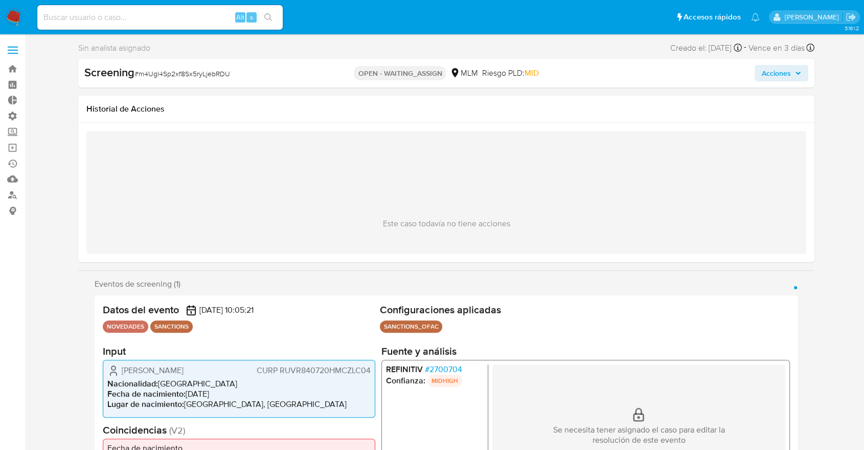
click at [143, 74] on span "# m4Ugl4Sp2xf8Sx5ryLjebRDU" at bounding box center [183, 74] width 96 height 10
copy span "m4Ugl4Sp2xf8Sx5ryLjebRDU"
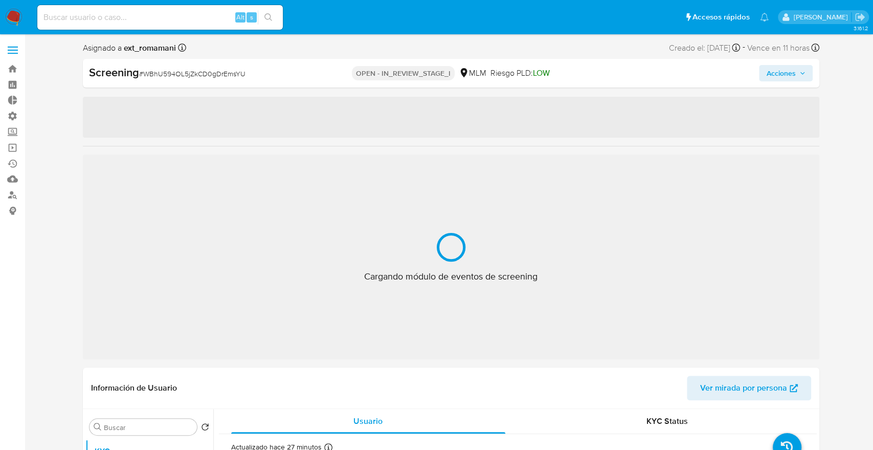
select select "10"
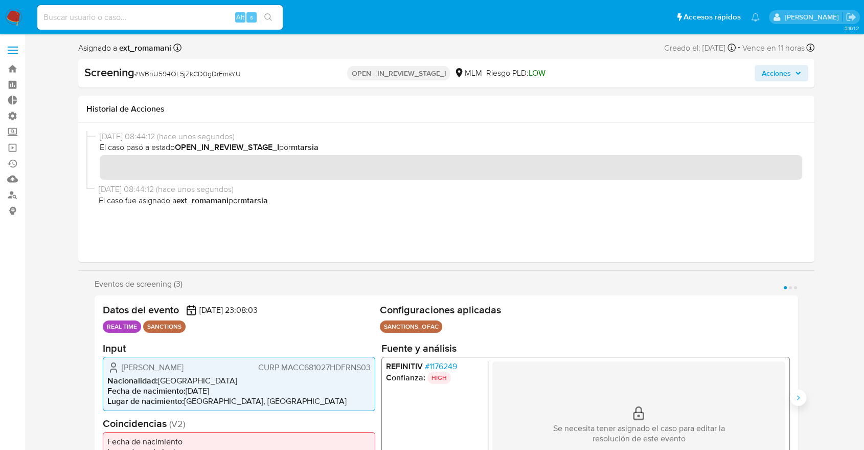
click at [802, 398] on icon "Siguiente" at bounding box center [798, 397] width 8 height 8
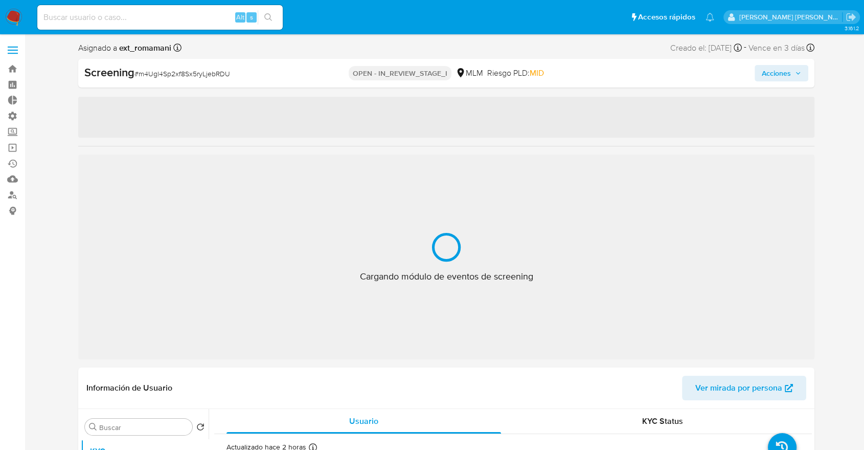
select select "10"
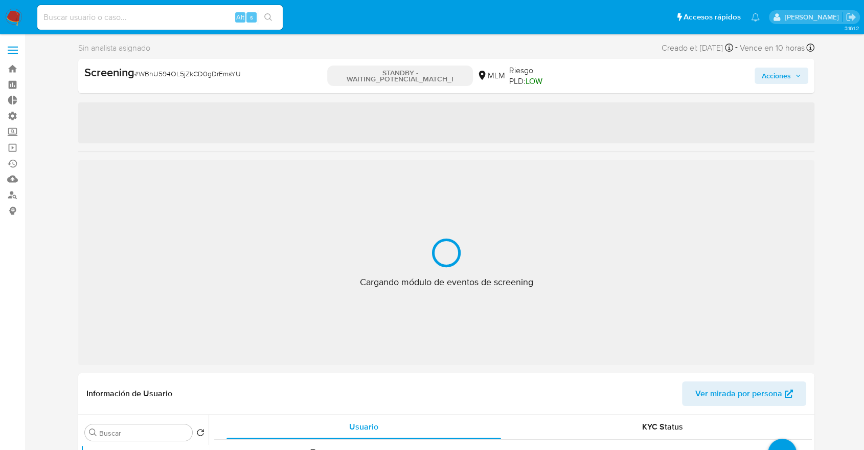
click at [616, 18] on ul "Pausado Ver notificaciones Alt s Accesos rápidos Presiona las siguientes teclas…" at bounding box center [398, 17] width 733 height 26
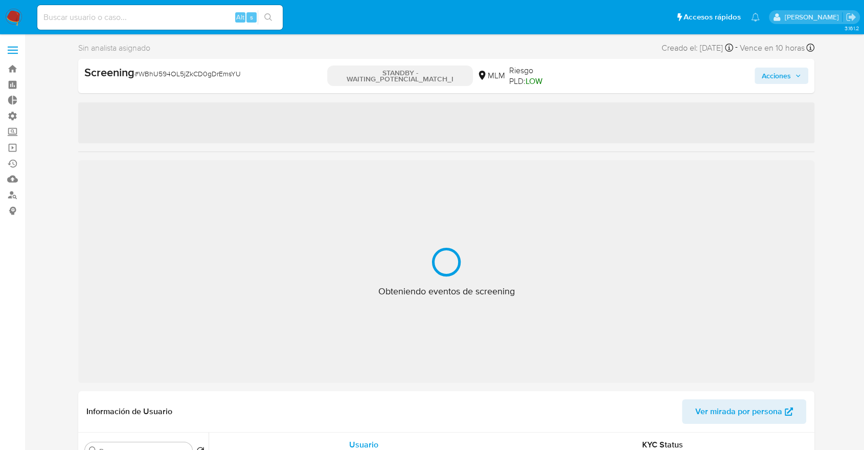
select select "10"
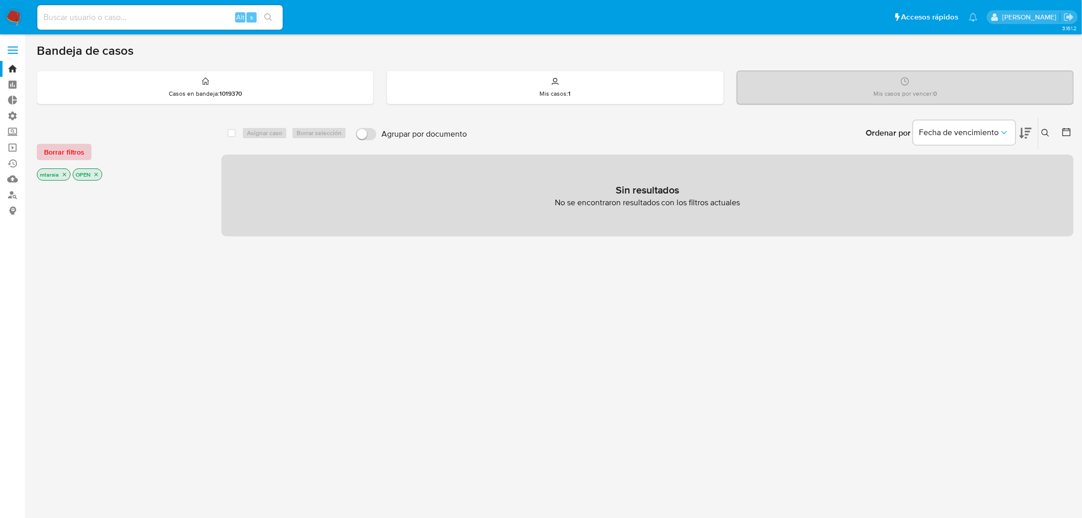
click at [80, 152] on span "Borrar filtros" at bounding box center [64, 152] width 40 height 14
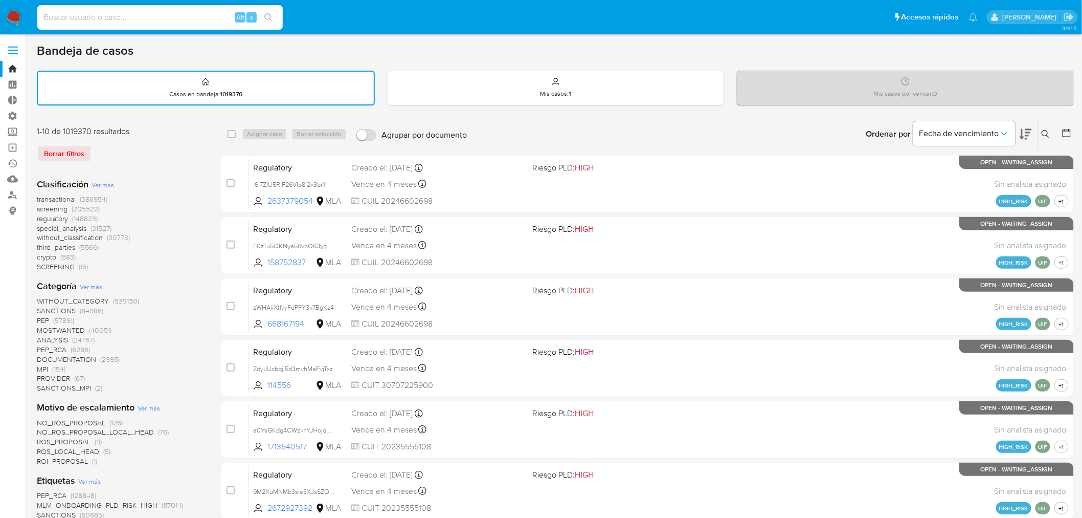
click at [38, 207] on span "screening" at bounding box center [52, 209] width 31 height 10
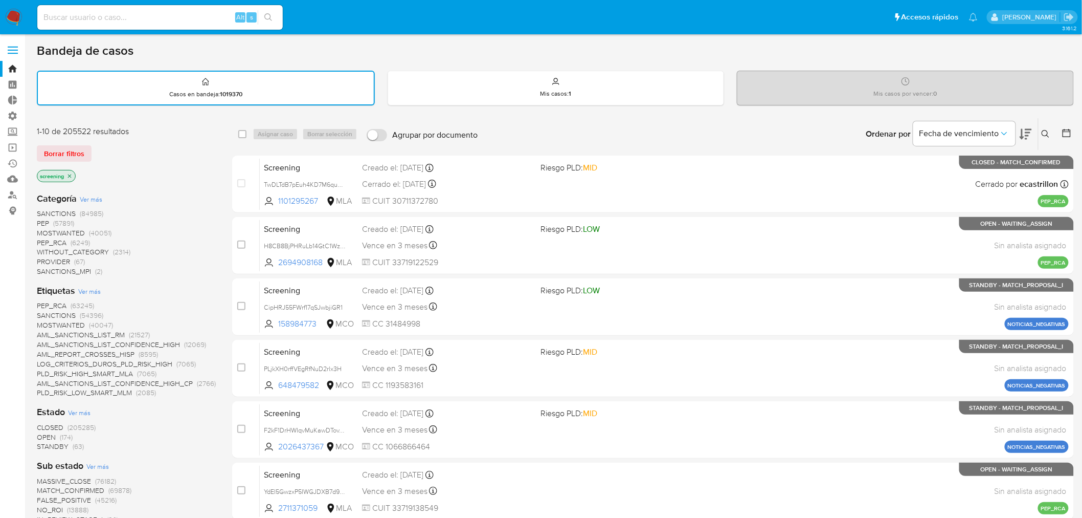
click at [42, 259] on span "PROVIDER" at bounding box center [53, 261] width 33 height 10
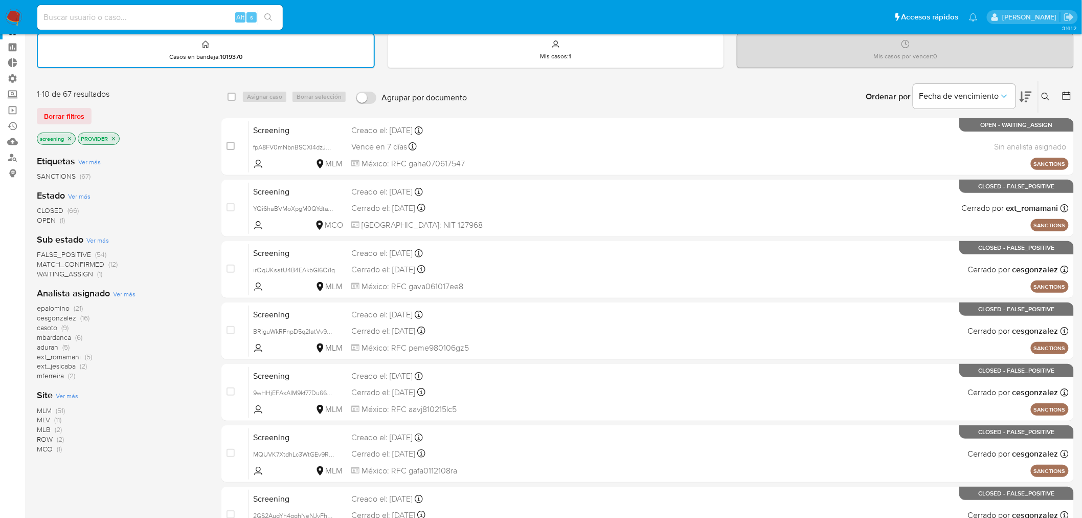
scroll to position [57, 0]
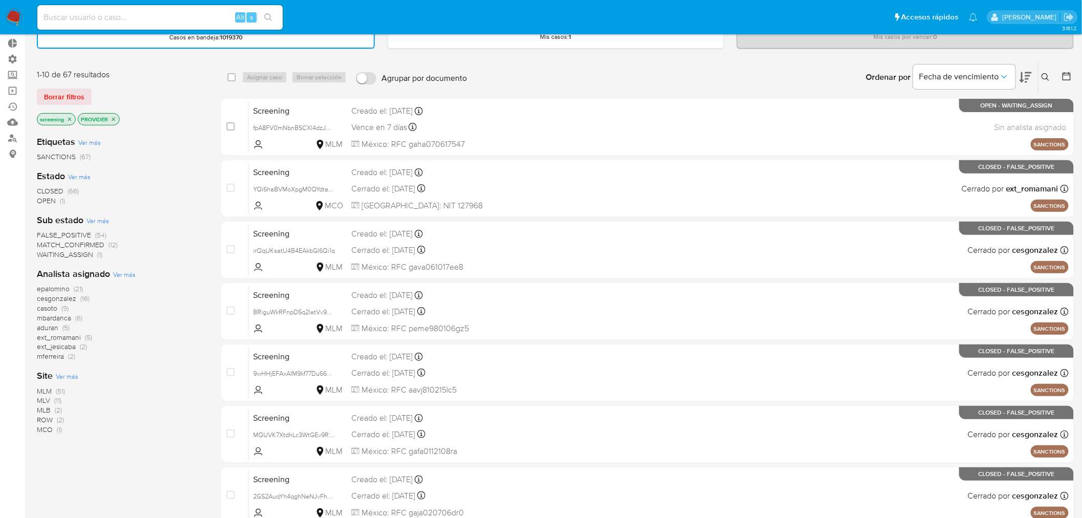
click at [42, 396] on span "MLV" at bounding box center [43, 400] width 13 height 10
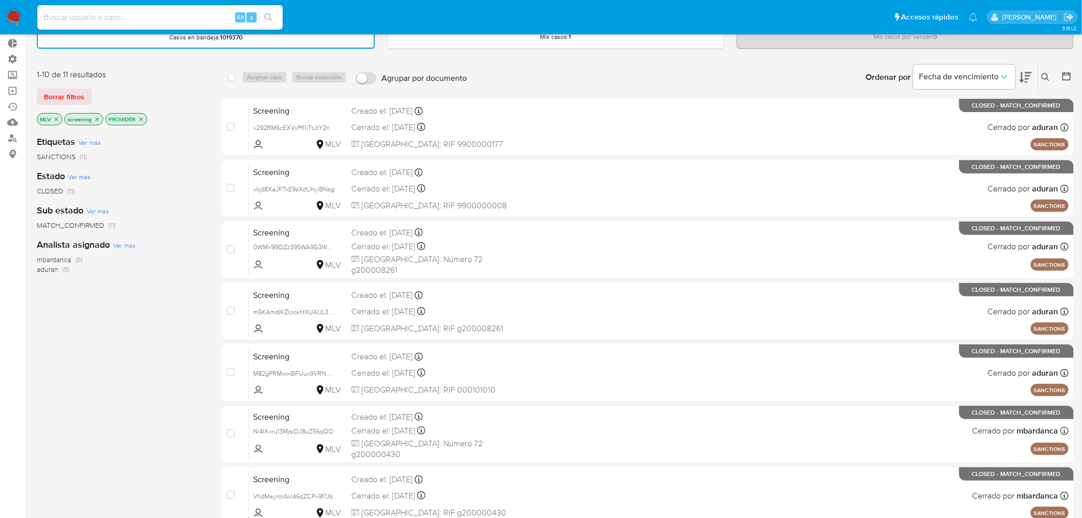
click at [57, 119] on icon "close-filter" at bounding box center [56, 119] width 6 height 6
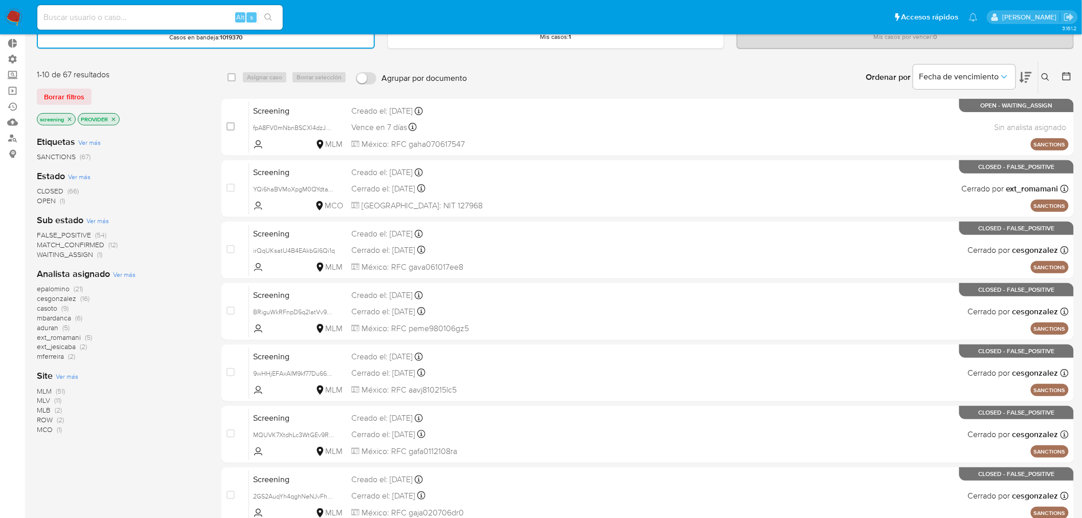
click at [41, 231] on span "FALSE_POSITIVE" at bounding box center [64, 235] width 54 height 10
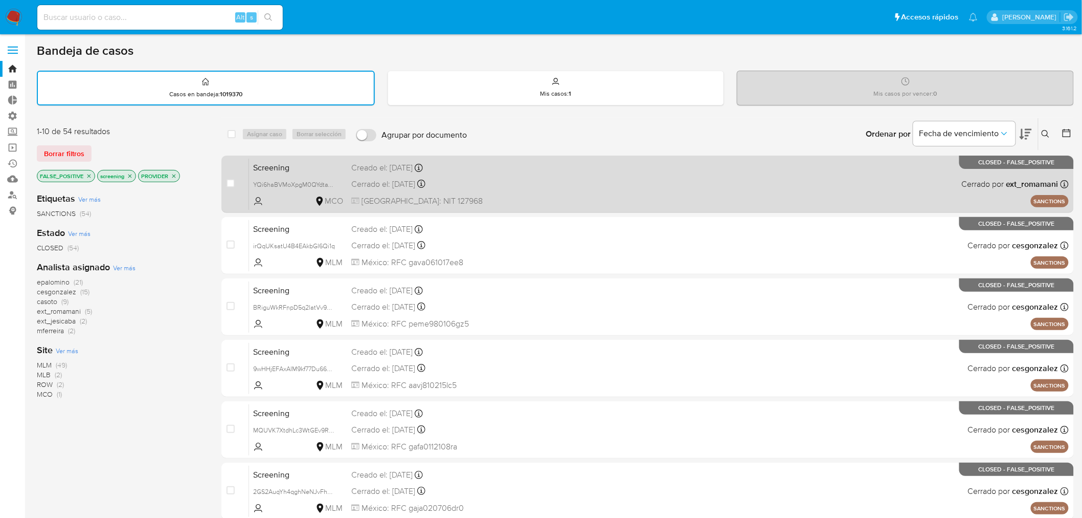
click at [304, 169] on span "Screening" at bounding box center [298, 166] width 90 height 13
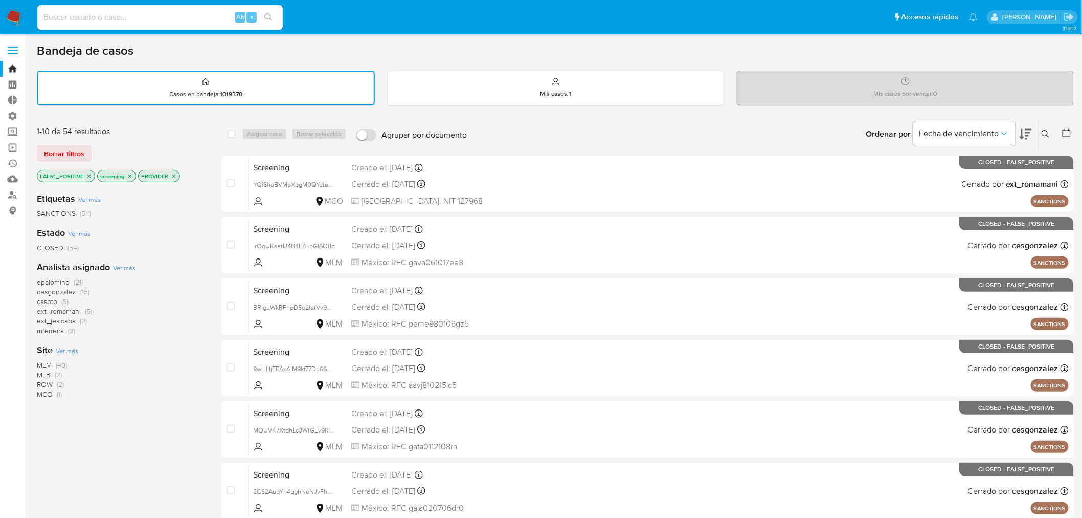
click at [87, 176] on icon "close-filter" at bounding box center [89, 176] width 6 height 6
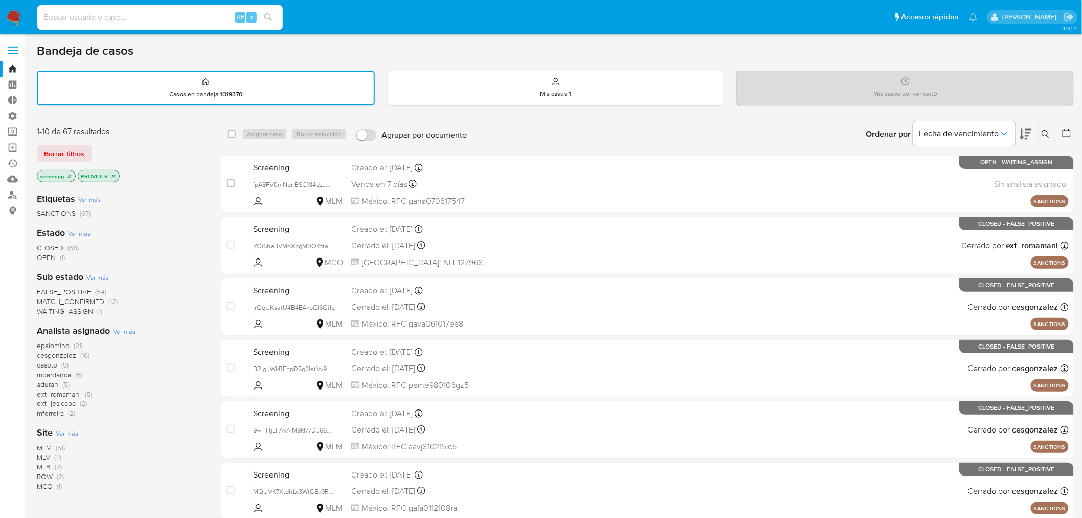
click at [113, 174] on icon "close-filter" at bounding box center [113, 176] width 6 height 6
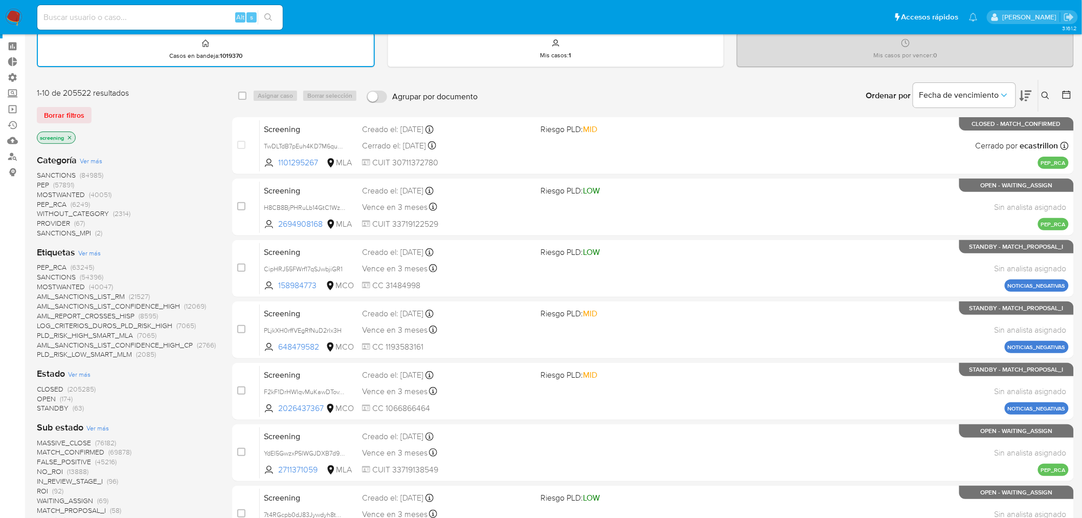
scroll to position [57, 0]
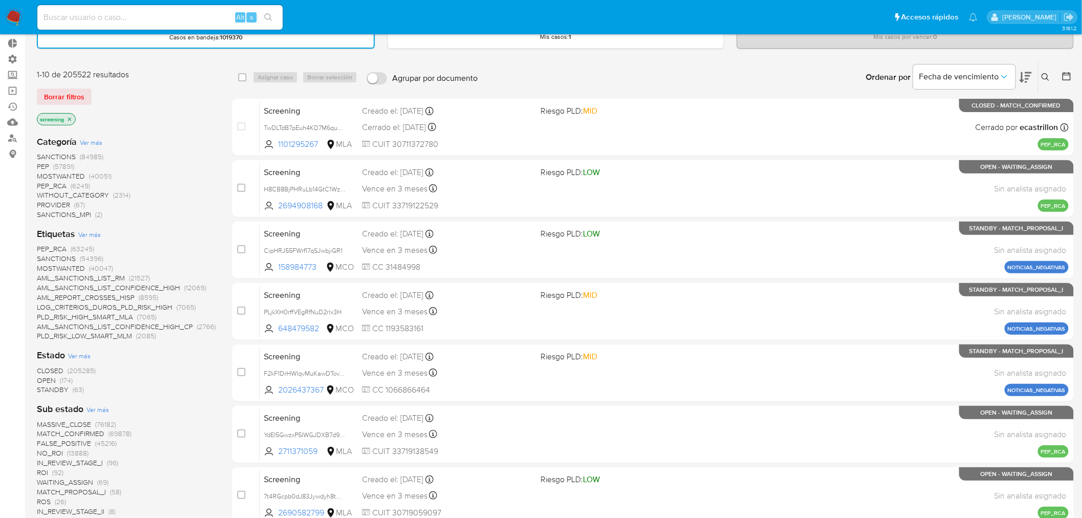
click at [42, 365] on span "CLOSED" at bounding box center [50, 370] width 27 height 10
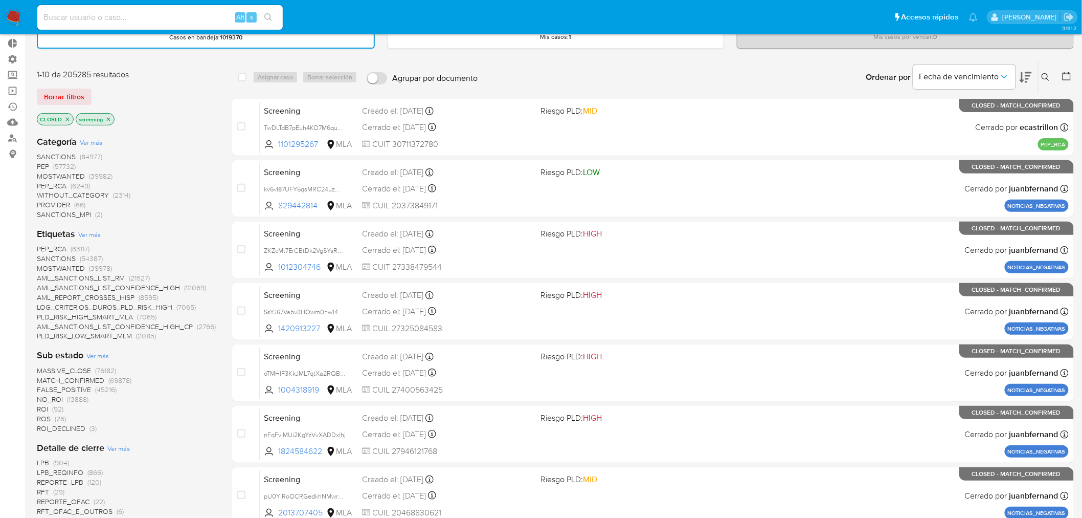
click at [115, 88] on div "Borrar filtros" at bounding box center [119, 96] width 164 height 16
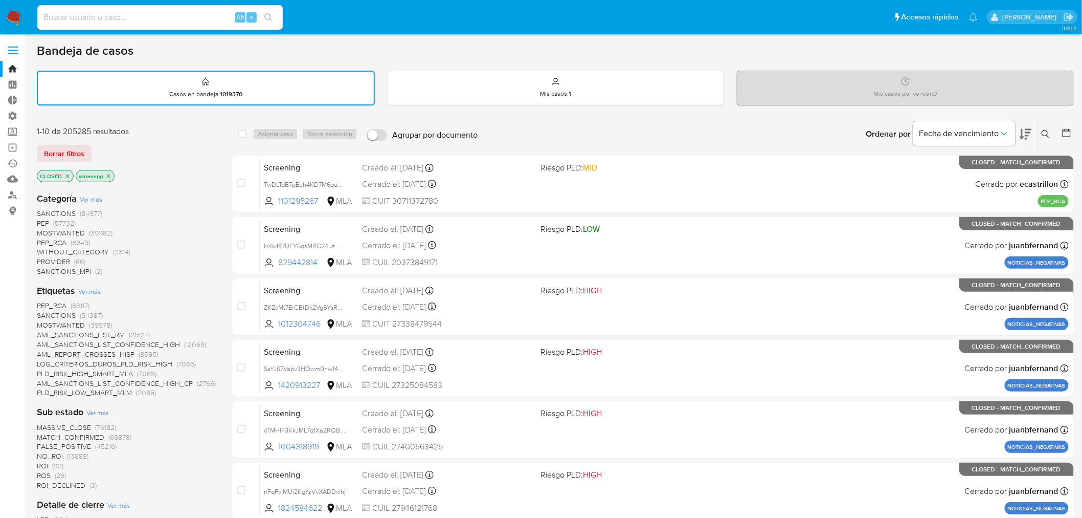
click at [139, 146] on div "Borrar filtros" at bounding box center [119, 153] width 164 height 16
click at [817, 39] on main "3.161.2" at bounding box center [541, 490] width 1082 height 981
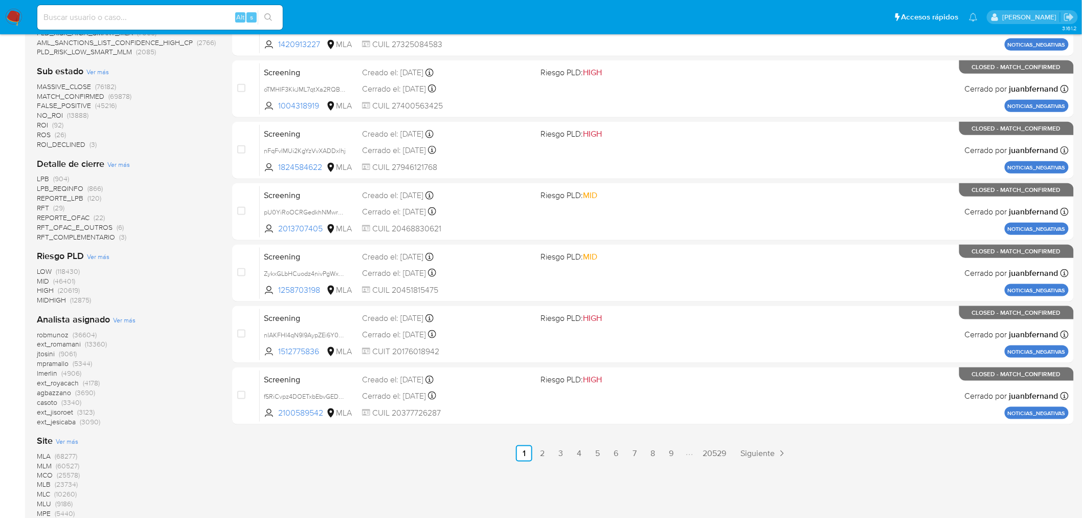
scroll to position [397, 0]
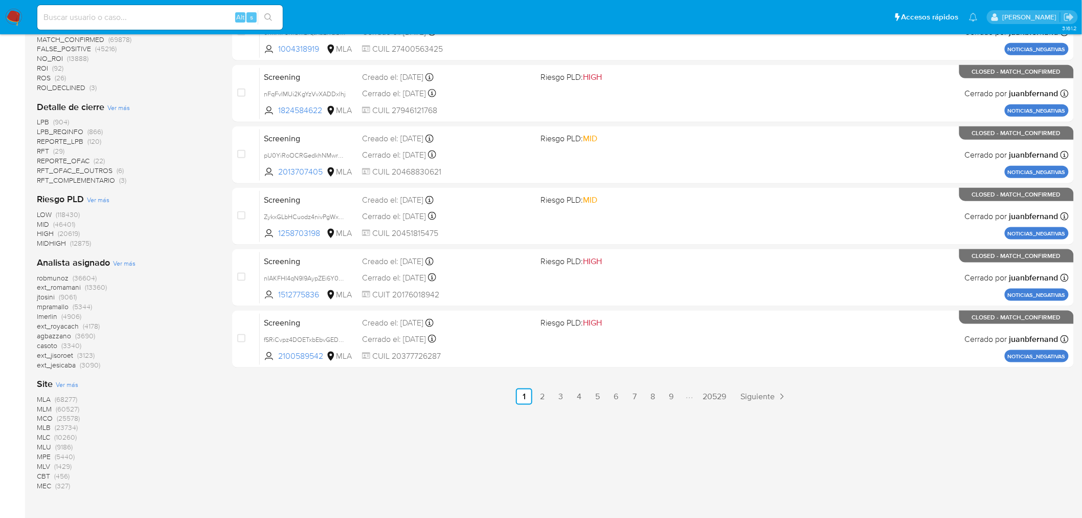
click at [43, 394] on span "MLA" at bounding box center [44, 399] width 14 height 10
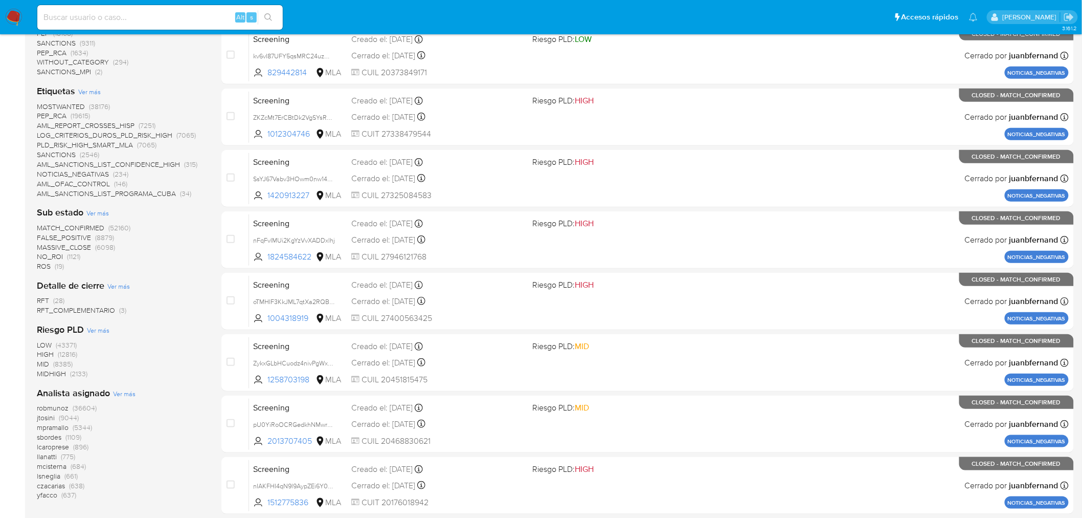
scroll to position [42, 0]
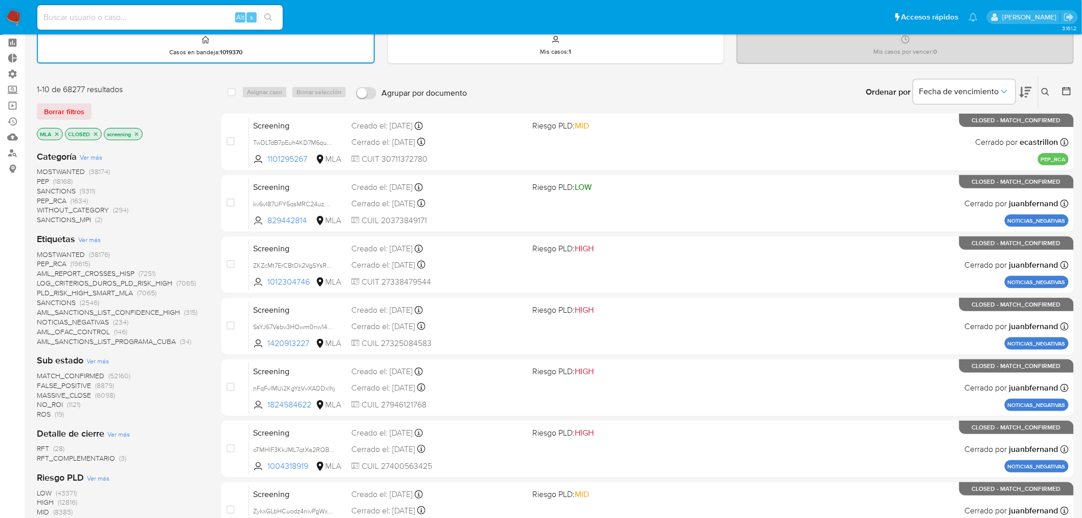
click at [98, 103] on div "Borrar filtros" at bounding box center [119, 111] width 164 height 16
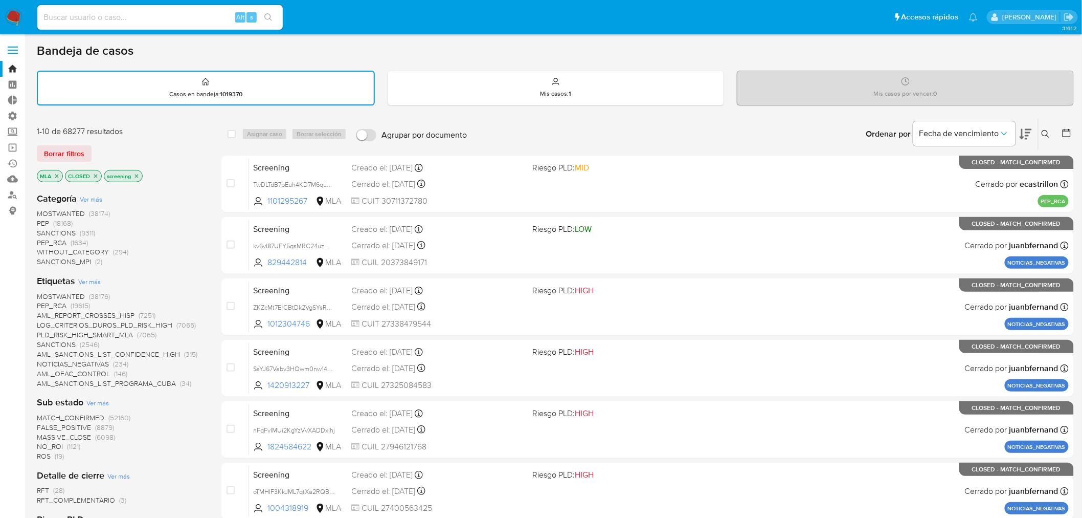
click at [753, 53] on div "Bandeja de casos" at bounding box center [555, 50] width 1037 height 15
click at [766, 48] on div "Bandeja de casos" at bounding box center [555, 50] width 1037 height 15
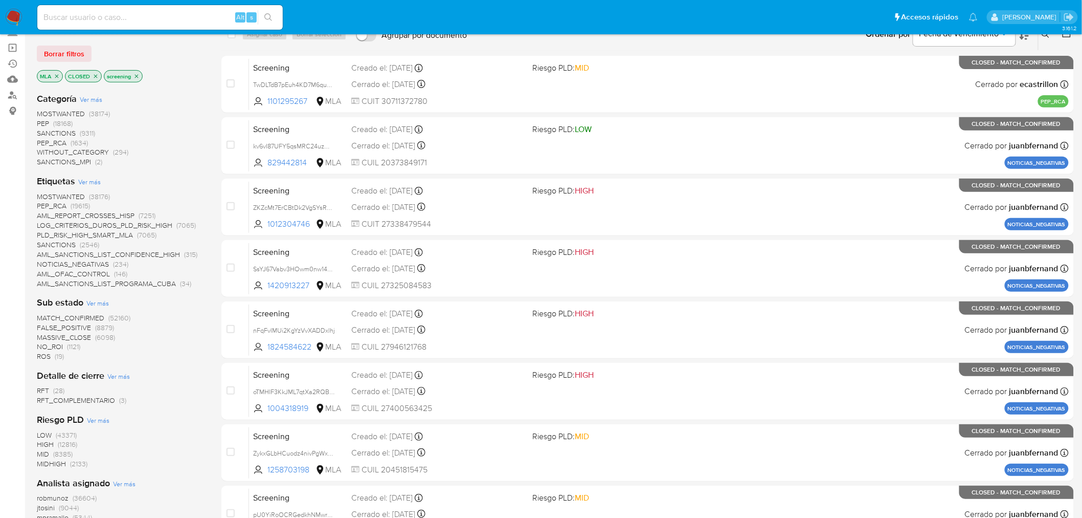
scroll to position [99, 0]
click at [41, 204] on span "PEP_RCA" at bounding box center [52, 207] width 30 height 10
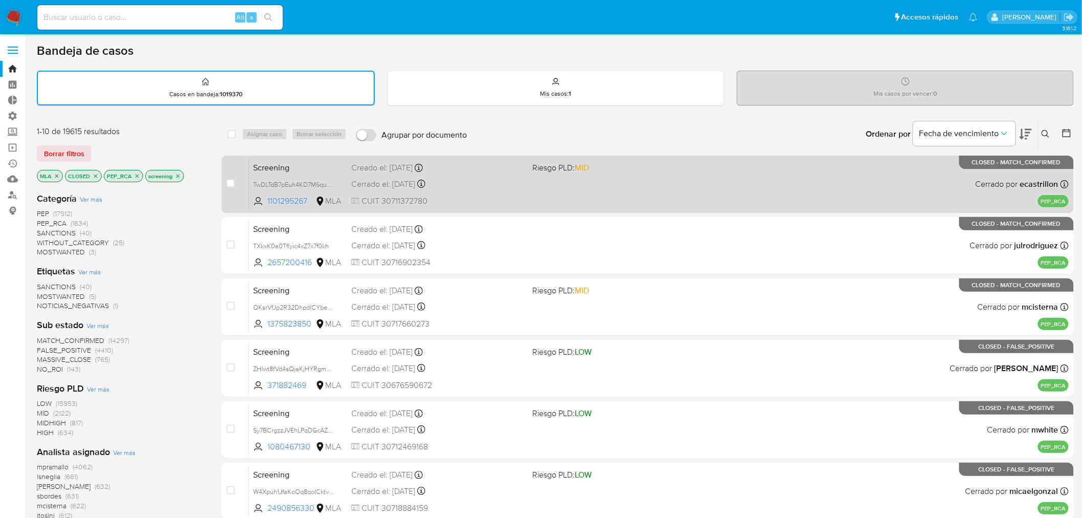
click at [305, 158] on div "Screening TwDLTdB7pEuh4KD7M6qu08NB 1101295267 MLA Riesgo PLD: MID Creado el: 25…" at bounding box center [659, 184] width 820 height 52
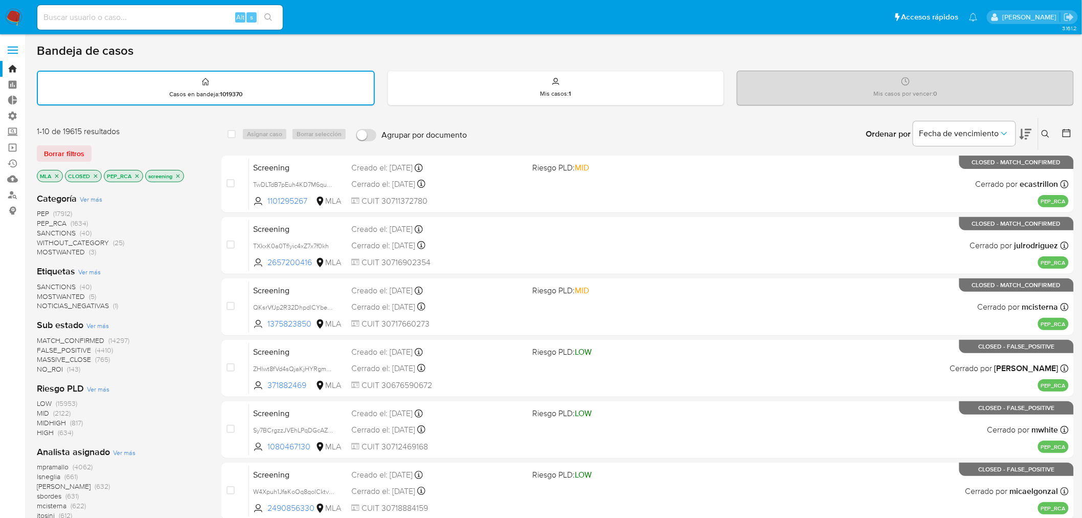
click at [38, 346] on span "FALSE_POSITIVE" at bounding box center [64, 350] width 54 height 10
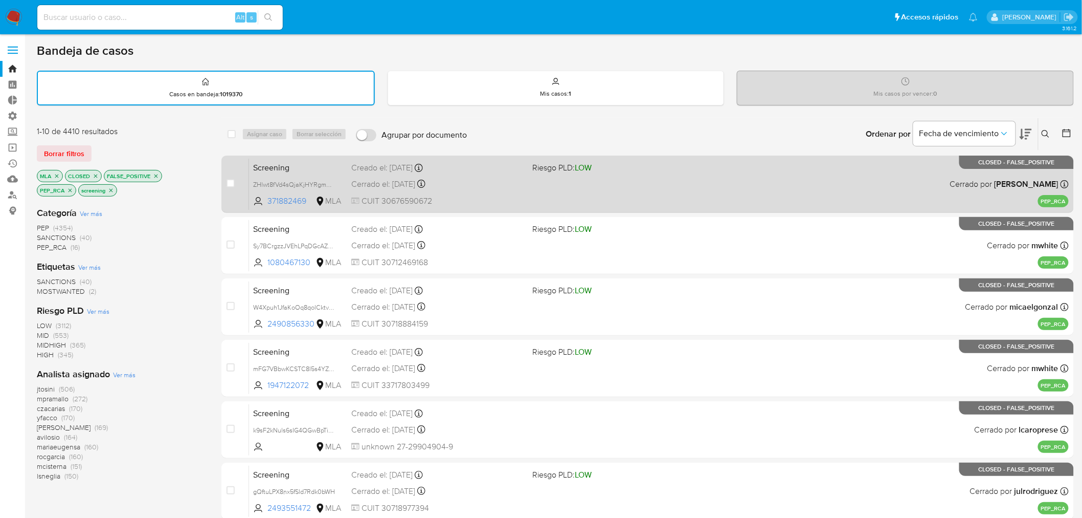
click at [326, 158] on div "Screening ZHlwt8fVd4sQjaKjHYRgmGPZ 371882469 MLA Riesgo PLD: LOW Creado el: 18/…" at bounding box center [659, 184] width 820 height 52
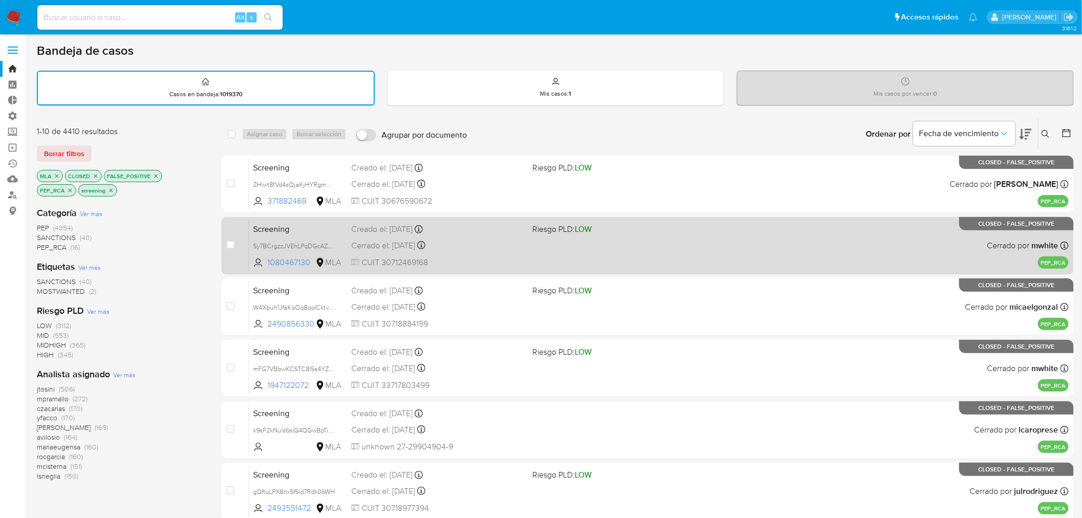
click at [339, 221] on span "Screening" at bounding box center [298, 227] width 90 height 13
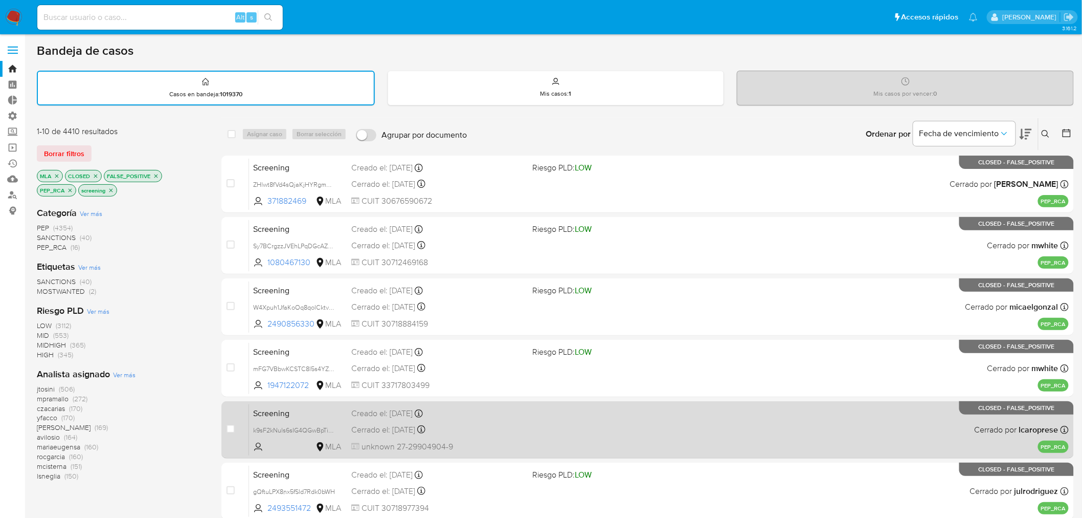
scroll to position [170, 0]
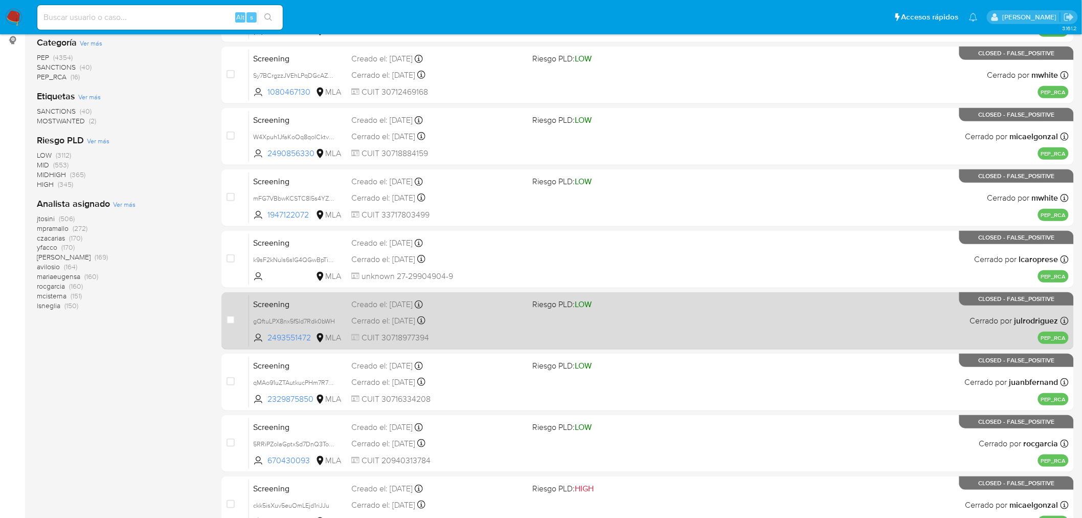
click at [326, 303] on span "Screening" at bounding box center [298, 303] width 90 height 13
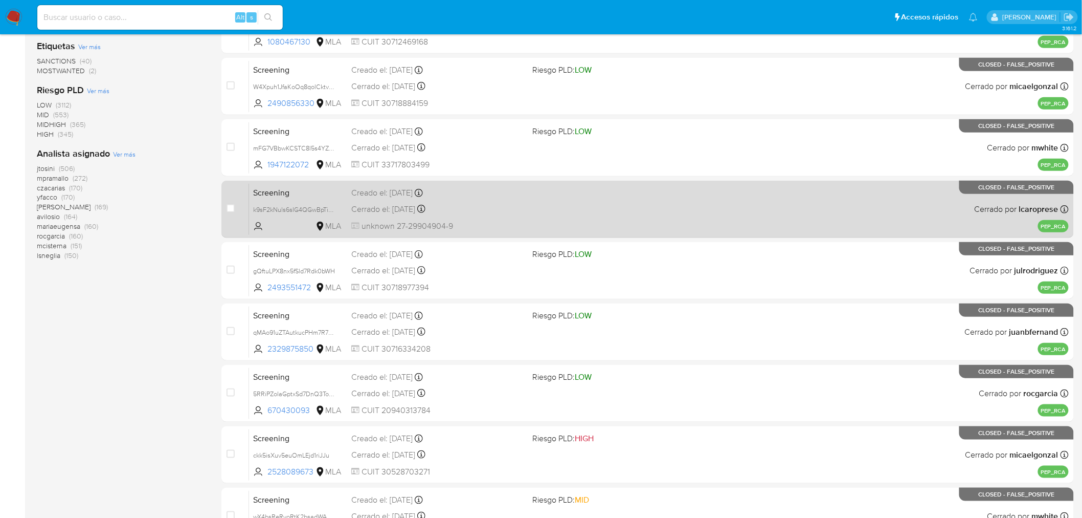
scroll to position [326, 0]
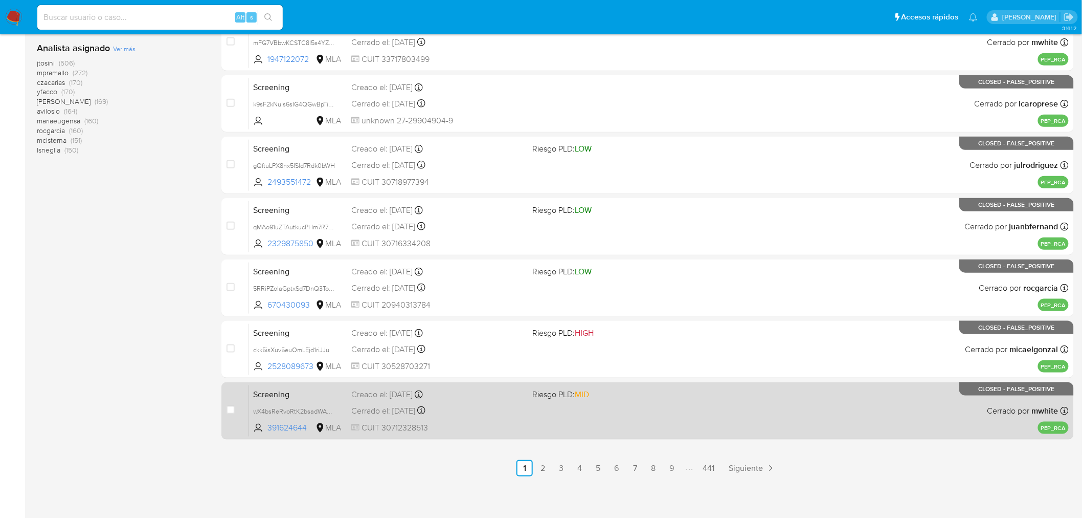
click at [484, 405] on div "Cerrado el: 01/10/2025 Cerrado el: 01/10/2025 11:06:39" at bounding box center [437, 410] width 173 height 11
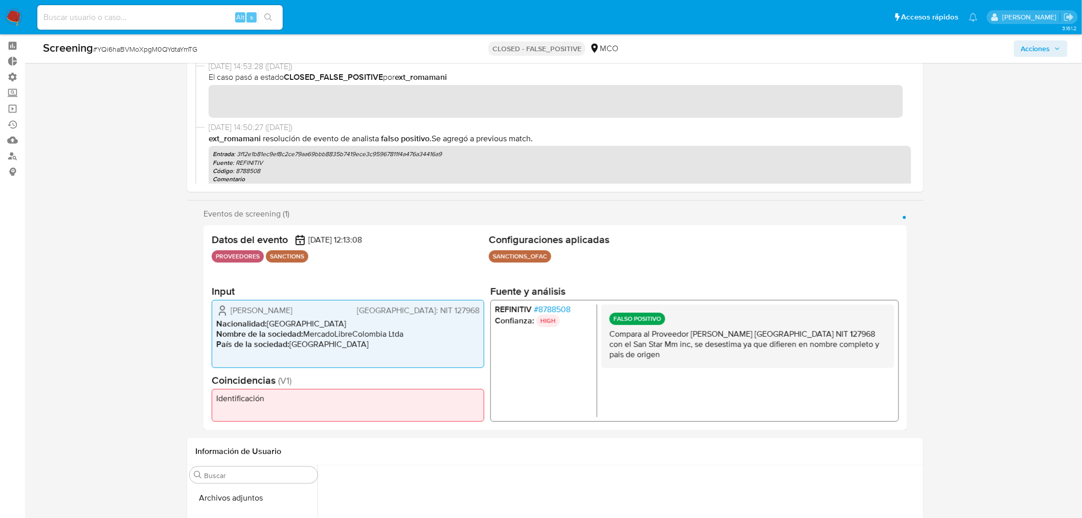
scroll to position [57, 0]
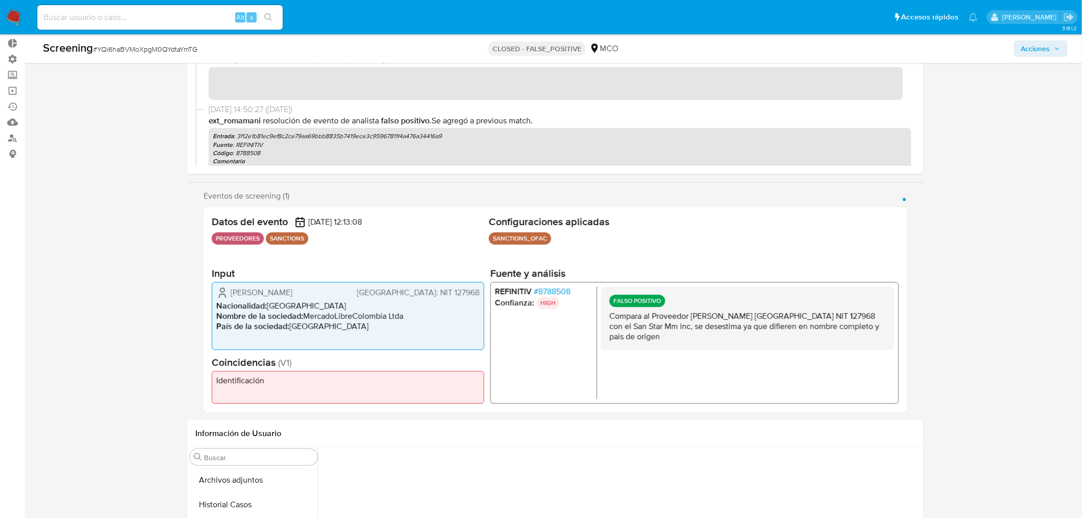
click at [539, 292] on span "# 8788508" at bounding box center [552, 291] width 37 height 10
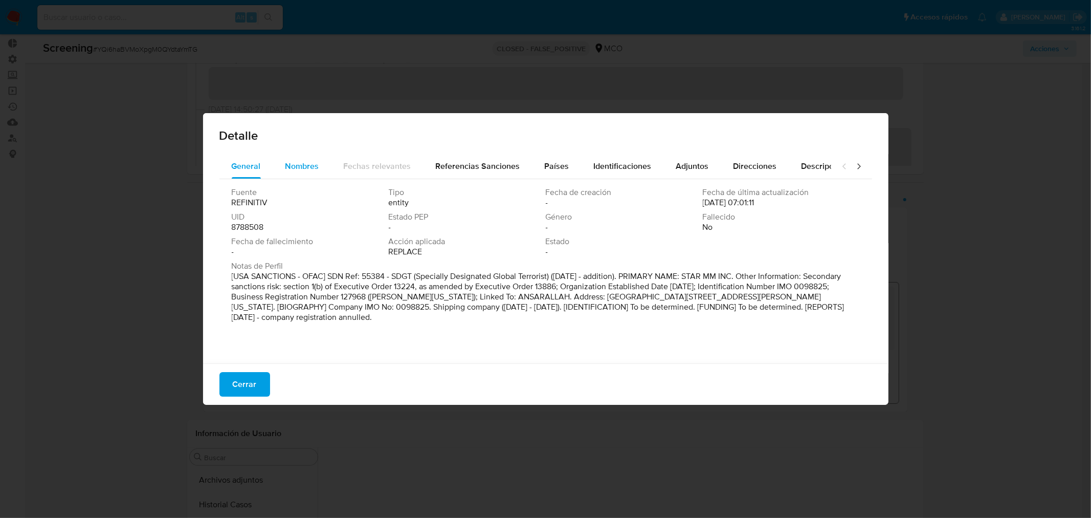
click at [324, 164] on button "Nombres" at bounding box center [302, 166] width 58 height 25
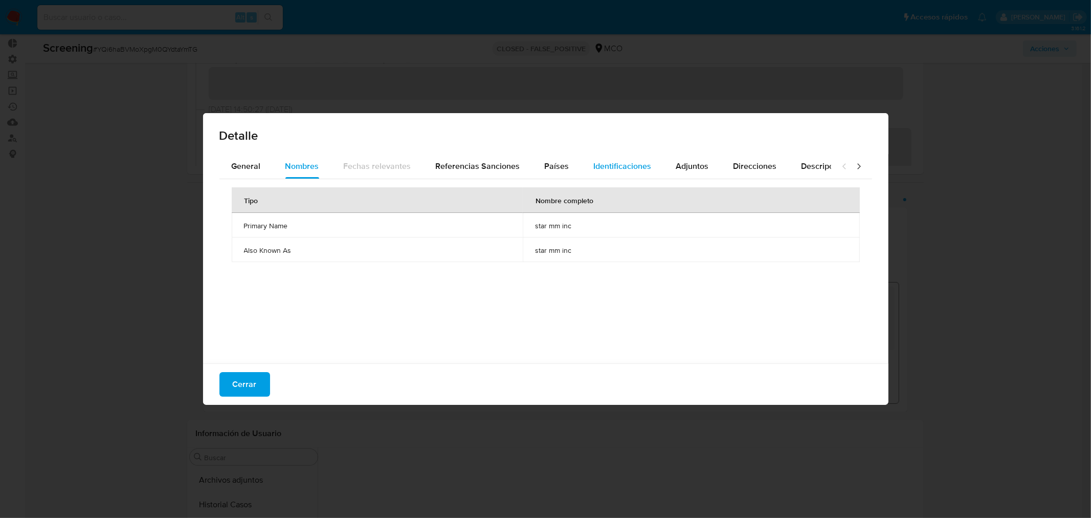
click at [601, 165] on span "Identificaciones" at bounding box center [623, 166] width 58 height 12
click at [259, 172] on div "General" at bounding box center [246, 166] width 29 height 25
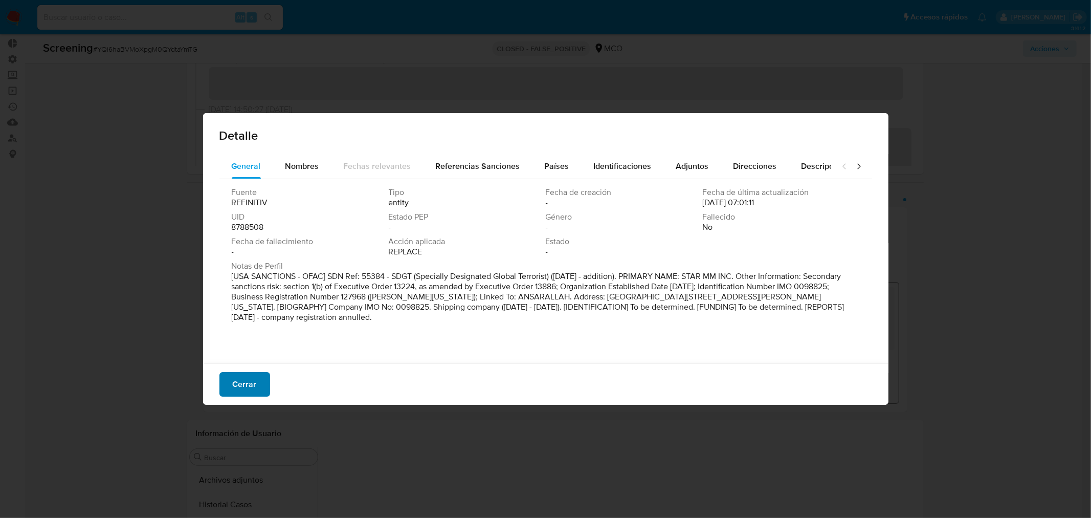
click at [262, 384] on button "Cerrar" at bounding box center [244, 384] width 51 height 25
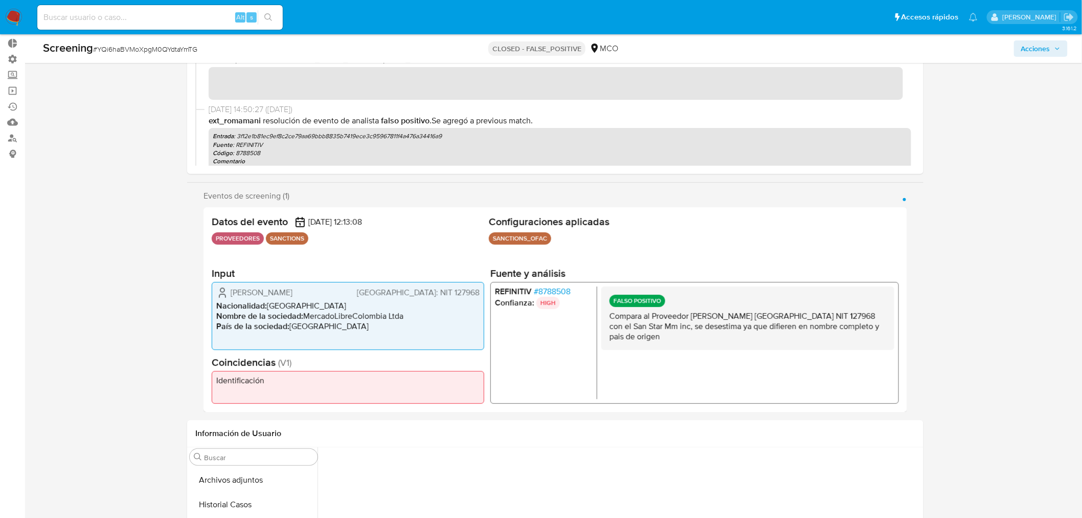
click at [136, 348] on div "Cerrado por ext_romamani Asignado el: 12/09/2025 14:45:36 Creado el: 12/09/2025…" at bounding box center [555, 363] width 1037 height 758
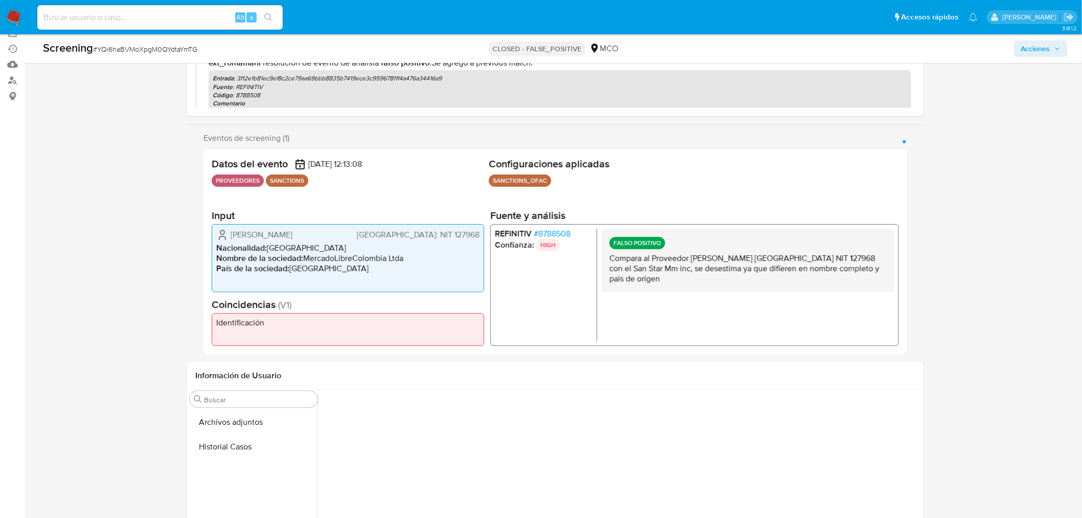
scroll to position [170, 0]
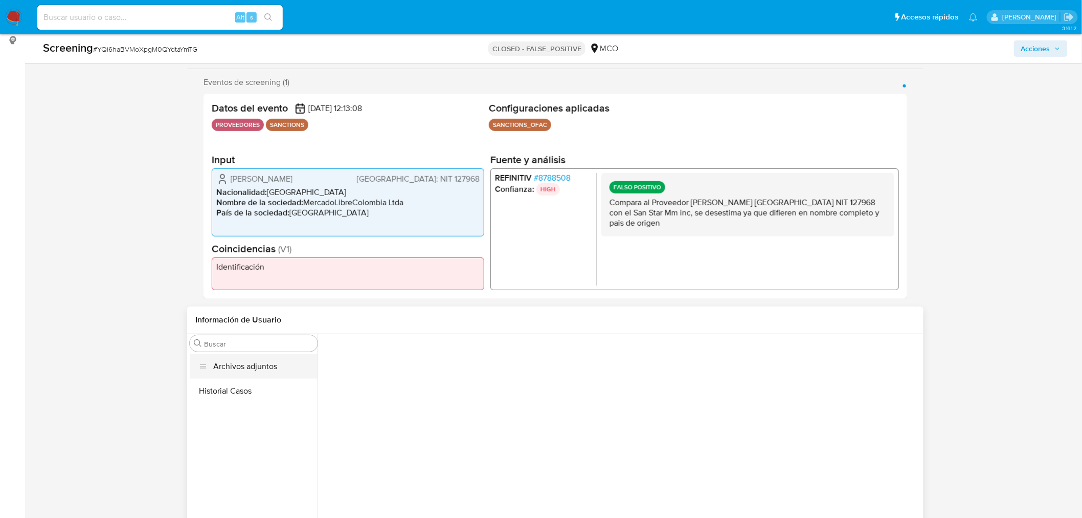
click at [252, 361] on button "Archivos adjuntos" at bounding box center [254, 366] width 128 height 25
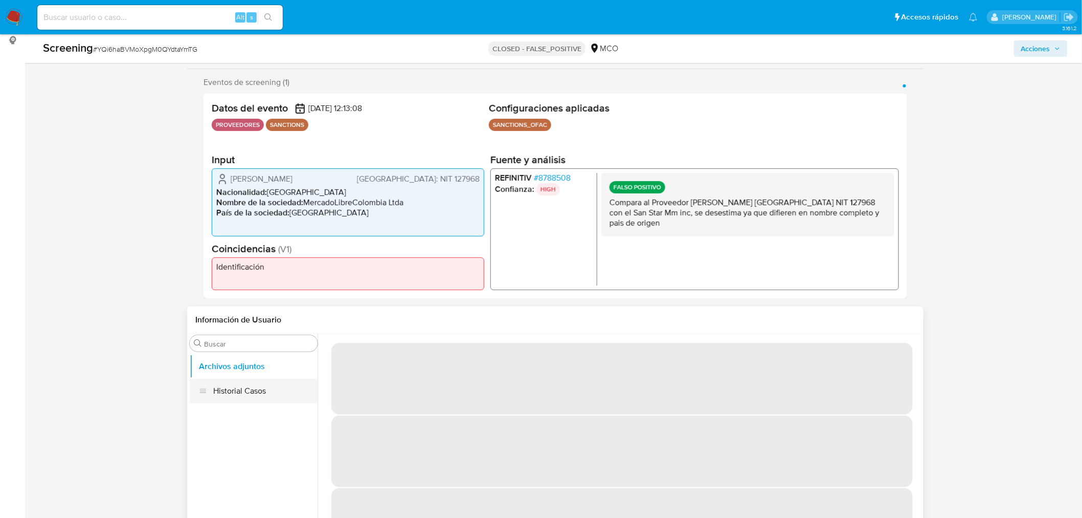
click at [276, 387] on button "Historial Casos" at bounding box center [254, 391] width 128 height 25
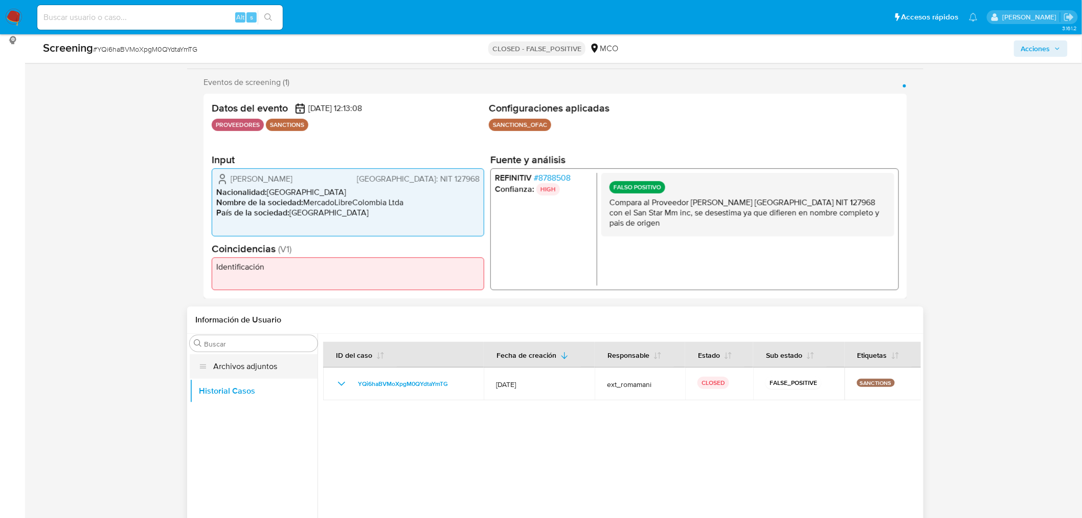
click at [256, 364] on button "Archivos adjuntos" at bounding box center [254, 366] width 128 height 25
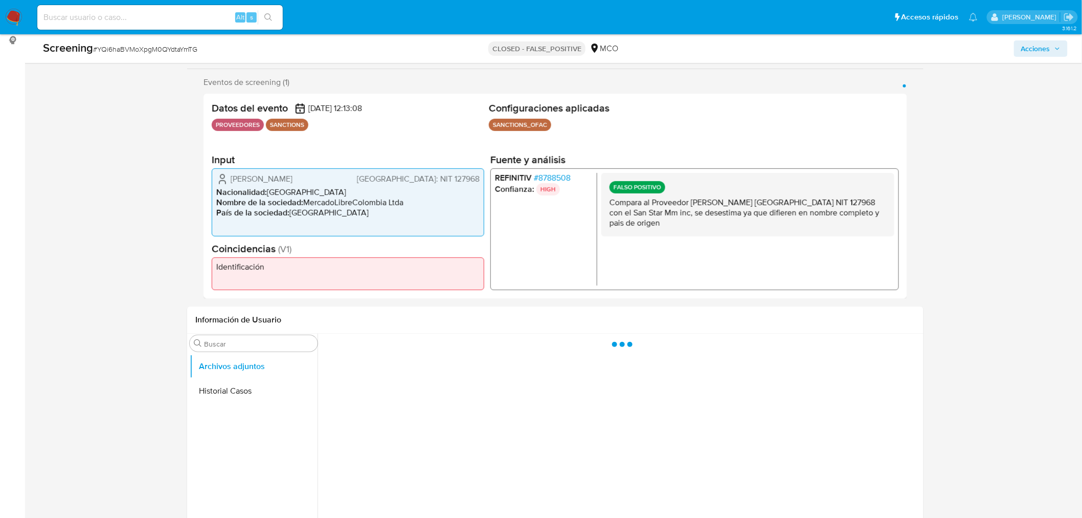
click at [135, 385] on div "Cerrado por ext_romamani Asignado el: 12/09/2025 14:45:36 Creado el: 12/09/2025…" at bounding box center [555, 250] width 1037 height 758
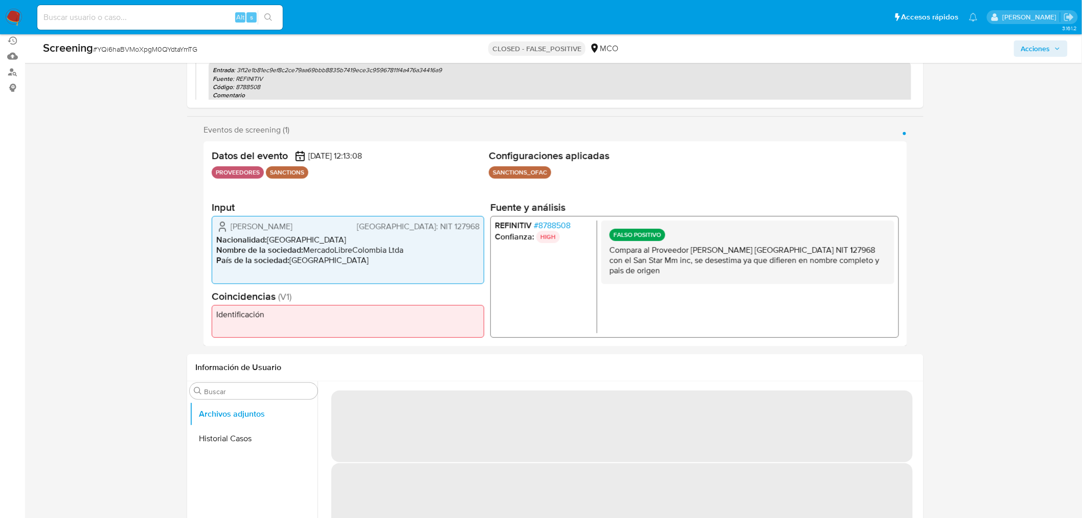
scroll to position [0, 0]
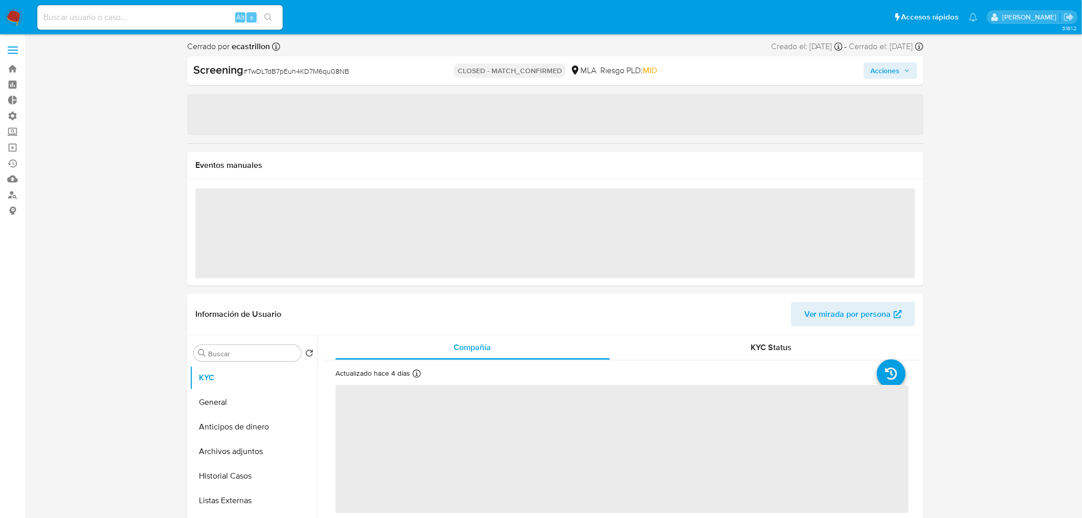
select select "10"
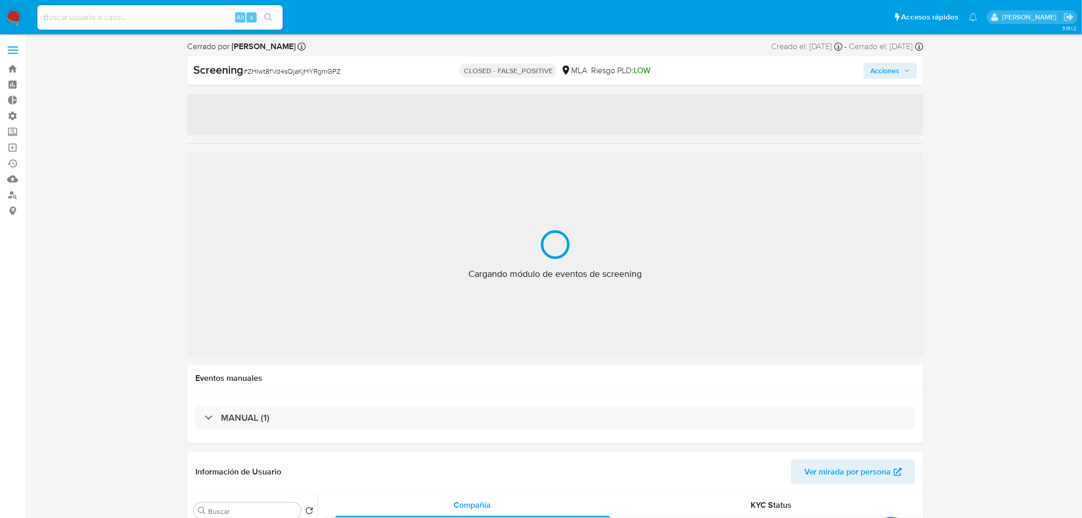
select select "10"
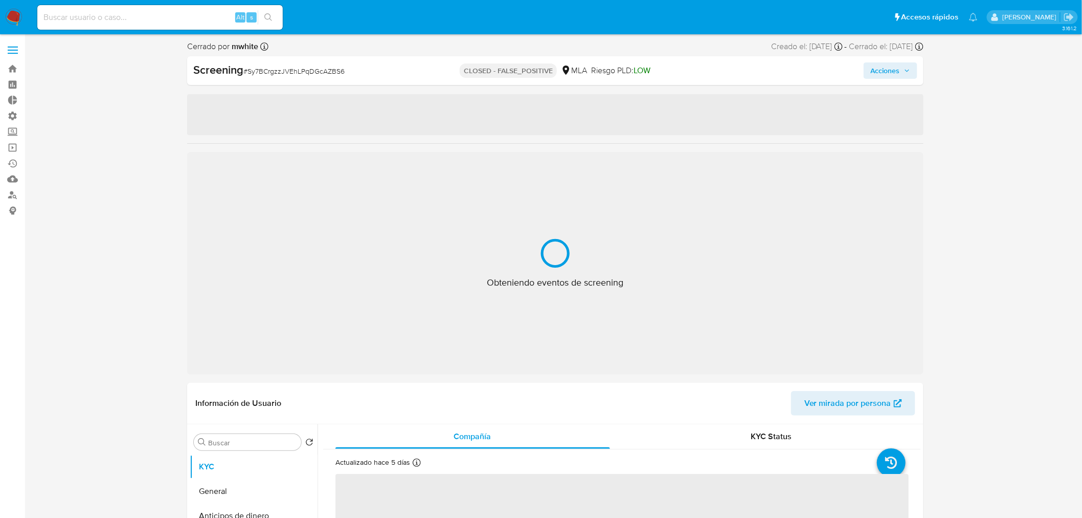
select select "10"
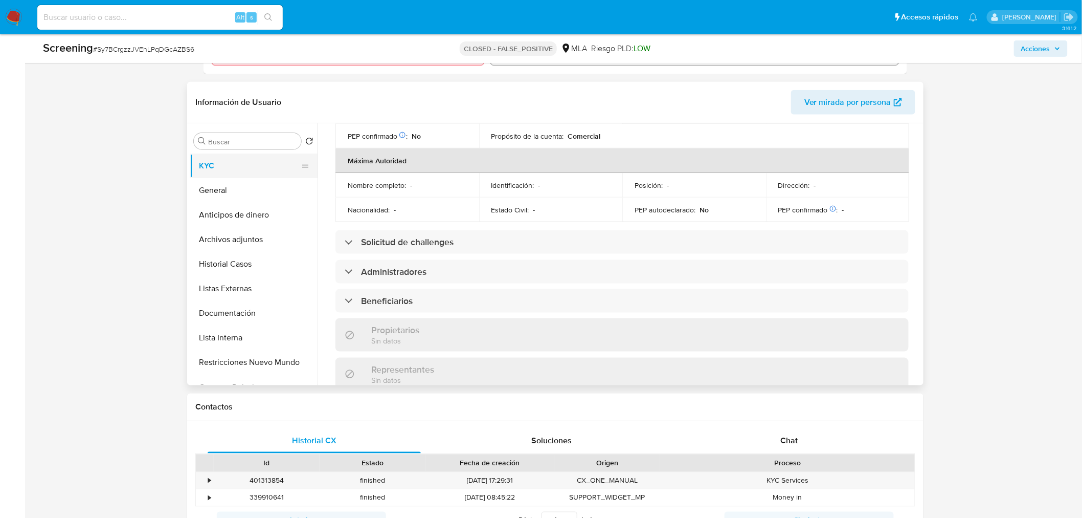
scroll to position [397, 0]
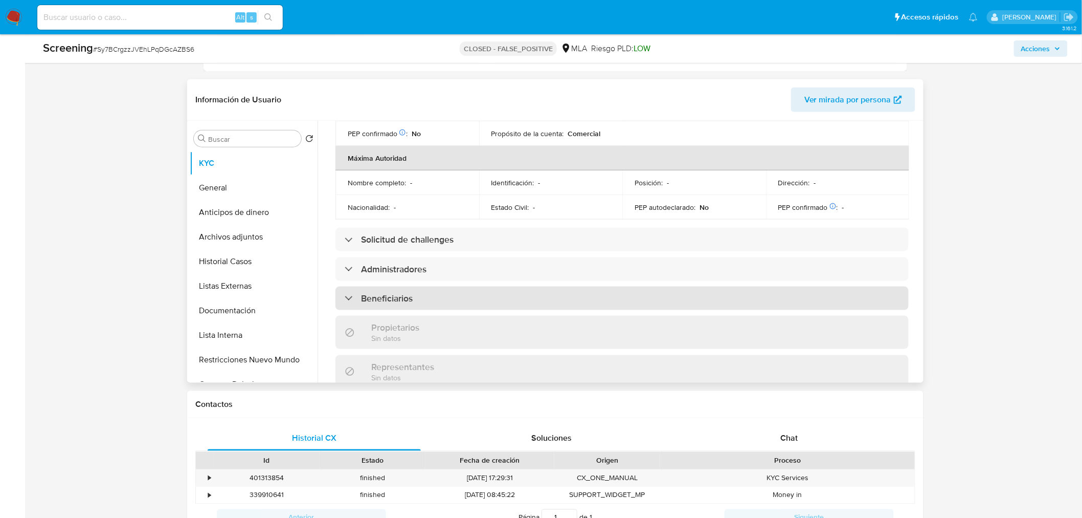
click at [423, 286] on div "Beneficiarios" at bounding box center [622, 298] width 573 height 24
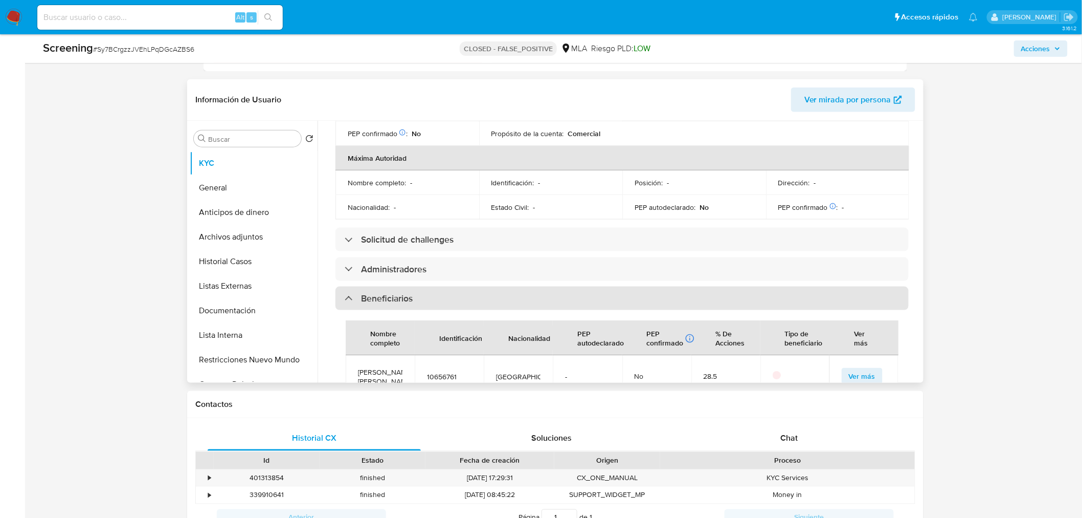
click at [423, 286] on div "Beneficiarios" at bounding box center [622, 298] width 573 height 24
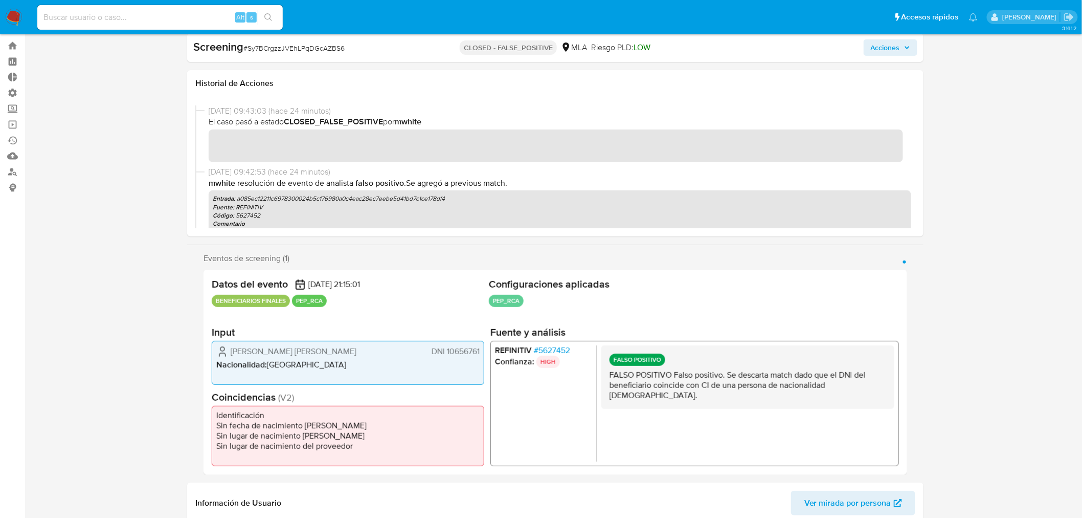
scroll to position [0, 0]
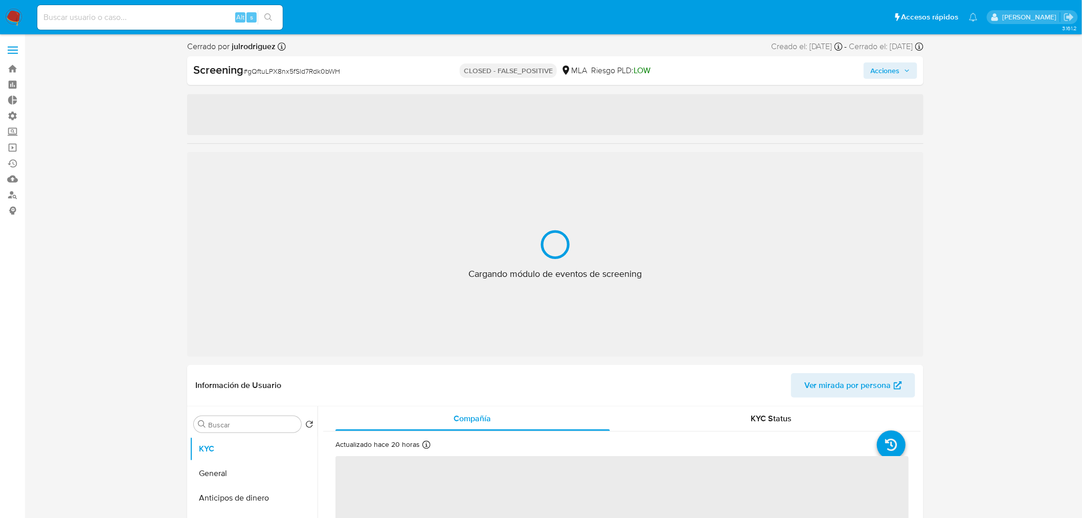
select select "10"
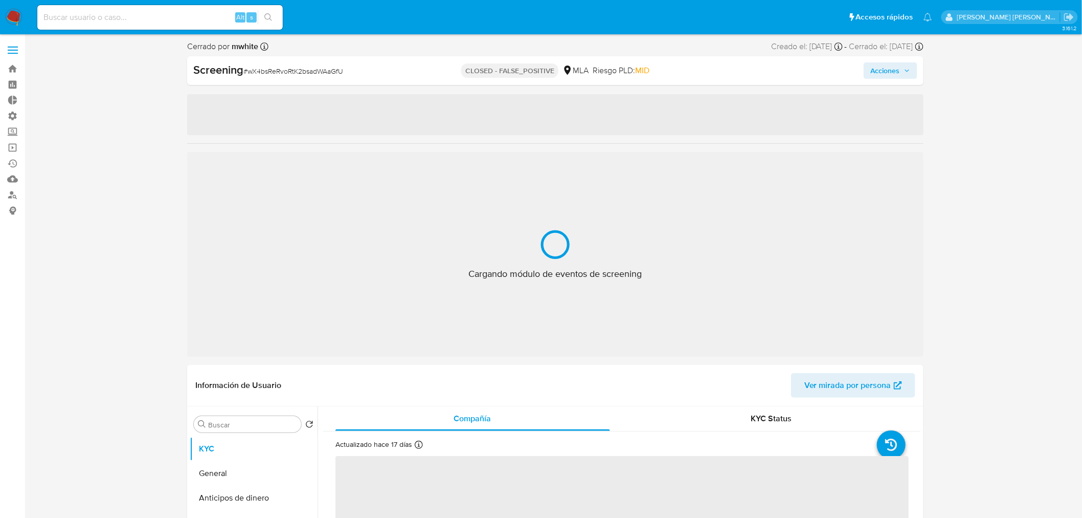
select select "10"
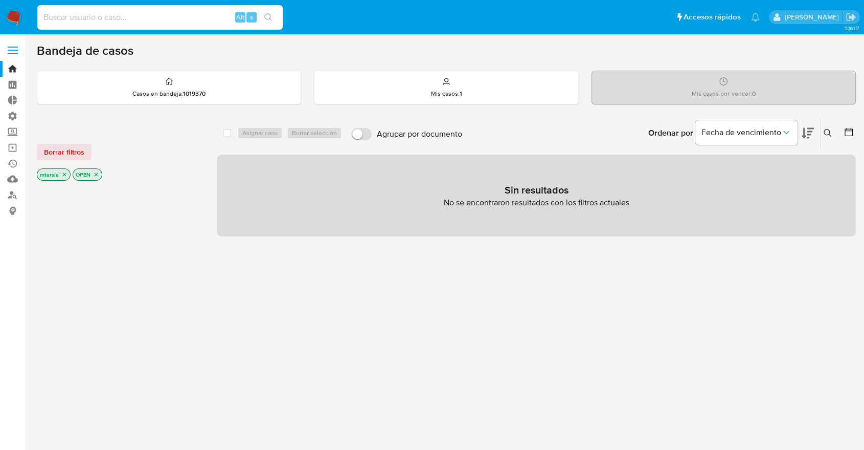
click at [186, 19] on input at bounding box center [160, 17] width 246 height 13
paste input "370260417"
type input "370260417"
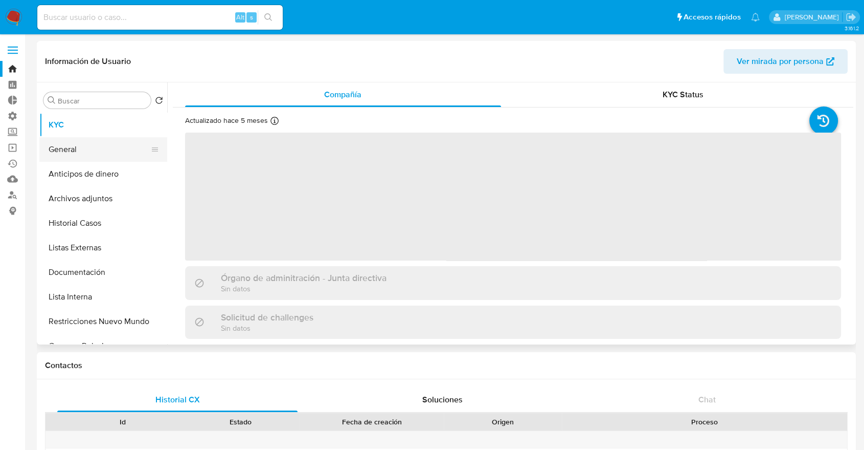
select select "10"
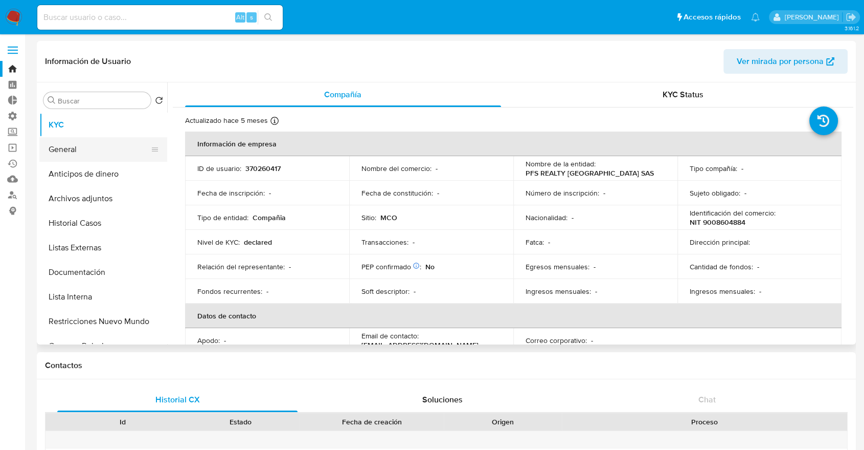
click at [106, 148] on button "General" at bounding box center [99, 149] width 120 height 25
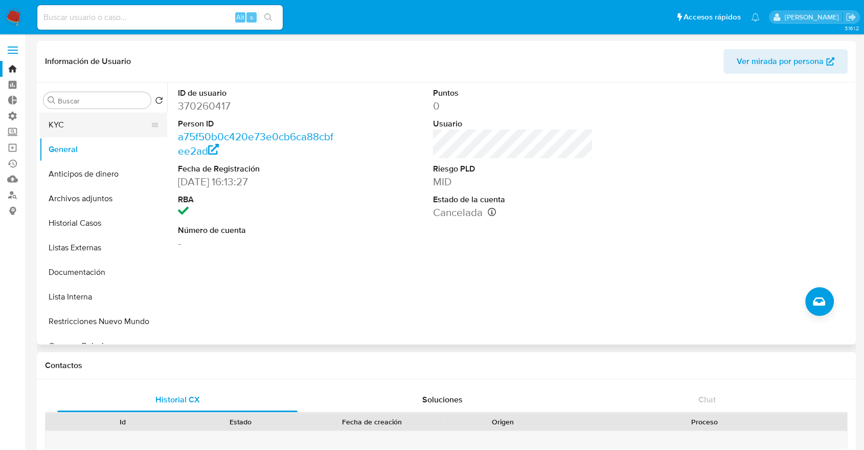
click at [97, 124] on button "KYC" at bounding box center [99, 125] width 120 height 25
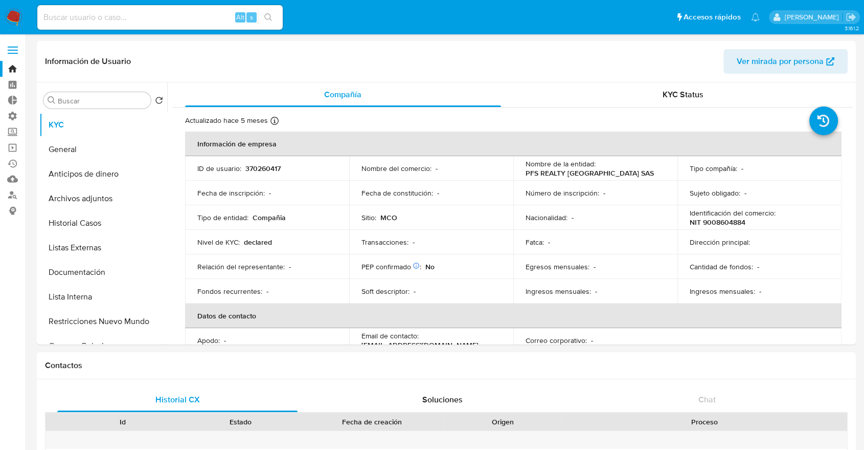
click at [159, 18] on input at bounding box center [160, 17] width 246 height 13
paste input "1191956973"
type input "1191956973"
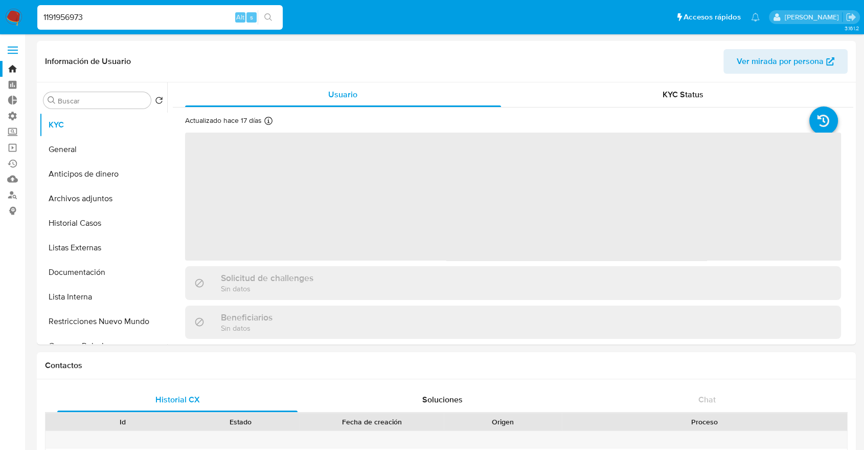
select select "10"
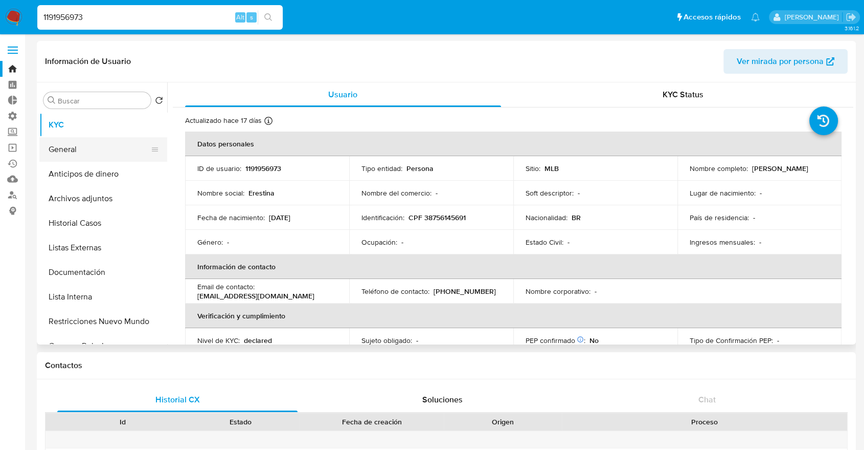
click at [118, 142] on button "General" at bounding box center [99, 149] width 120 height 25
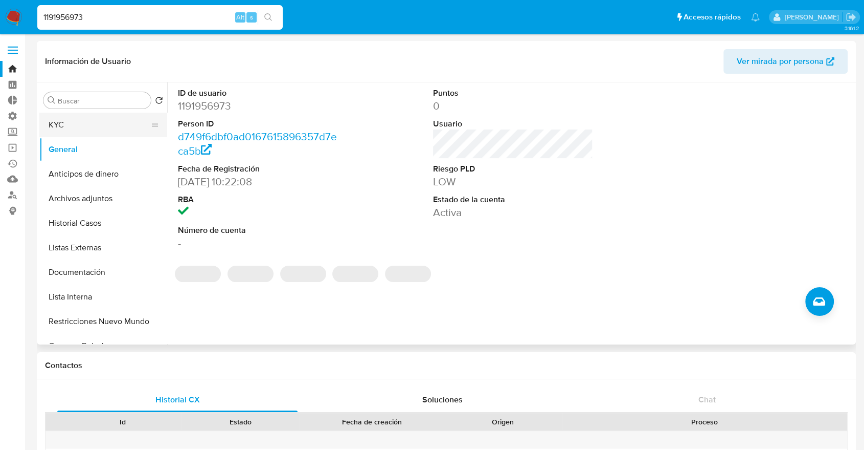
click at [115, 122] on button "KYC" at bounding box center [99, 125] width 120 height 25
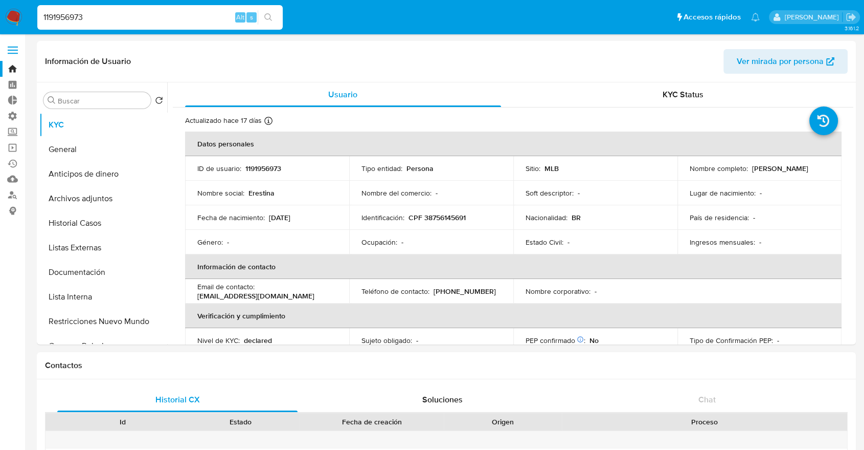
click at [190, 14] on input "1191956973" at bounding box center [160, 17] width 246 height 13
paste input "547629747"
type input "547629747"
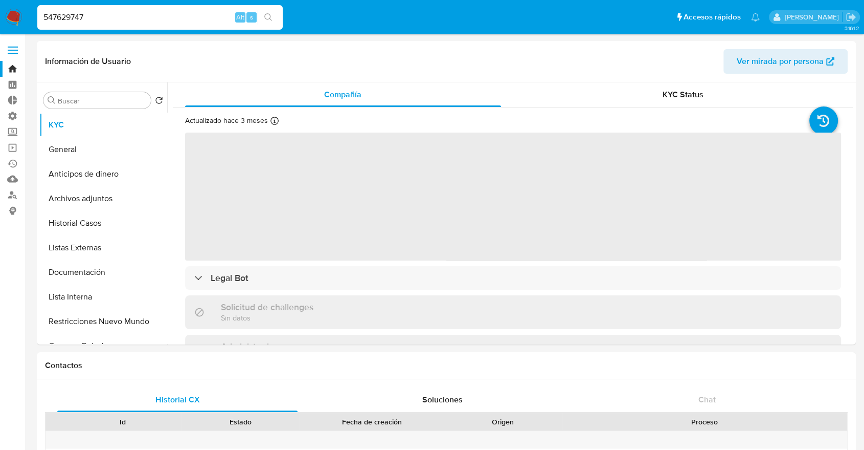
select select "10"
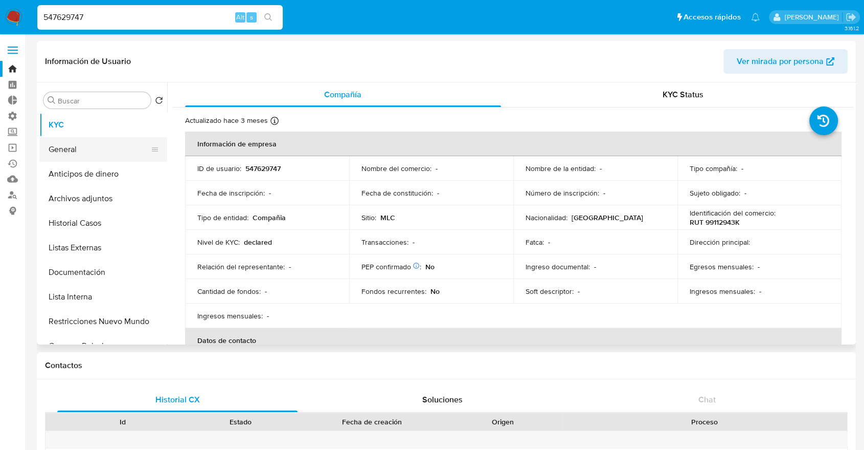
click at [100, 144] on button "General" at bounding box center [99, 149] width 120 height 25
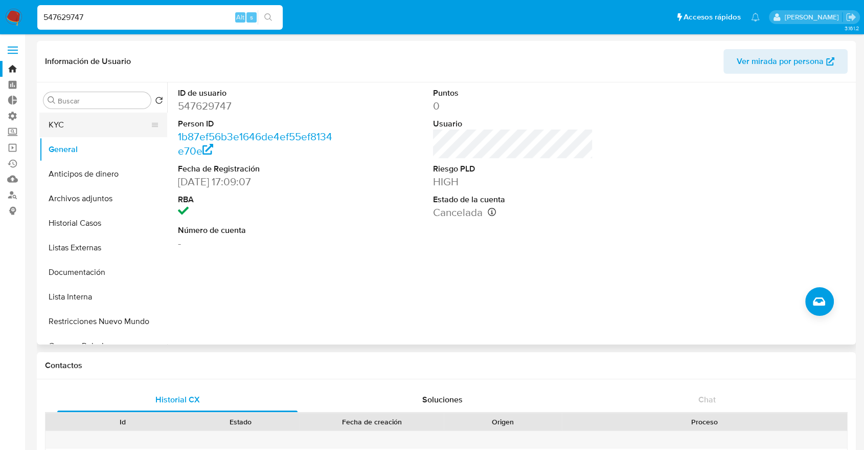
click at [98, 130] on button "KYC" at bounding box center [99, 125] width 120 height 25
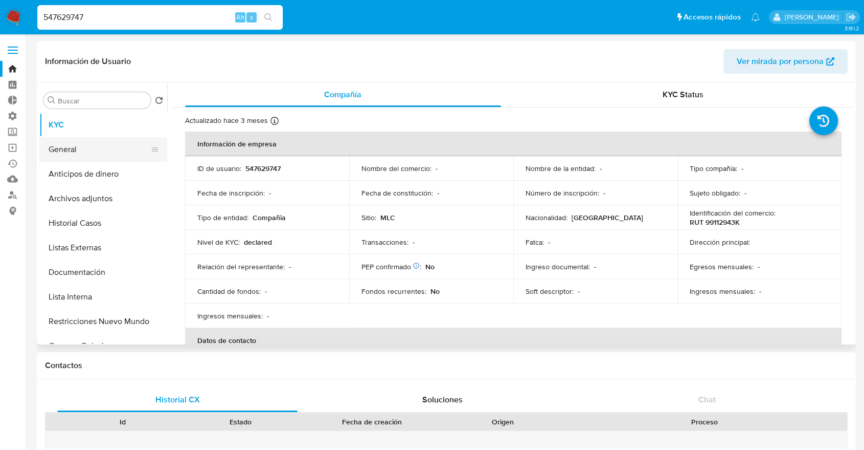
click at [110, 149] on button "General" at bounding box center [99, 149] width 120 height 25
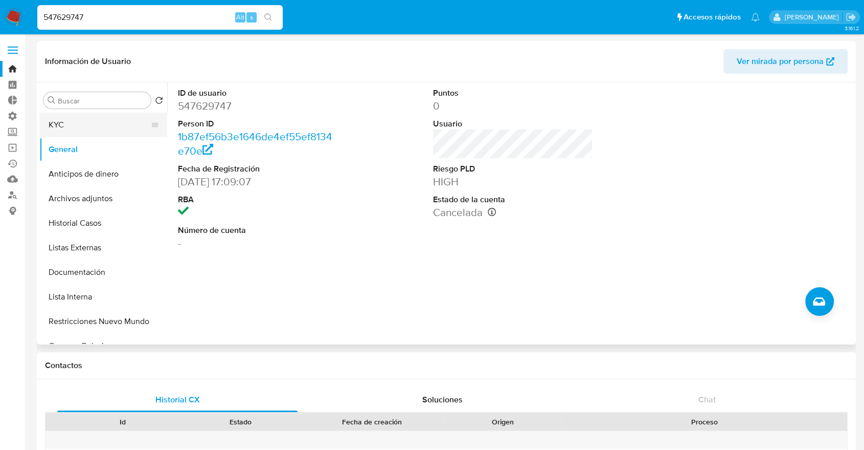
click at [124, 130] on button "KYC" at bounding box center [99, 125] width 120 height 25
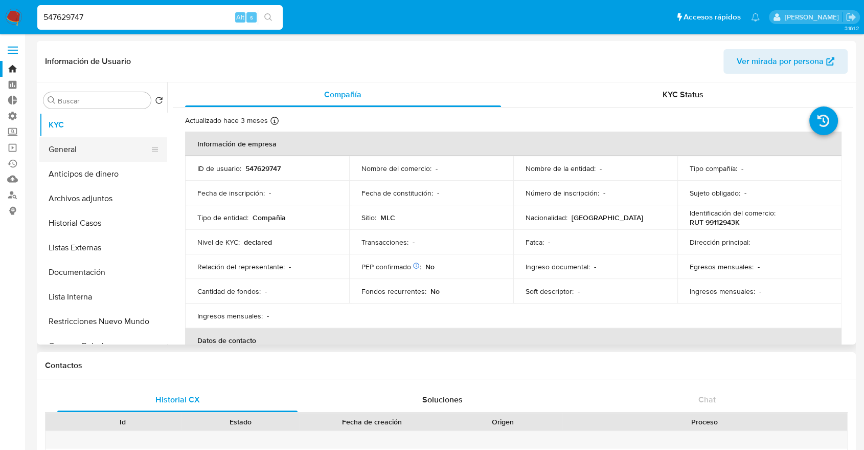
click at [119, 146] on button "General" at bounding box center [99, 149] width 120 height 25
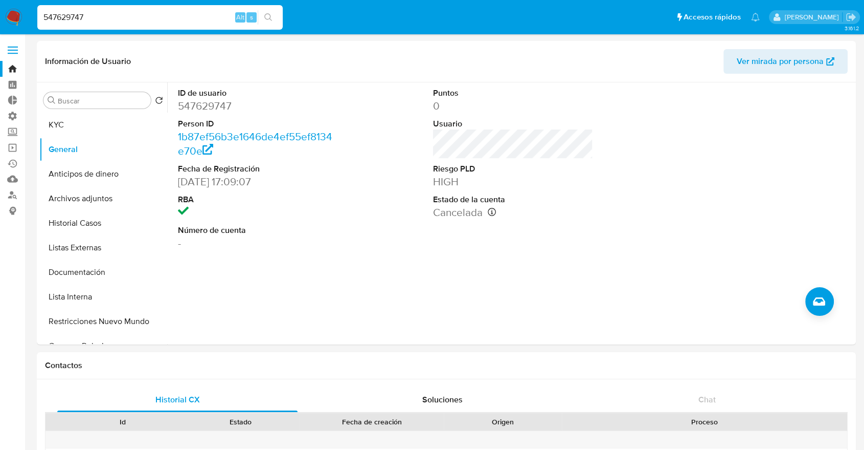
click at [142, 20] on input "547629747" at bounding box center [160, 17] width 246 height 13
paste input "705214943"
type input "705214943"
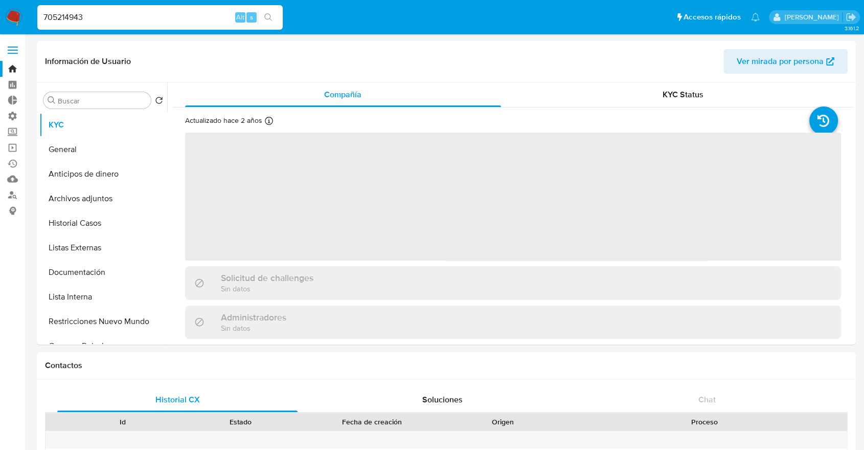
select select "10"
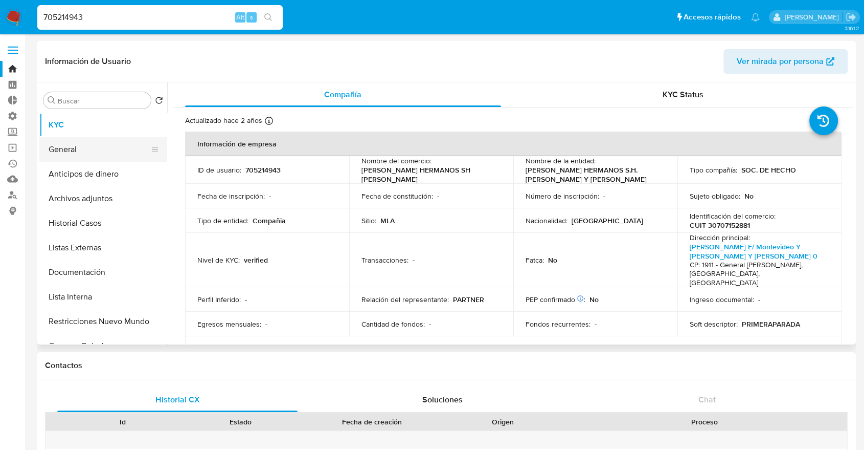
click at [127, 150] on button "General" at bounding box center [99, 149] width 120 height 25
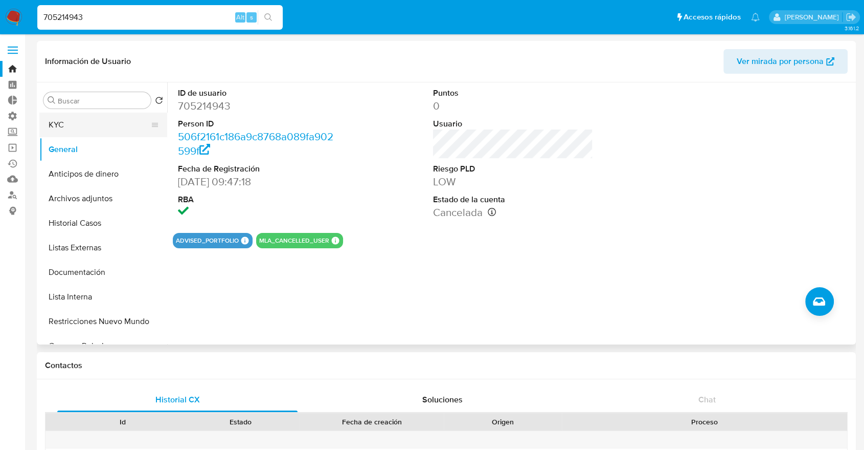
click at [93, 117] on button "KYC" at bounding box center [99, 125] width 120 height 25
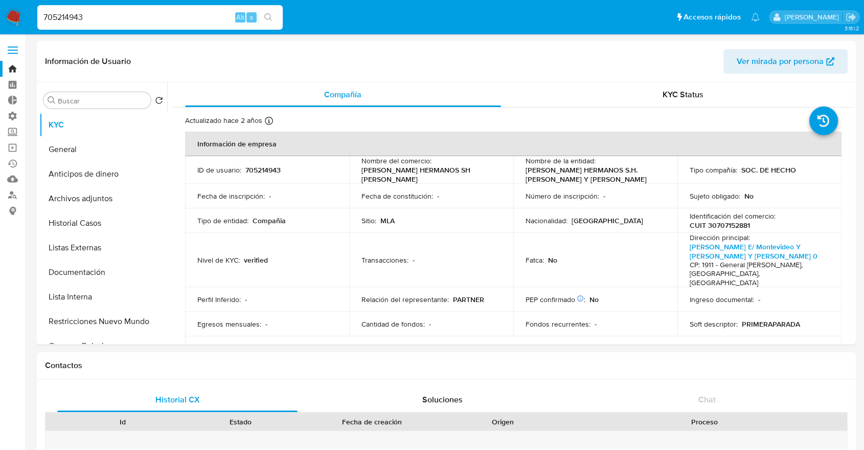
click at [297, 15] on ul "Pausado Ver notificaciones 705214943 Alt s Accesos rápidos Presiona las siguien…" at bounding box center [398, 17] width 733 height 26
click at [163, 21] on input "705214943" at bounding box center [160, 17] width 246 height 13
paste input "41477047"
type input "41477047"
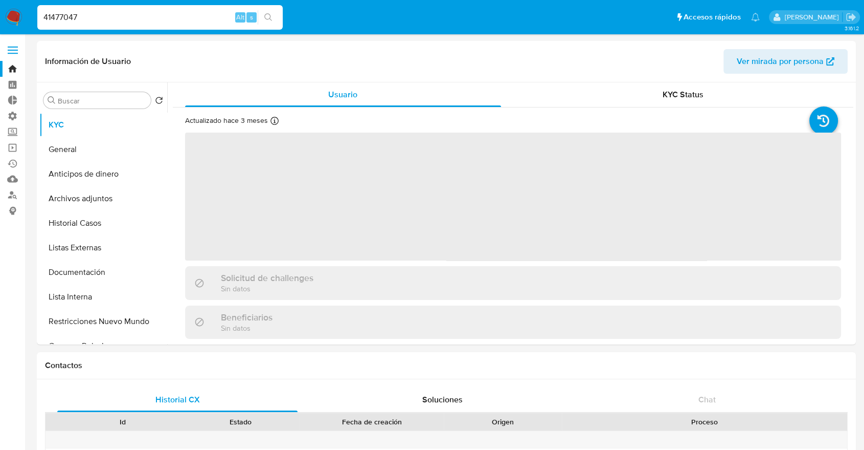
select select "10"
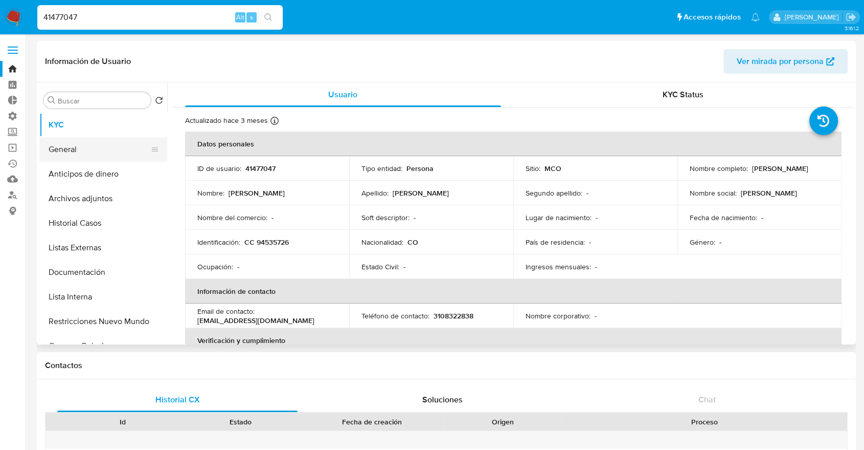
click at [126, 155] on button "General" at bounding box center [99, 149] width 120 height 25
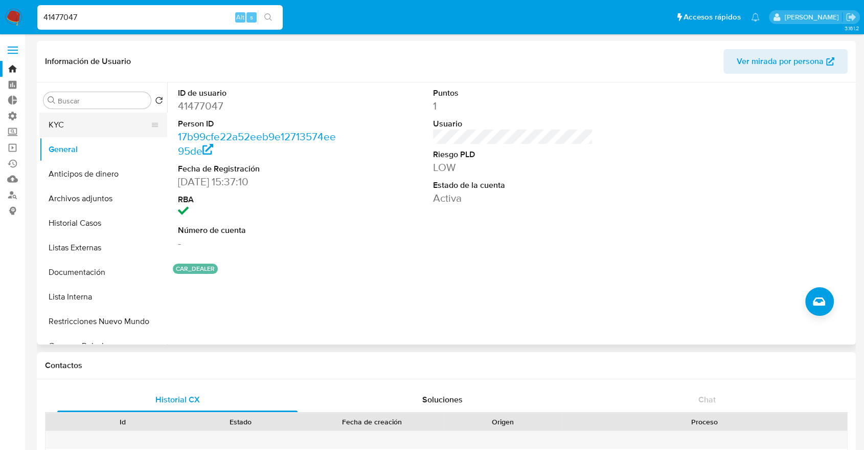
click at [91, 125] on button "KYC" at bounding box center [99, 125] width 120 height 25
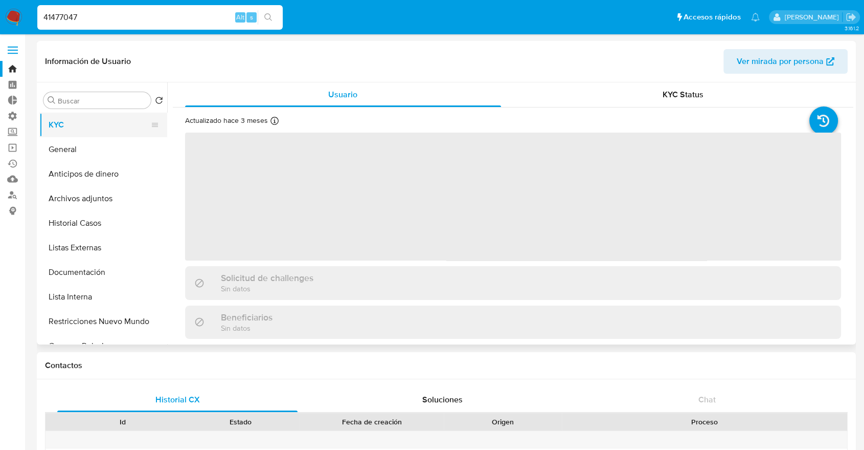
click at [91, 125] on button "KYC" at bounding box center [99, 125] width 120 height 25
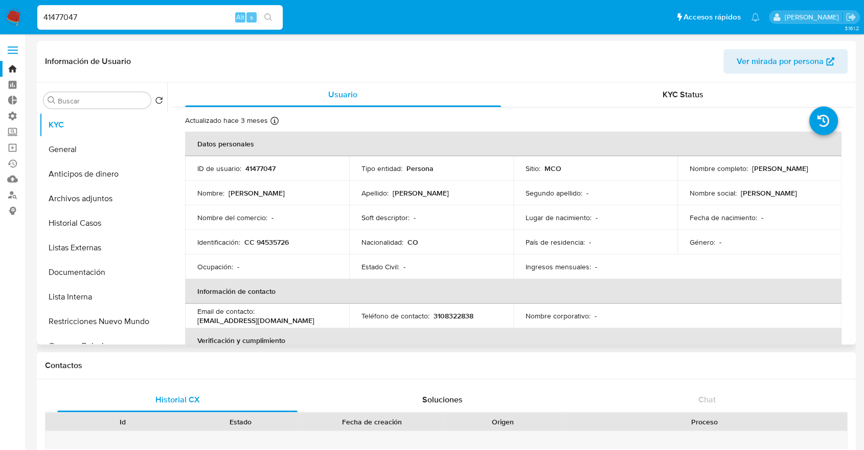
click at [151, 64] on header "Información de Usuario Ver mirada por persona" at bounding box center [446, 61] width 803 height 25
click at [645, 61] on header "Información de Usuario Ver mirada por persona" at bounding box center [446, 61] width 803 height 25
click at [194, 15] on input "41477047" at bounding box center [160, 17] width 246 height 13
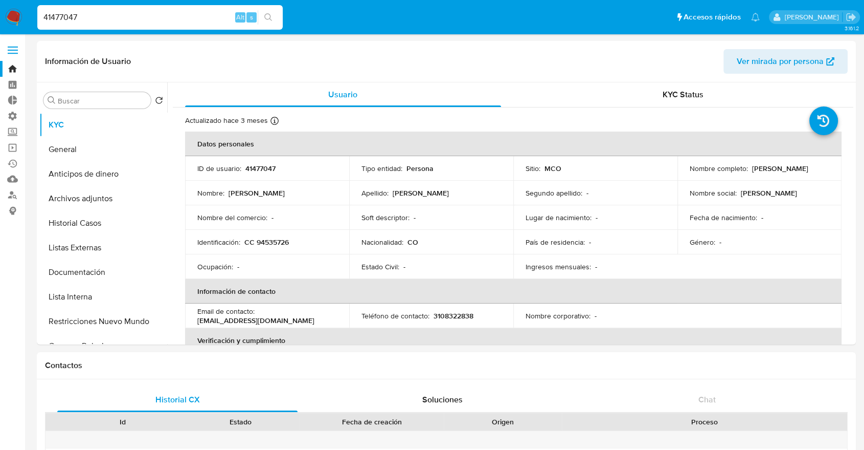
paste input "722440203"
type input "722440203"
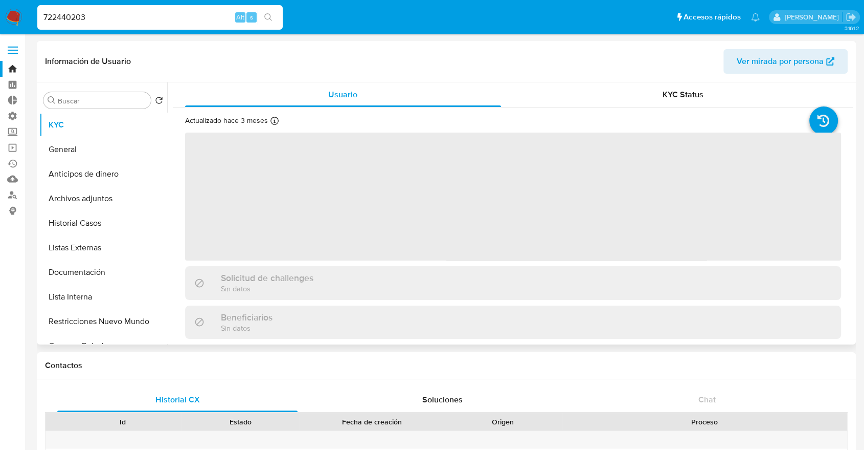
select select "10"
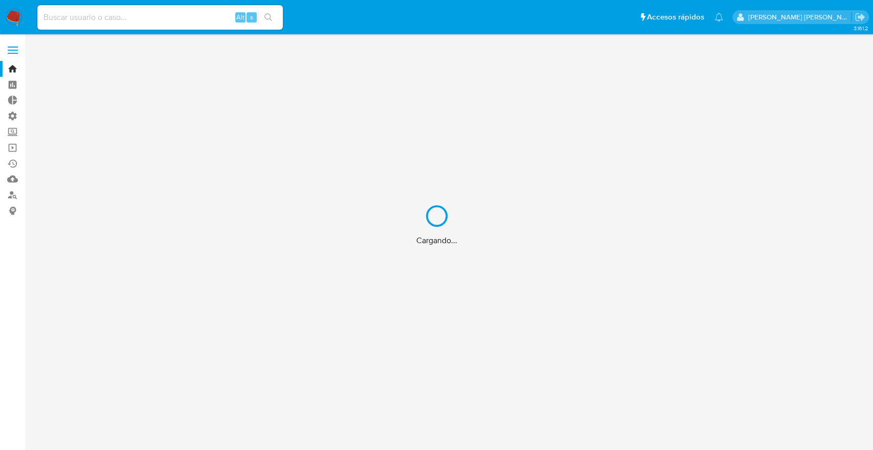
click at [11, 130] on div "Cargando..." at bounding box center [436, 225] width 873 height 450
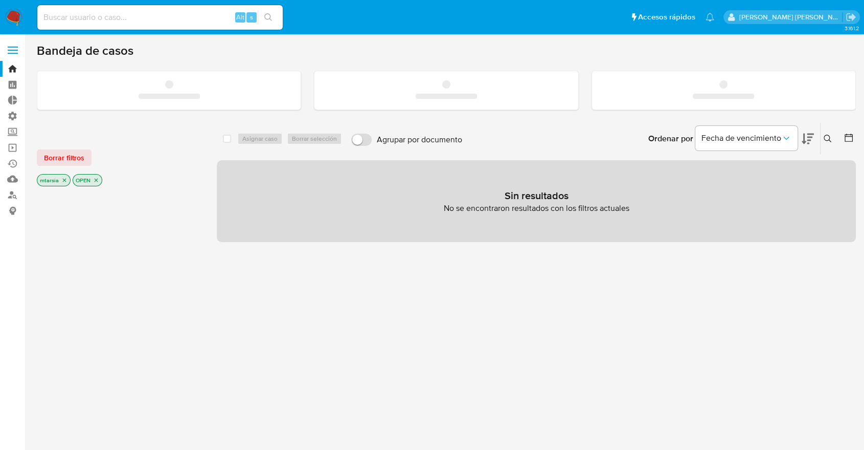
click at [11, 130] on label "Screening" at bounding box center [61, 132] width 122 height 16
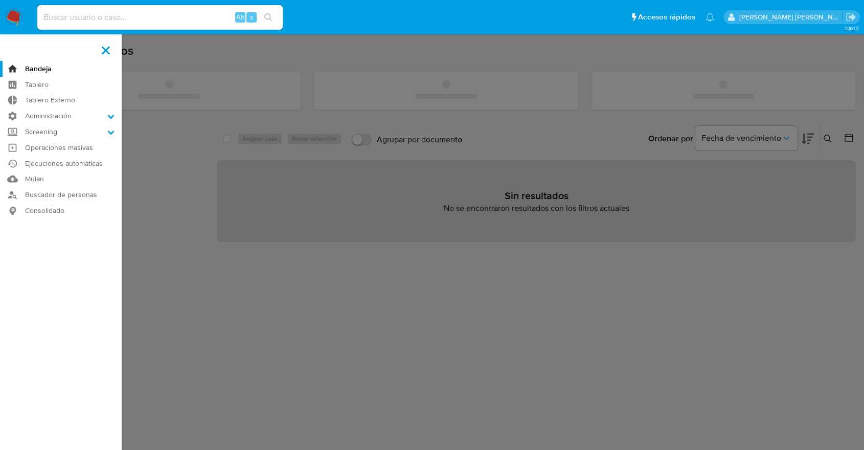
click at [0, 0] on input "Screening" at bounding box center [0, 0] width 0 height 0
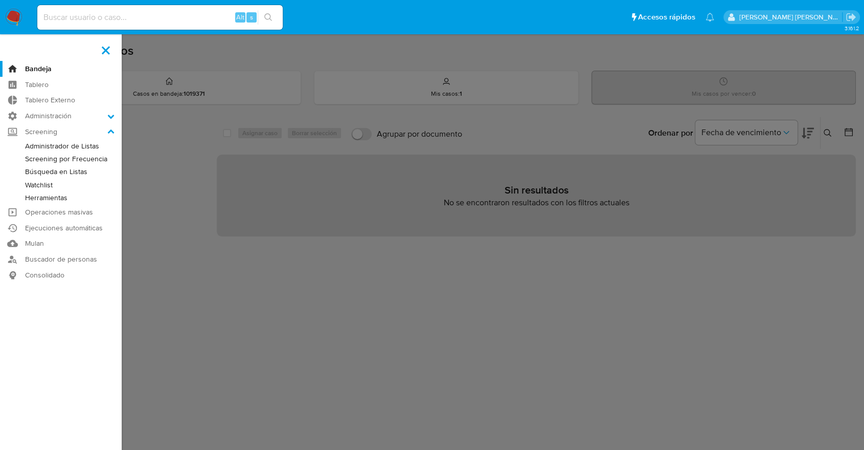
click at [30, 159] on link "Screening por Frecuencia" at bounding box center [61, 158] width 122 height 13
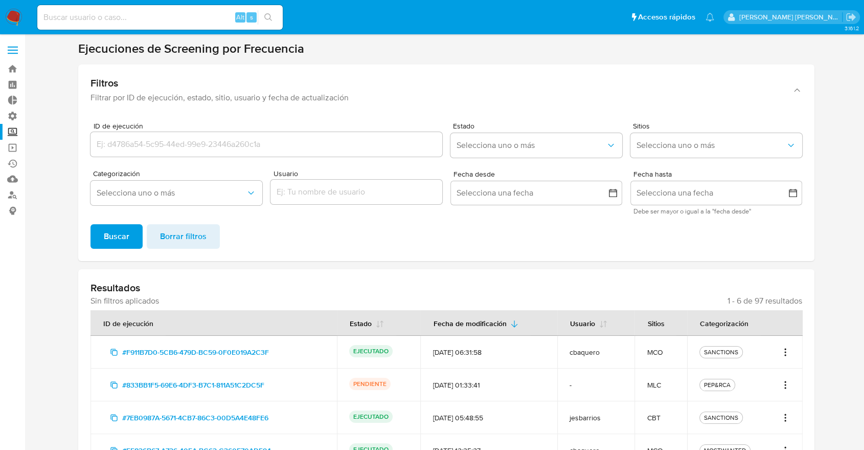
click at [786, 347] on icon "Acciones" at bounding box center [786, 352] width 10 height 12
click at [786, 367] on button "Ver detalles" at bounding box center [752, 374] width 77 height 25
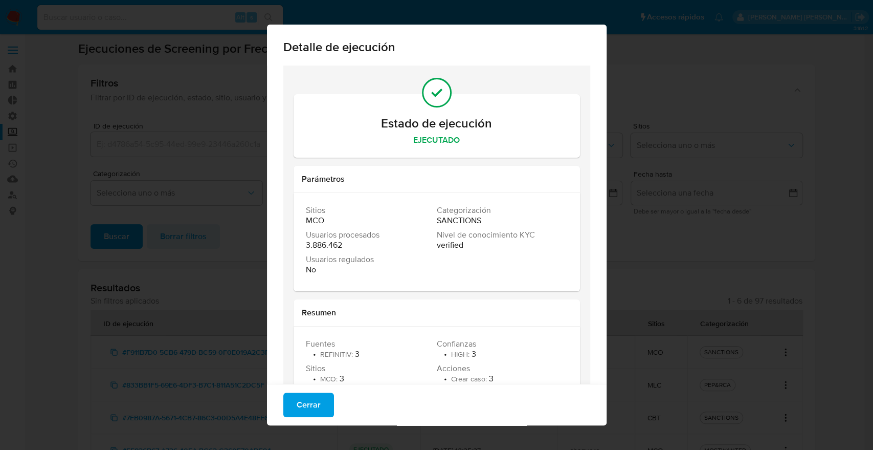
click at [289, 412] on button "Cerrar" at bounding box center [308, 404] width 51 height 25
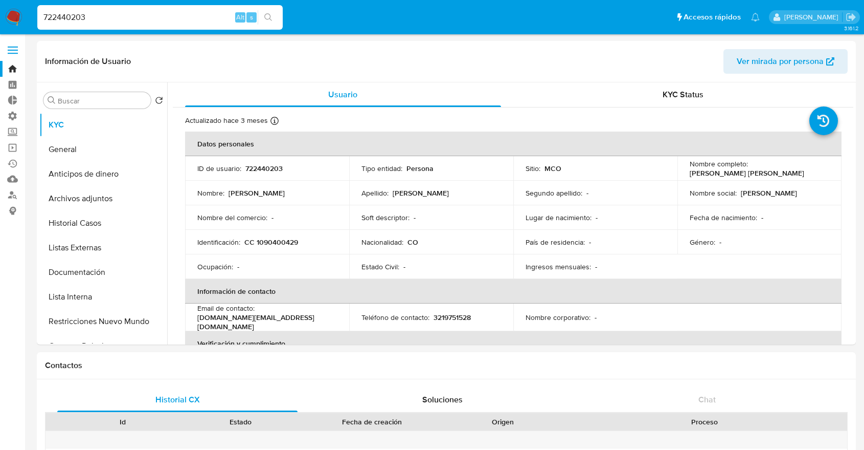
select select "10"
click at [150, 19] on input "722440203" at bounding box center [160, 17] width 246 height 13
paste input "1189056828"
type input "1189056828"
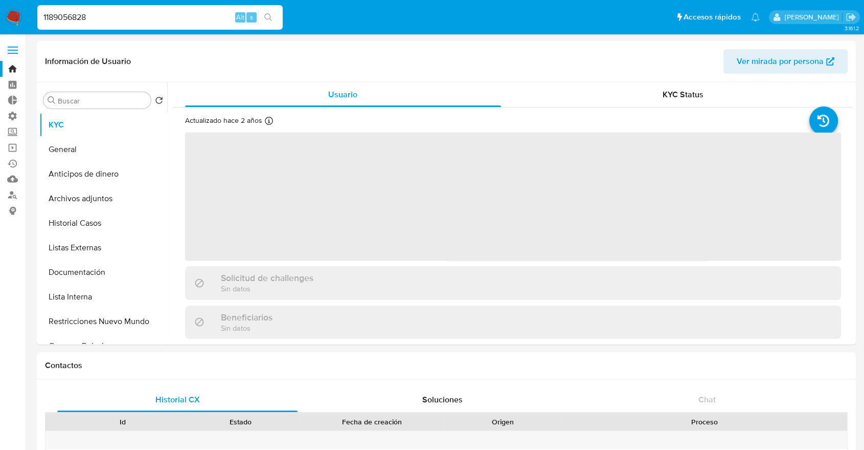
select select "10"
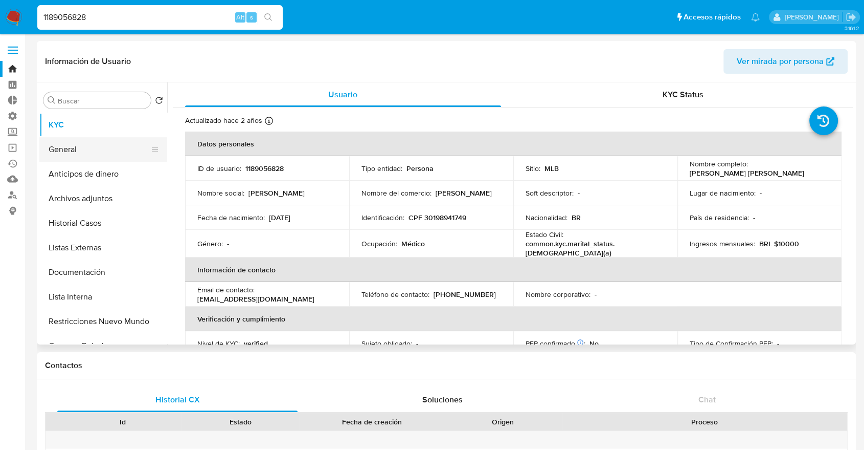
click at [93, 150] on button "General" at bounding box center [99, 149] width 120 height 25
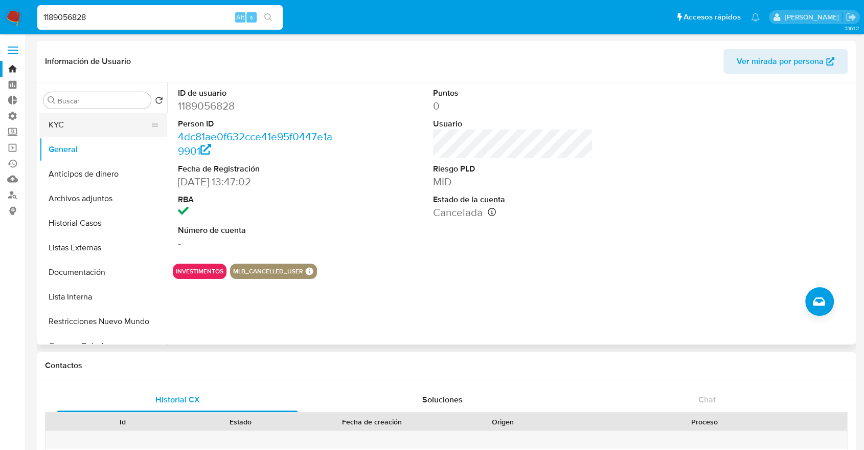
click at [102, 123] on button "KYC" at bounding box center [99, 125] width 120 height 25
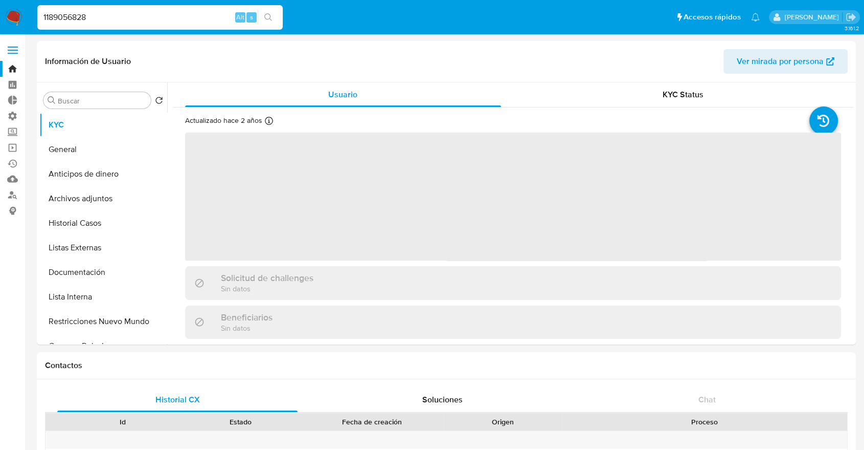
click at [360, 18] on ul "Pausado Ver notificaciones 1189056828 Alt s Accesos rápidos Presiona las siguie…" at bounding box center [398, 17] width 733 height 26
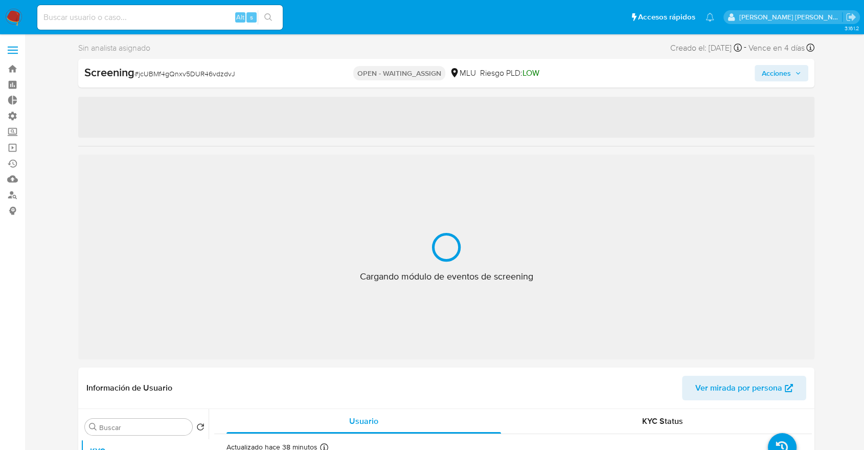
select select "10"
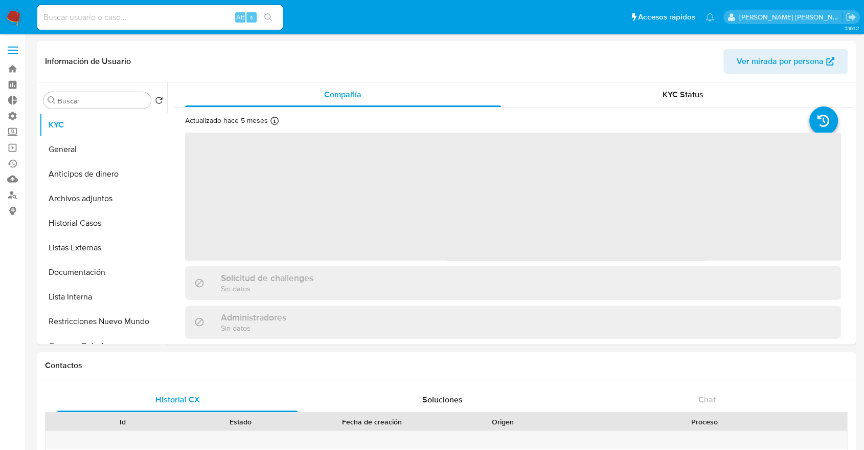
select select "10"
